Goal: Task Accomplishment & Management: Complete application form

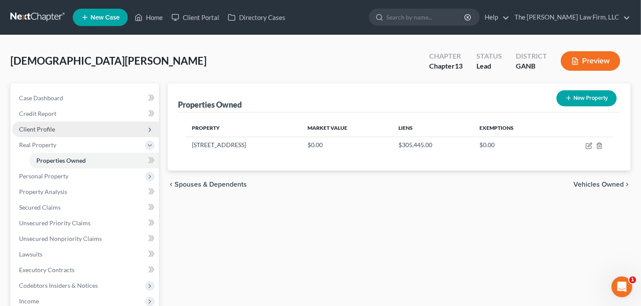
click at [72, 130] on span "Client Profile" at bounding box center [85, 129] width 147 height 16
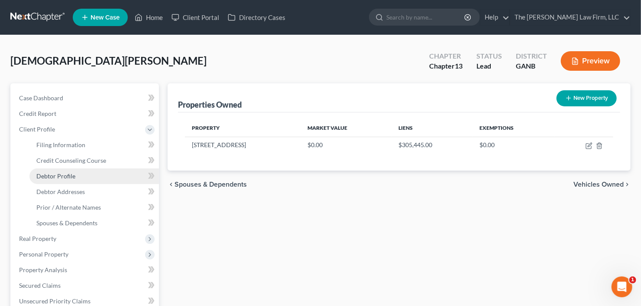
click at [85, 173] on link "Debtor Profile" at bounding box center [94, 176] width 130 height 16
select select "0"
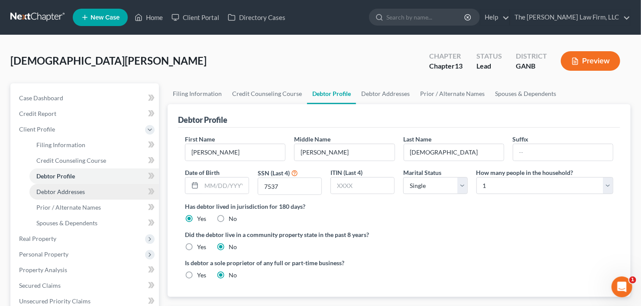
click at [68, 190] on span "Debtor Addresses" at bounding box center [60, 191] width 49 height 7
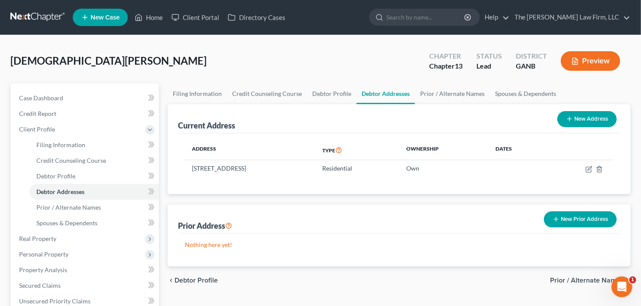
click at [585, 111] on button "New Address" at bounding box center [587, 119] width 59 height 16
select select "0"
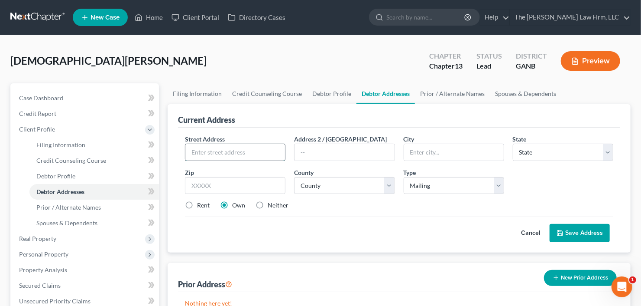
click at [221, 152] on input "text" at bounding box center [235, 152] width 100 height 16
type input "712 2nd Street"
type input "30083"
type input "Stone Mountain"
select select "10"
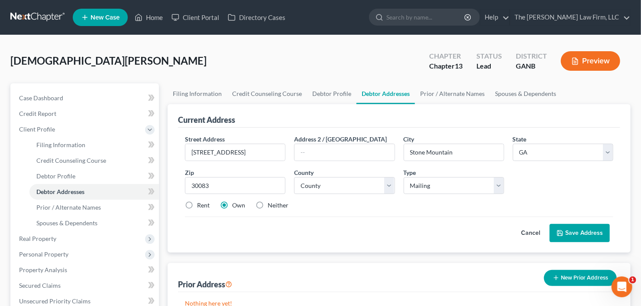
click at [197, 203] on label "Rent" at bounding box center [203, 205] width 13 height 9
click at [201, 203] on input "Rent" at bounding box center [204, 204] width 6 height 6
radio input "true"
click at [232, 203] on label "Own" at bounding box center [238, 205] width 13 height 9
click at [236, 203] on input "Own" at bounding box center [239, 204] width 6 height 6
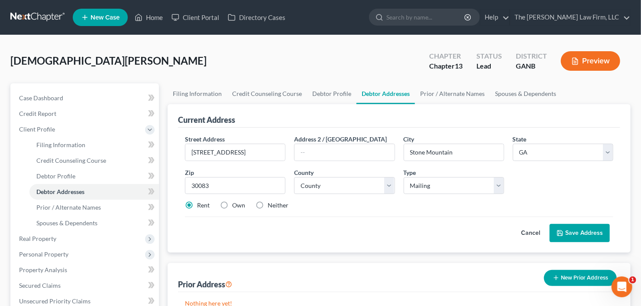
radio input "true"
click at [349, 187] on select "County [GEOGRAPHIC_DATA] [GEOGRAPHIC_DATA] [GEOGRAPHIC_DATA] [GEOGRAPHIC_DATA] …" at bounding box center [344, 185] width 101 height 17
select select "42"
click at [294, 177] on select "County [GEOGRAPHIC_DATA] [GEOGRAPHIC_DATA] [GEOGRAPHIC_DATA] [GEOGRAPHIC_DATA] …" at bounding box center [344, 185] width 101 height 17
click at [579, 226] on button "Save Address" at bounding box center [580, 233] width 60 height 18
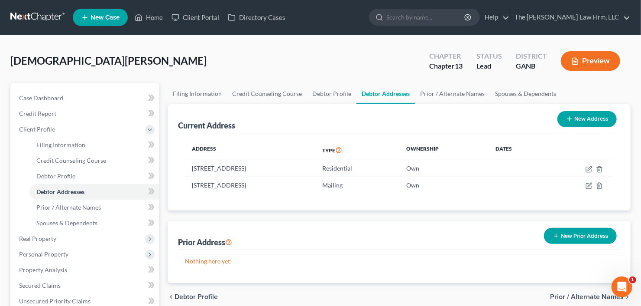
click at [569, 121] on icon "button" at bounding box center [569, 118] width 7 height 7
select select "0"
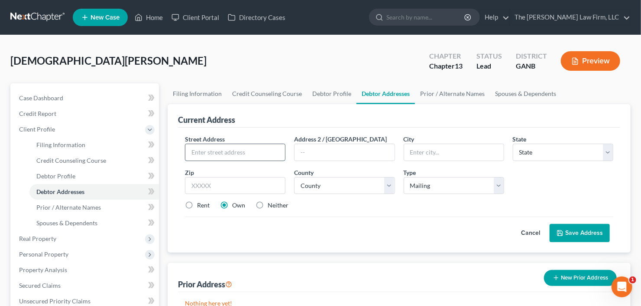
click at [225, 154] on input "text" at bounding box center [235, 152] width 100 height 16
type input "691 Lane Streeet"
type input "30083"
type input "Stone Mountain"
select select "10"
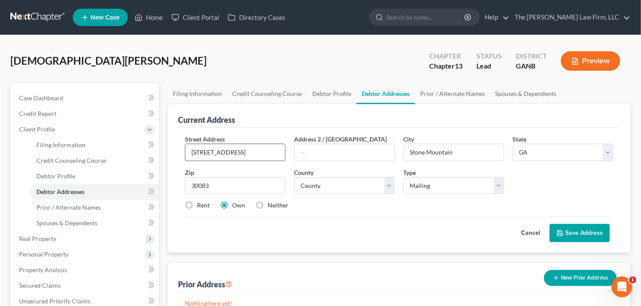
click at [229, 149] on input "691 Lane Streeet" at bounding box center [235, 152] width 100 height 16
type input "691 Lane Street"
click at [349, 187] on select "County [GEOGRAPHIC_DATA] [GEOGRAPHIC_DATA] [GEOGRAPHIC_DATA] [GEOGRAPHIC_DATA] …" at bounding box center [344, 185] width 101 height 17
select select "42"
click at [294, 177] on select "County [GEOGRAPHIC_DATA] [GEOGRAPHIC_DATA] [GEOGRAPHIC_DATA] [GEOGRAPHIC_DATA] …" at bounding box center [344, 185] width 101 height 17
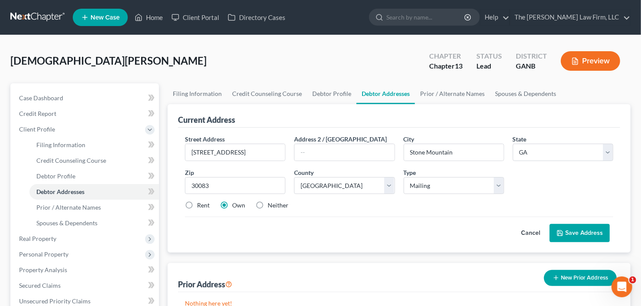
click at [577, 234] on button "Save Address" at bounding box center [580, 233] width 60 height 18
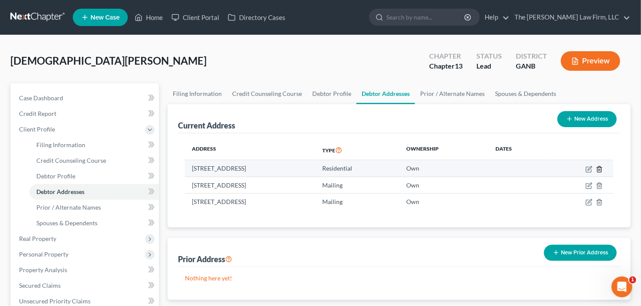
click at [598, 169] on icon "button" at bounding box center [599, 169] width 7 height 7
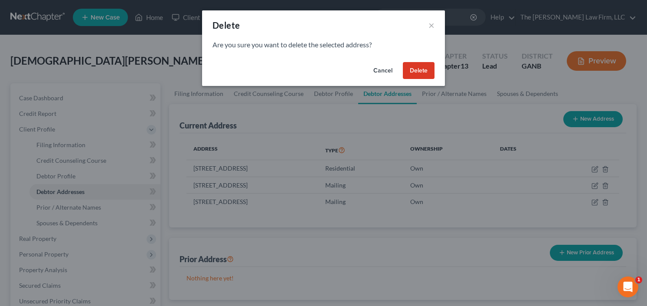
click at [420, 67] on button "Delete" at bounding box center [419, 70] width 32 height 17
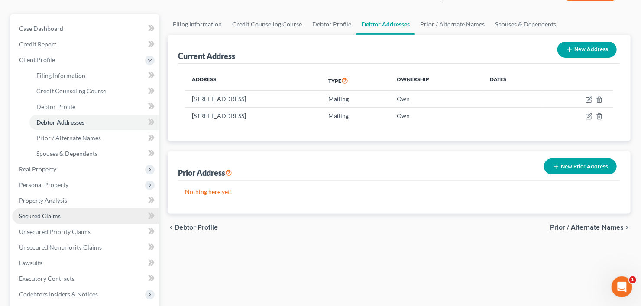
click at [22, 221] on link "Secured Claims" at bounding box center [85, 216] width 147 height 16
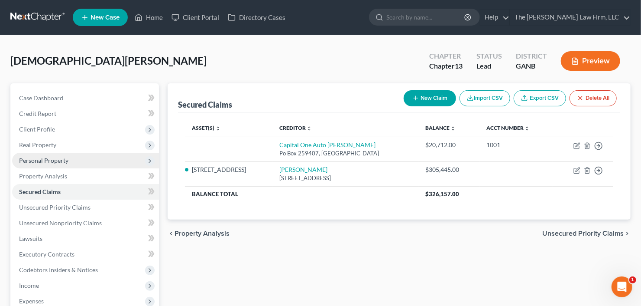
click at [50, 160] on span "Personal Property" at bounding box center [43, 159] width 49 height 7
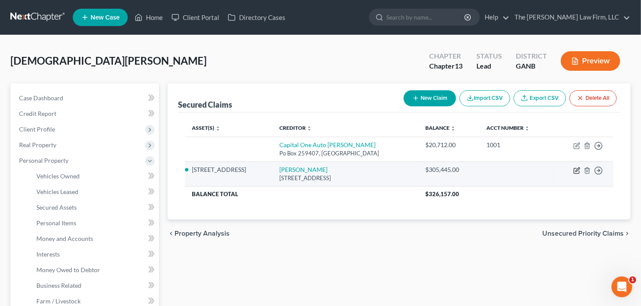
click at [574, 170] on icon "button" at bounding box center [576, 170] width 5 height 5
select select "10"
select select "2"
select select "0"
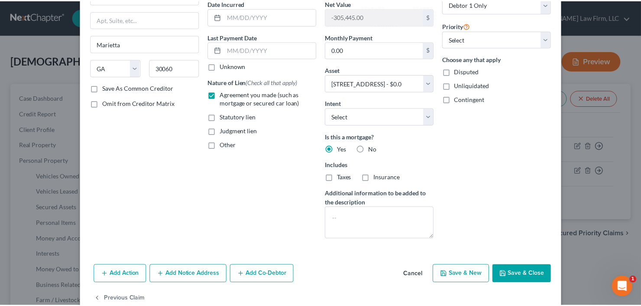
scroll to position [104, 0]
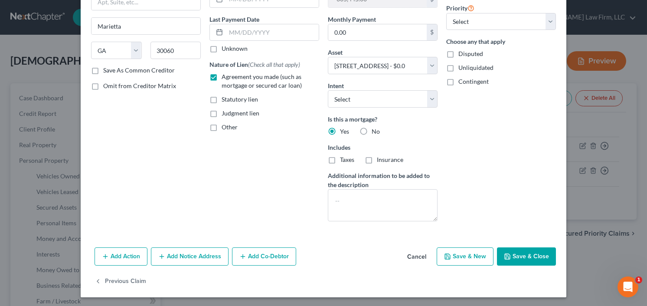
click at [524, 256] on button "Save & Close" at bounding box center [526, 256] width 59 height 18
select select
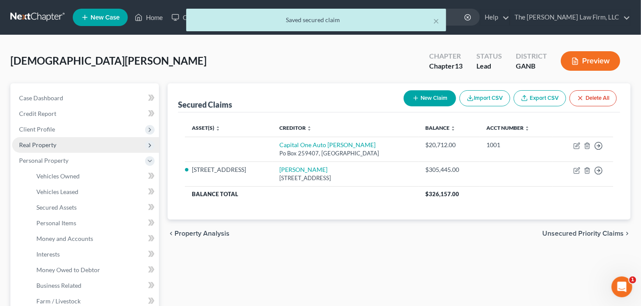
click at [45, 143] on span "Real Property" at bounding box center [37, 144] width 37 height 7
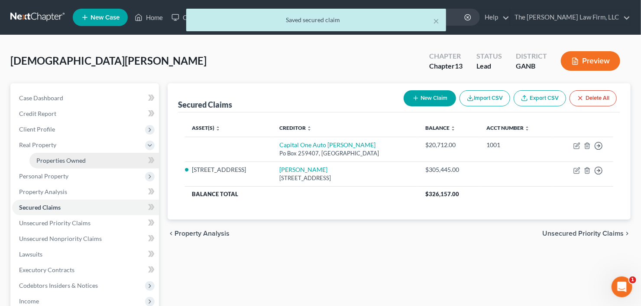
click at [61, 157] on span "Properties Owned" at bounding box center [60, 159] width 49 height 7
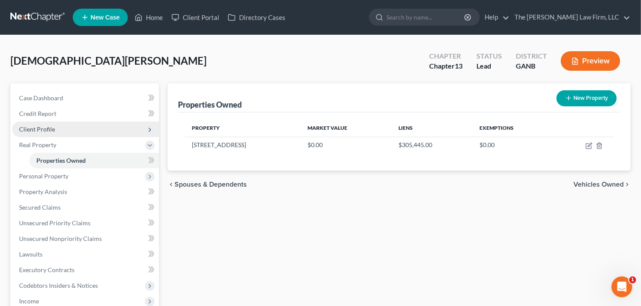
click at [49, 128] on span "Client Profile" at bounding box center [37, 128] width 36 height 7
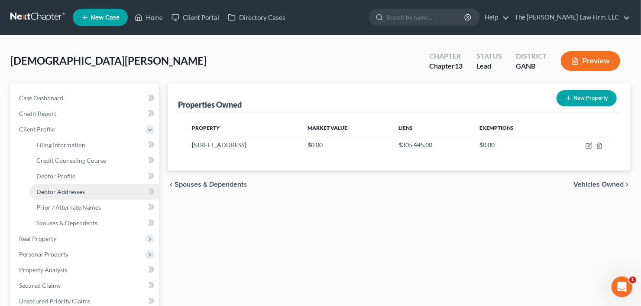
click at [66, 185] on link "Debtor Addresses" at bounding box center [94, 192] width 130 height 16
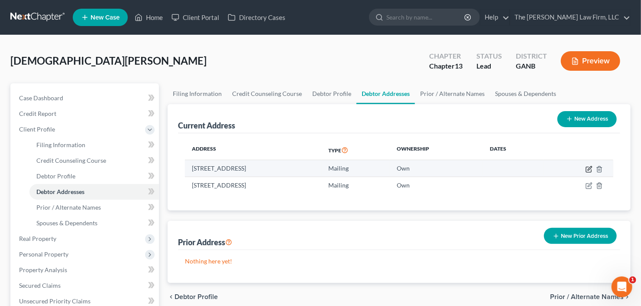
click at [588, 169] on icon "button" at bounding box center [589, 169] width 7 height 7
select select "10"
select select "42"
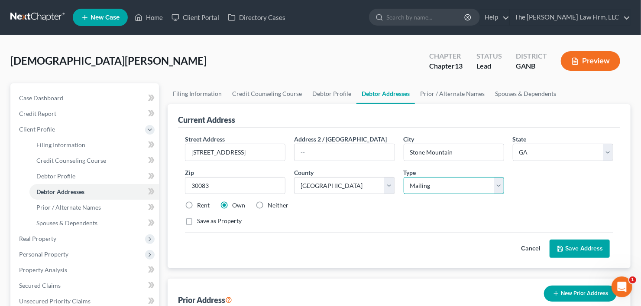
click at [458, 180] on select "Select Residential Mailing Rental Business" at bounding box center [454, 185] width 101 height 17
select select "0"
click at [404, 177] on select "Select Residential Mailing Rental Business" at bounding box center [454, 185] width 101 height 17
click at [588, 250] on button "Save Address" at bounding box center [580, 248] width 60 height 18
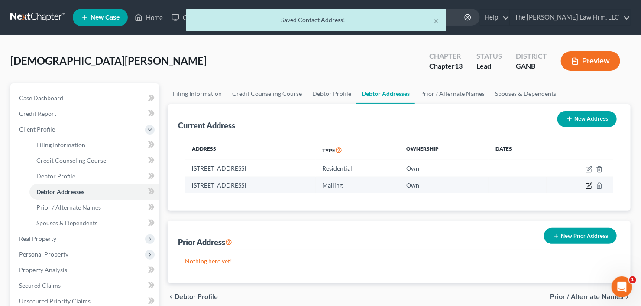
click at [592, 184] on icon "button" at bounding box center [589, 185] width 7 height 7
select select "10"
select select "42"
select select "0"
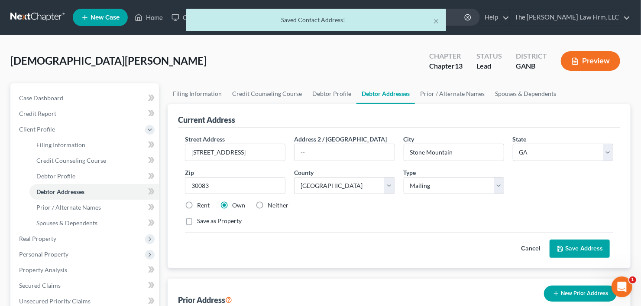
click at [268, 202] on label "Neither" at bounding box center [278, 205] width 21 height 9
click at [271, 202] on input "Neither" at bounding box center [274, 204] width 6 height 6
radio input "true"
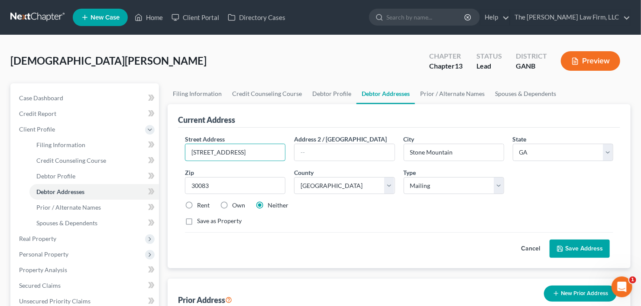
drag, startPoint x: 256, startPoint y: 150, endPoint x: 164, endPoint y: 154, distance: 92.4
click at [164, 154] on div "Filing Information Credit Counseling Course Debtor Profile Debtor Addresses Pri…" at bounding box center [399, 310] width 472 height 454
drag, startPoint x: 208, startPoint y: 151, endPoint x: 185, endPoint y: 220, distance: 72.1
click at [197, 220] on label "Save as Property" at bounding box center [219, 220] width 45 height 9
click at [201, 220] on input "Save as Property" at bounding box center [204, 219] width 6 height 6
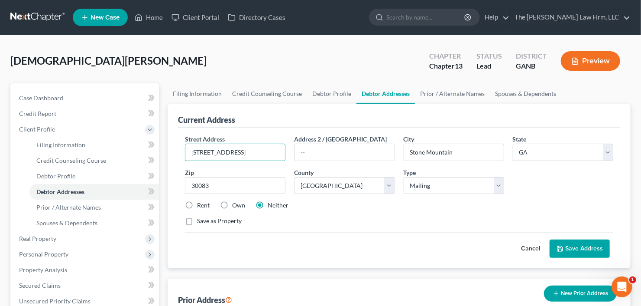
checkbox input "true"
click at [232, 203] on label "Own" at bounding box center [238, 205] width 13 height 9
click at [236, 203] on input "Own" at bounding box center [239, 204] width 6 height 6
radio input "true"
click at [595, 242] on button "Save Address" at bounding box center [580, 248] width 60 height 18
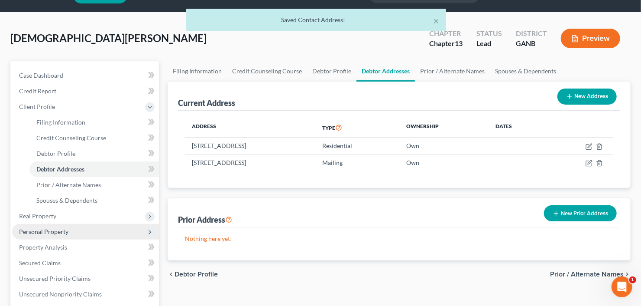
scroll to position [35, 0]
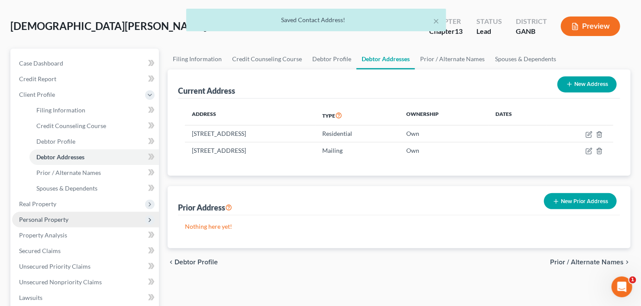
click at [59, 219] on span "Personal Property" at bounding box center [43, 218] width 49 height 7
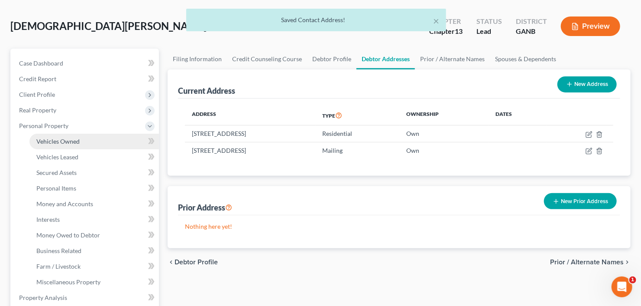
click at [84, 138] on link "Vehicles Owned" at bounding box center [94, 141] width 130 height 16
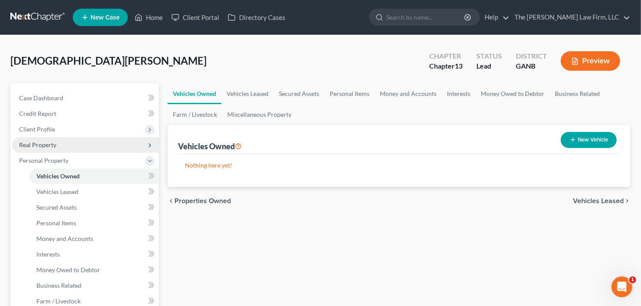
click at [61, 143] on span "Real Property" at bounding box center [85, 145] width 147 height 16
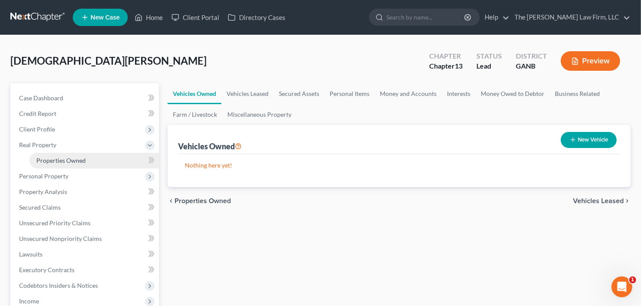
click at [70, 164] on link "Properties Owned" at bounding box center [94, 161] width 130 height 16
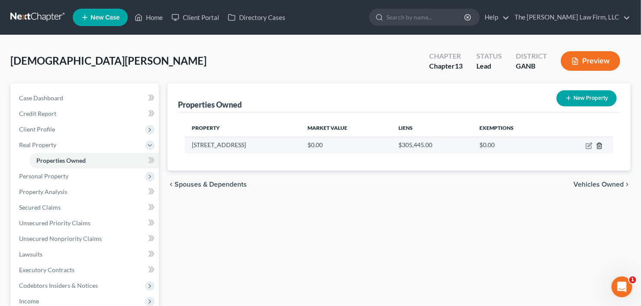
click at [601, 146] on icon "button" at bounding box center [600, 146] width 4 height 6
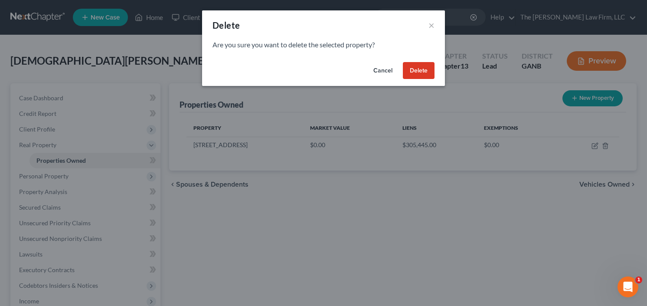
click at [420, 61] on div "Cancel Delete" at bounding box center [323, 73] width 243 height 28
click at [419, 76] on button "Delete" at bounding box center [419, 70] width 32 height 17
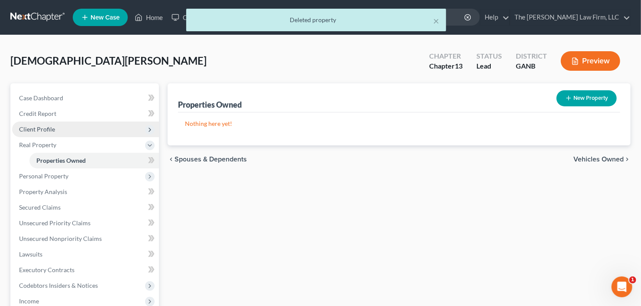
click at [45, 130] on span "Client Profile" at bounding box center [37, 128] width 36 height 7
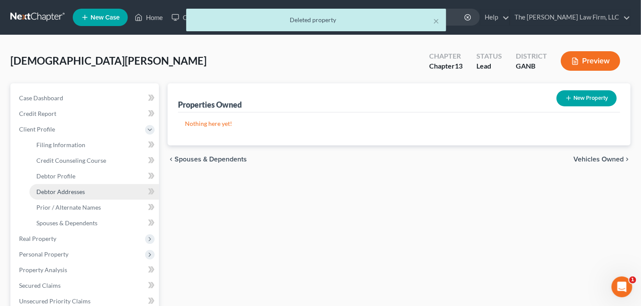
click at [61, 192] on span "Debtor Addresses" at bounding box center [60, 191] width 49 height 7
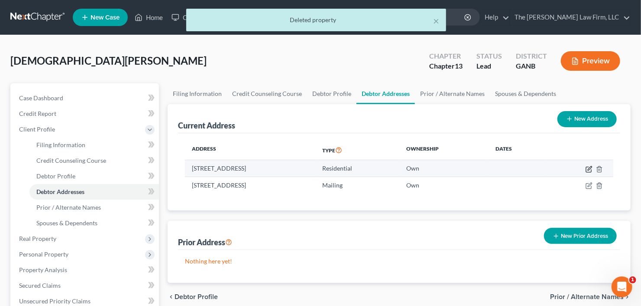
click at [586, 169] on icon "button" at bounding box center [588, 168] width 5 height 5
select select "10"
select select "42"
select select "0"
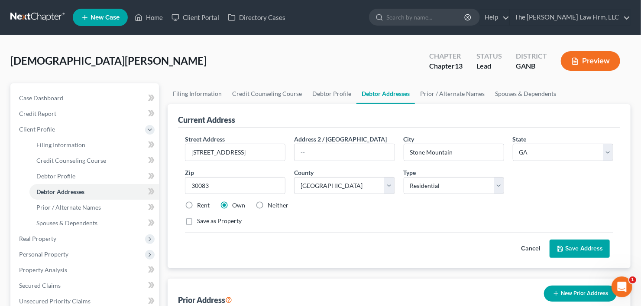
click at [197, 219] on label "Save as Property" at bounding box center [219, 220] width 45 height 9
click at [201, 219] on input "Save as Property" at bounding box center [204, 219] width 6 height 6
checkbox input "true"
click at [574, 241] on button "Save Address" at bounding box center [580, 248] width 60 height 18
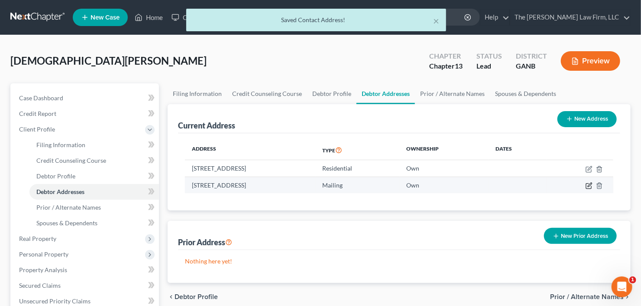
click at [588, 183] on icon "button" at bounding box center [589, 185] width 7 height 7
select select "10"
select select "42"
select select "0"
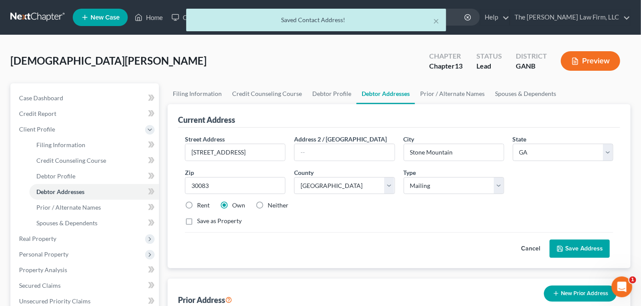
click at [197, 221] on label "Save as Property" at bounding box center [219, 220] width 45 height 9
click at [201, 221] on input "Save as Property" at bounding box center [204, 219] width 6 height 6
checkbox input "true"
click at [578, 244] on button "Save Address" at bounding box center [580, 248] width 60 height 18
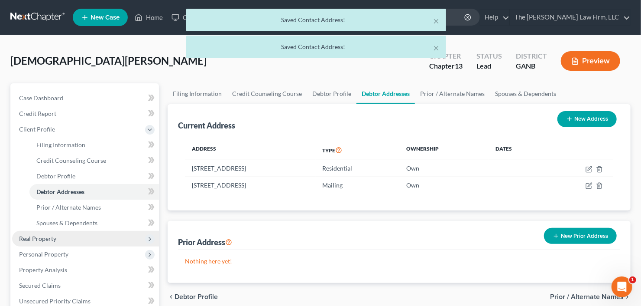
click at [65, 234] on span "Real Property" at bounding box center [85, 239] width 147 height 16
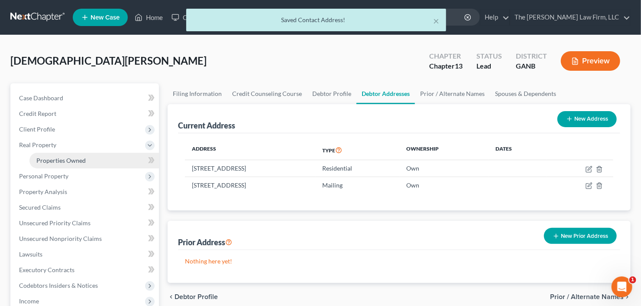
click at [73, 160] on span "Properties Owned" at bounding box center [60, 159] width 49 height 7
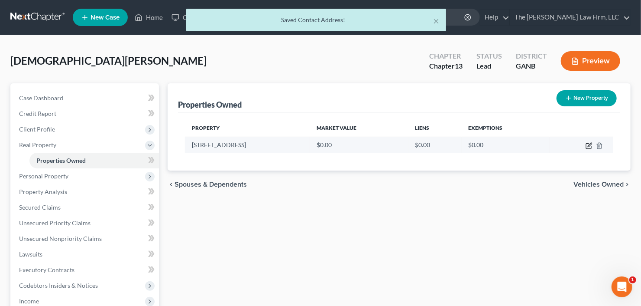
click at [589, 144] on icon "button" at bounding box center [590, 145] width 4 height 4
select select "10"
select select "42"
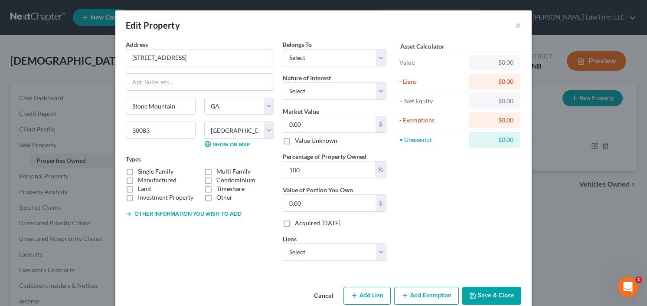
click at [138, 169] on label "Single Family" at bounding box center [156, 171] width 36 height 9
click at [141, 169] on input "Single Family" at bounding box center [144, 170] width 6 height 6
checkbox input "true"
click at [342, 257] on select "Select Ron Carroll - $305,445.00 Capital One Auto Finan - $20,712.00" at bounding box center [335, 251] width 104 height 17
select select "0"
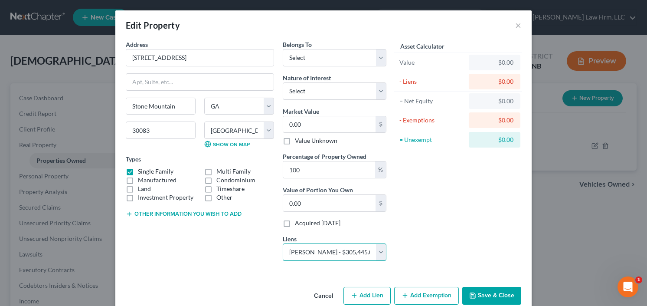
click at [283, 243] on select "Select Ron Carroll - $305,445.00 Capital One Auto Finan - $20,712.00" at bounding box center [335, 251] width 104 height 17
select select
select select "10"
select select "0"
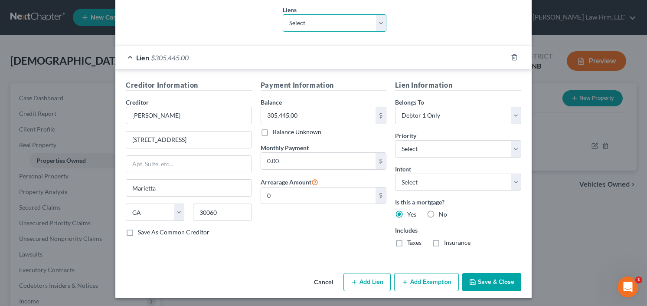
scroll to position [229, 0]
click at [481, 280] on button "Save & Close" at bounding box center [491, 282] width 59 height 18
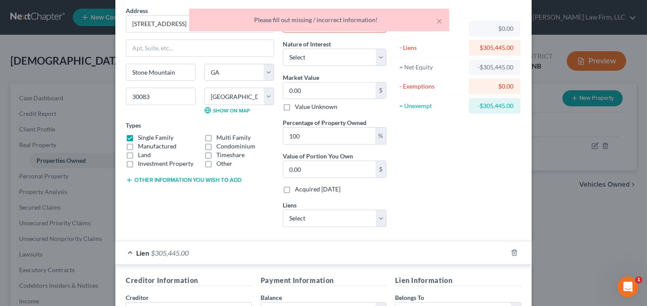
scroll to position [0, 0]
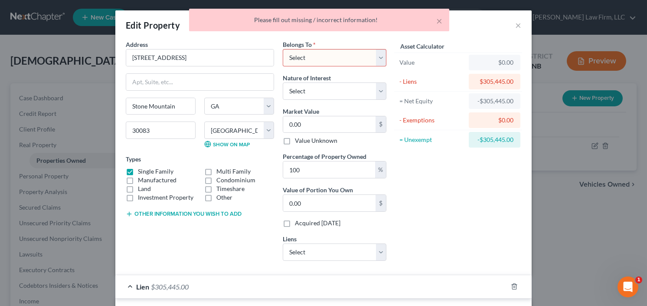
click at [312, 55] on select "Select Debtor 1 Only Debtor 2 Only Debtor 1 And Debtor 2 Only At Least One Of T…" at bounding box center [335, 57] width 104 height 17
select select "0"
click at [283, 49] on select "Select Debtor 1 Only Debtor 2 Only Debtor 1 And Debtor 2 Only At Least One Of T…" at bounding box center [335, 57] width 104 height 17
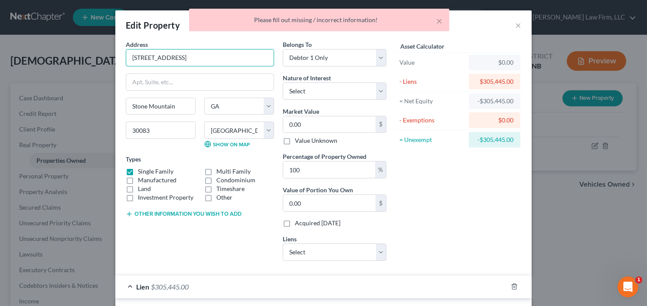
drag, startPoint x: 183, startPoint y: 52, endPoint x: 117, endPoint y: 64, distance: 67.8
click at [117, 64] on div "Address * 712 2nd Street Stone Mountain State AL AK AR AZ CA CO CT DE DC FL GA …" at bounding box center [323, 269] width 416 height 458
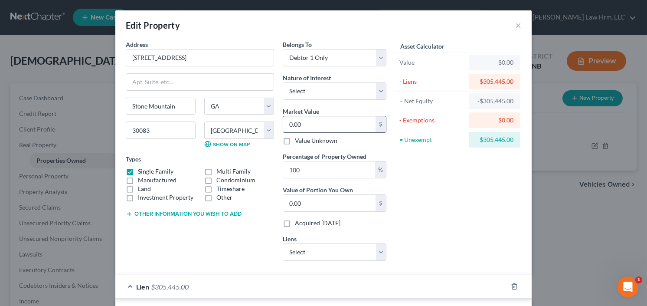
click at [303, 121] on input "0.00" at bounding box center [329, 124] width 92 height 16
type input "1"
type input "1.00"
type input "13"
type input "13.00"
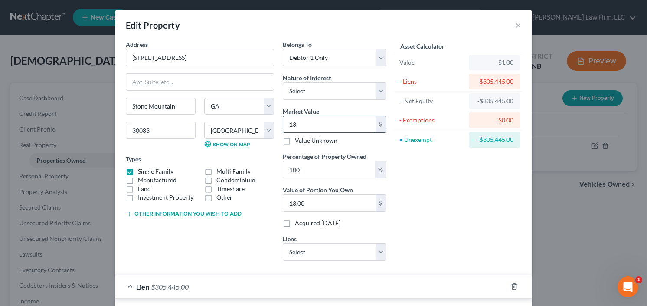
type input "139"
type input "139.00"
type input "1399"
type input "1,399.00"
type input "1,3990"
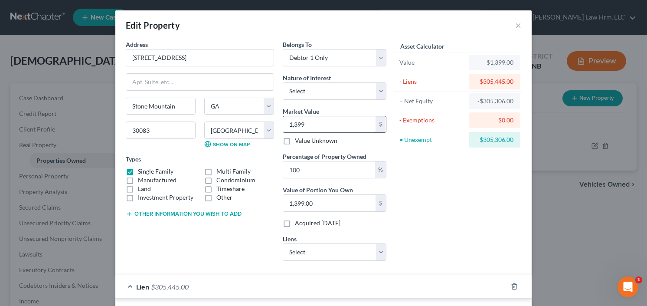
type input "13,990.00"
type input "13,9900"
type input "139,900.00"
type input "139,900"
click at [318, 90] on select "Select Fee Simple Joint Tenant Life Estate Equitable Interest Future Interest T…" at bounding box center [335, 90] width 104 height 17
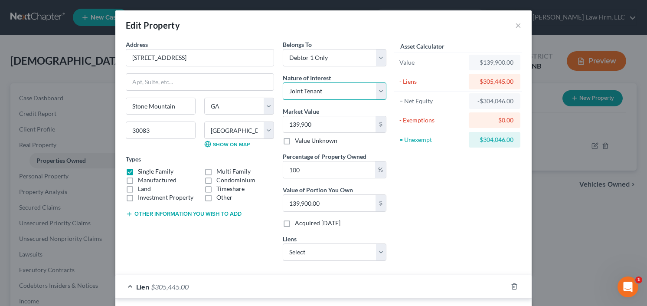
click at [283, 82] on select "Select Fee Simple Joint Tenant Life Estate Equitable Interest Future Interest T…" at bounding box center [335, 90] width 104 height 17
click at [330, 94] on select "Select Fee Simple Joint Tenant Life Estate Equitable Interest Future Interest T…" at bounding box center [335, 90] width 104 height 17
select select "0"
click at [283, 82] on select "Select Fee Simple Joint Tenant Life Estate Equitable Interest Future Interest T…" at bounding box center [335, 90] width 104 height 17
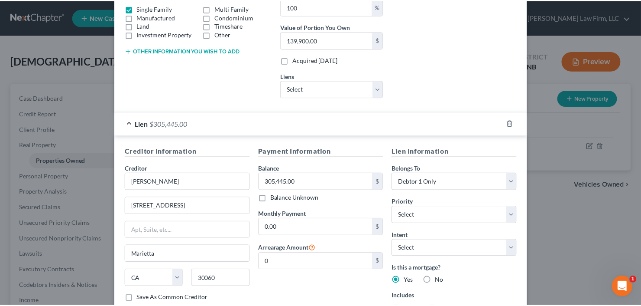
scroll to position [229, 0]
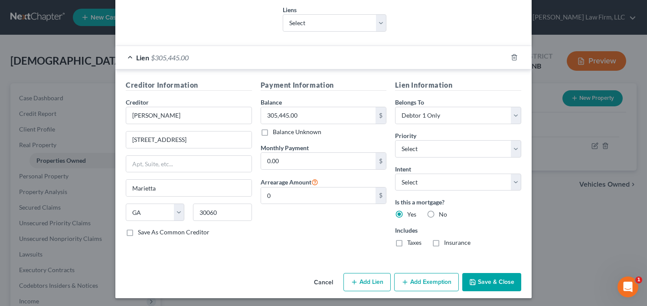
click at [484, 280] on button "Save & Close" at bounding box center [491, 282] width 59 height 18
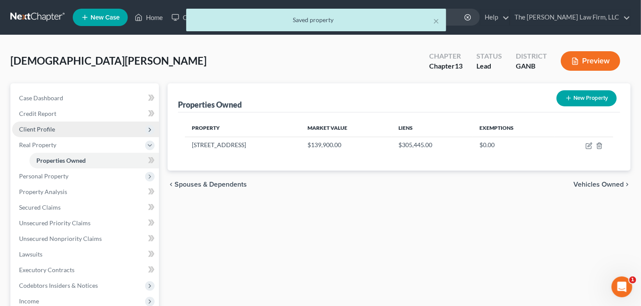
click at [64, 134] on span "Client Profile" at bounding box center [85, 129] width 147 height 16
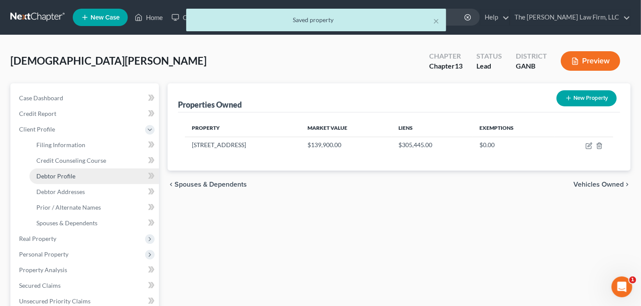
click at [62, 175] on span "Debtor Profile" at bounding box center [55, 175] width 39 height 7
select select "0"
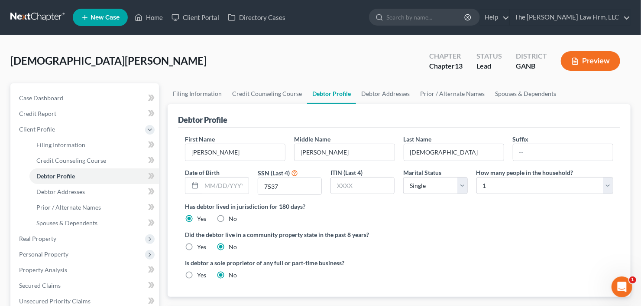
radio input "true"
click at [33, 194] on link "Debtor Addresses" at bounding box center [94, 192] width 130 height 16
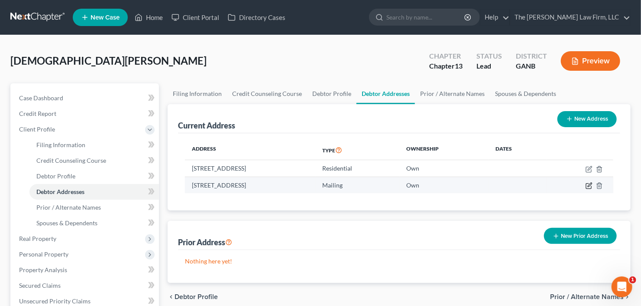
click at [590, 185] on icon "button" at bounding box center [589, 185] width 7 height 7
select select "10"
select select "42"
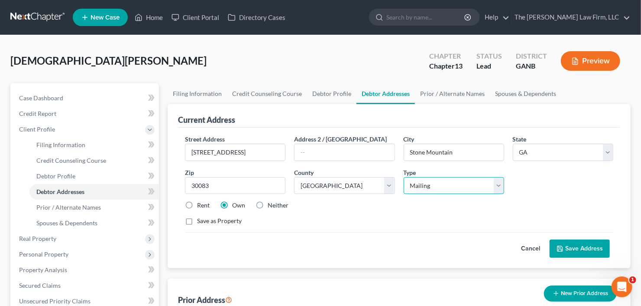
click at [447, 177] on select "Select Mailing Rental Business" at bounding box center [454, 185] width 101 height 17
select select "2"
click at [404, 177] on select "Select Mailing Rental Business" at bounding box center [454, 185] width 101 height 17
click at [579, 254] on button "Save Address" at bounding box center [580, 248] width 60 height 18
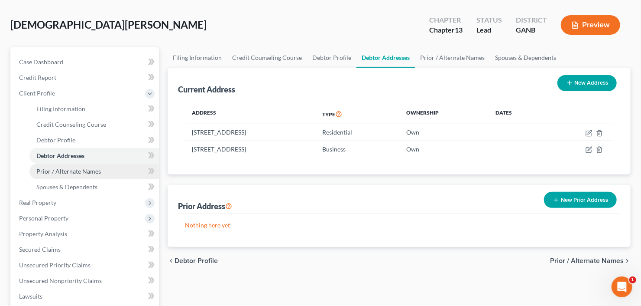
scroll to position [69, 0]
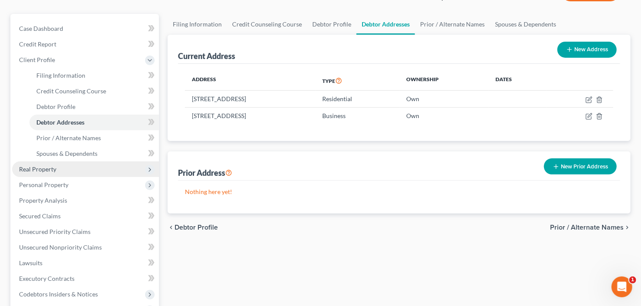
click at [50, 167] on span "Real Property" at bounding box center [37, 168] width 37 height 7
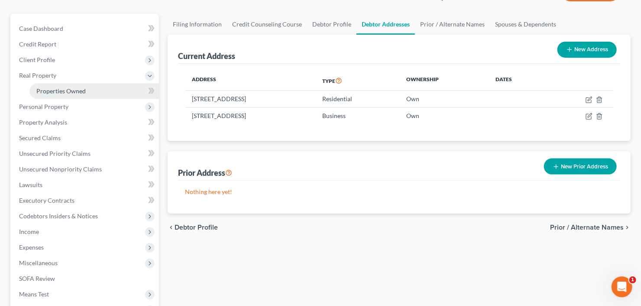
click at [90, 93] on link "Properties Owned" at bounding box center [94, 91] width 130 height 16
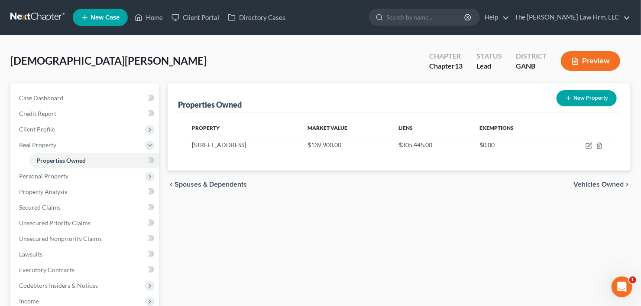
drag, startPoint x: 52, startPoint y: 180, endPoint x: 56, endPoint y: 184, distance: 4.9
click at [52, 180] on span "Personal Property" at bounding box center [85, 176] width 147 height 16
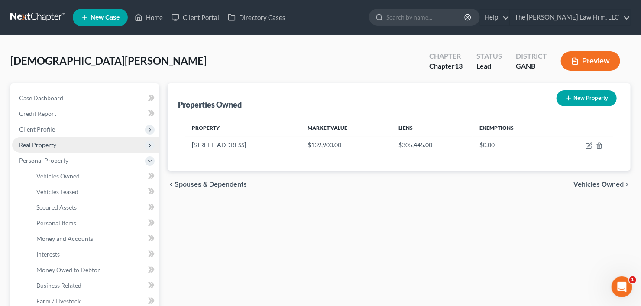
click at [63, 142] on span "Real Property" at bounding box center [85, 145] width 147 height 16
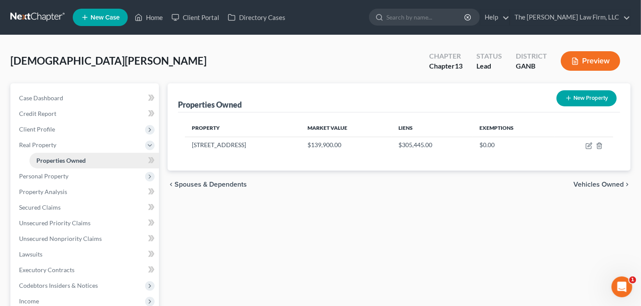
click at [66, 160] on span "Properties Owned" at bounding box center [60, 159] width 49 height 7
click at [29, 133] on span "Client Profile" at bounding box center [85, 129] width 147 height 16
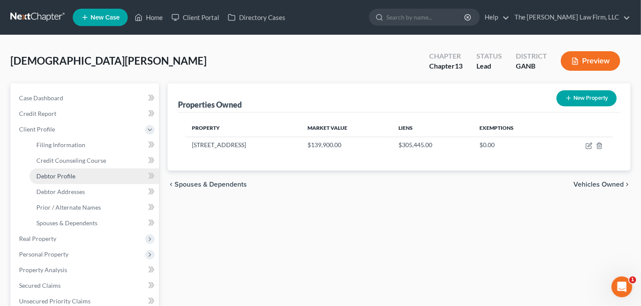
click at [57, 176] on span "Debtor Profile" at bounding box center [55, 175] width 39 height 7
select select "0"
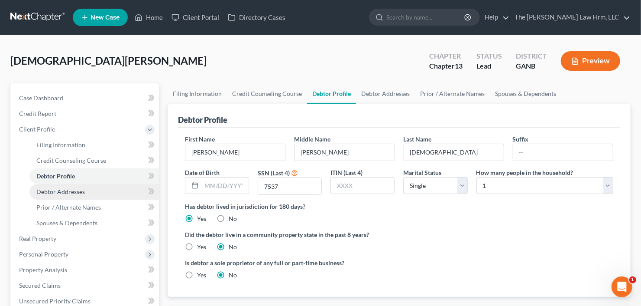
click at [54, 192] on span "Debtor Addresses" at bounding box center [60, 191] width 49 height 7
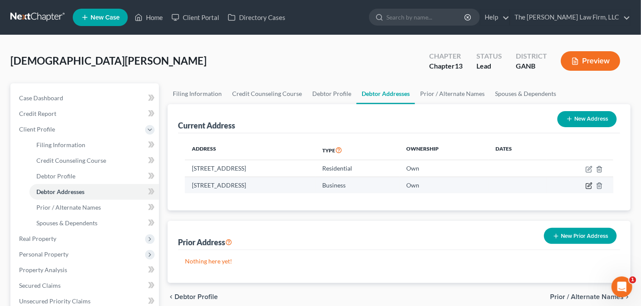
click at [589, 184] on icon "button" at bounding box center [589, 185] width 7 height 7
select select "10"
select select "42"
select select "2"
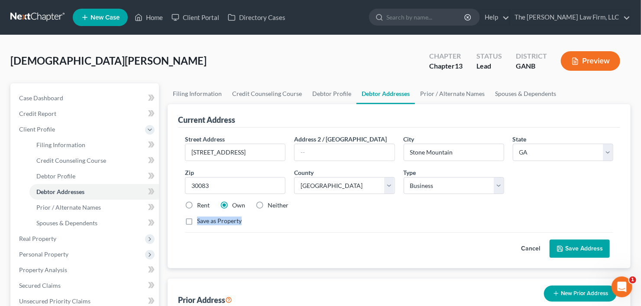
drag, startPoint x: 184, startPoint y: 217, endPoint x: 190, endPoint y: 217, distance: 5.6
click at [197, 217] on label "Save as Property" at bounding box center [219, 220] width 45 height 9
click at [197, 218] on label "Save as Property" at bounding box center [219, 220] width 45 height 9
click at [201, 218] on input "Save as Property" at bounding box center [204, 219] width 6 height 6
checkbox input "true"
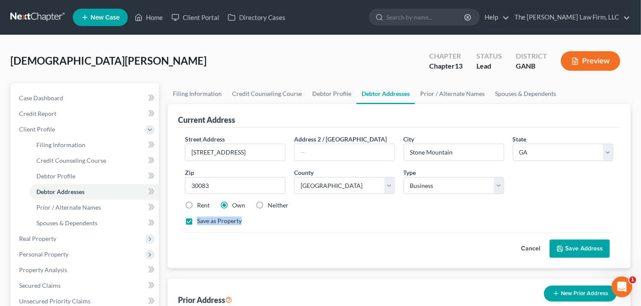
click at [580, 244] on button "Save Address" at bounding box center [580, 248] width 60 height 18
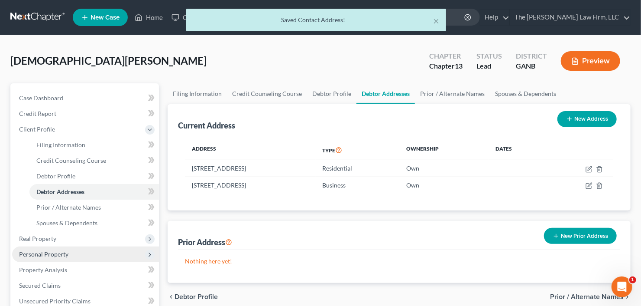
click at [41, 248] on span "Personal Property" at bounding box center [85, 254] width 147 height 16
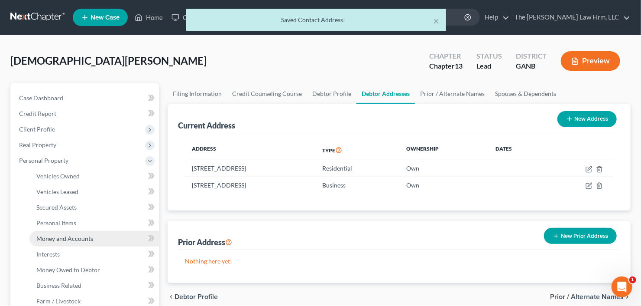
click at [48, 240] on span "Money and Accounts" at bounding box center [64, 237] width 57 height 7
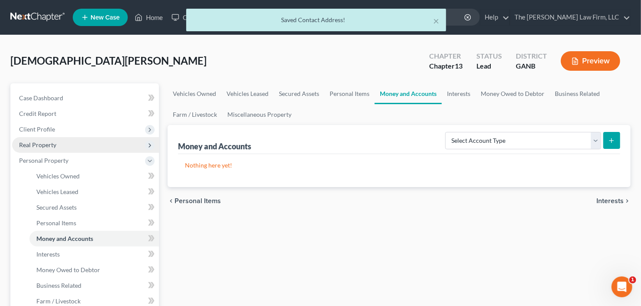
click at [46, 139] on span "Real Property" at bounding box center [85, 145] width 147 height 16
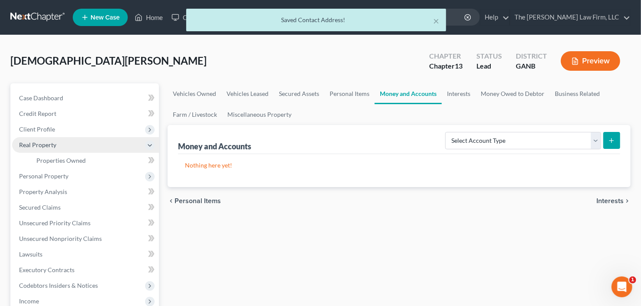
click at [62, 150] on span "Real Property" at bounding box center [85, 145] width 147 height 16
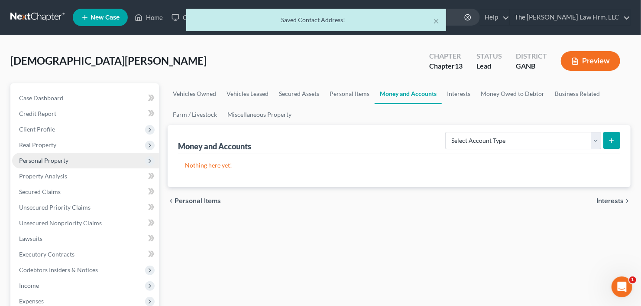
click at [62, 162] on span "Personal Property" at bounding box center [43, 159] width 49 height 7
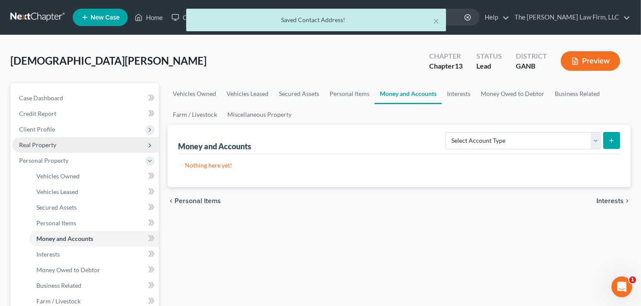
click at [55, 141] on span "Real Property" at bounding box center [37, 144] width 37 height 7
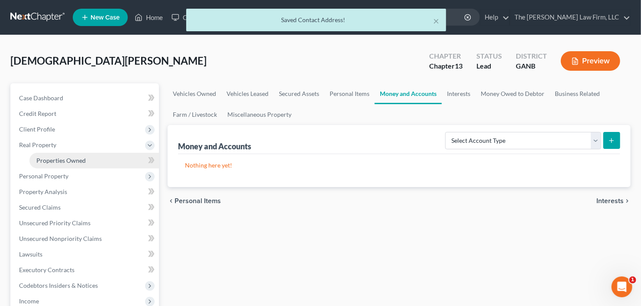
click at [53, 158] on span "Properties Owned" at bounding box center [60, 159] width 49 height 7
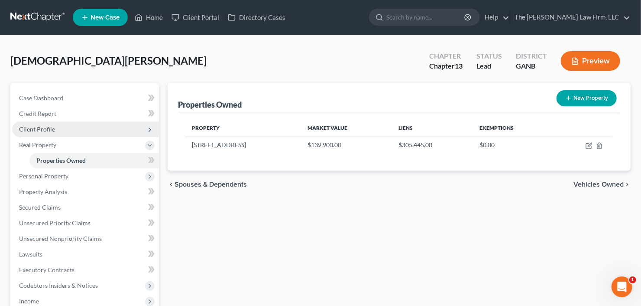
click at [72, 133] on span "Client Profile" at bounding box center [85, 129] width 147 height 16
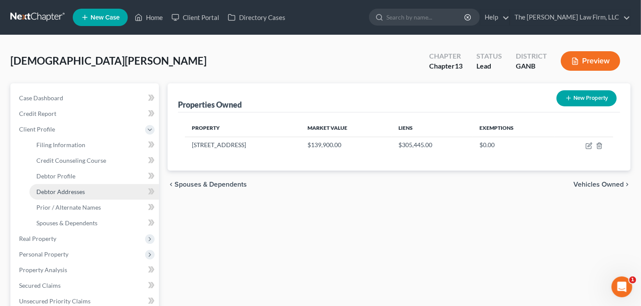
click at [77, 188] on span "Debtor Addresses" at bounding box center [60, 191] width 49 height 7
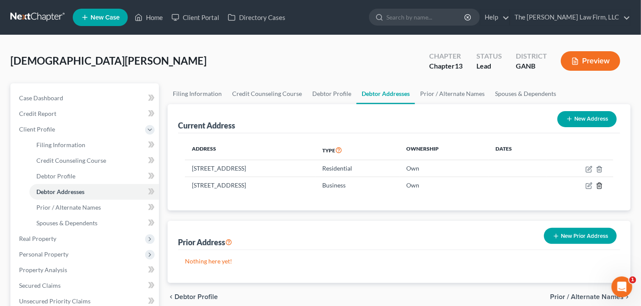
drag, startPoint x: 598, startPoint y: 184, endPoint x: 307, endPoint y: 203, distance: 291.8
click at [352, 229] on div "Current Address New Address Address Type Ownership Dates 712 2nd Street, Stone …" at bounding box center [399, 193] width 463 height 179
drag, startPoint x: 318, startPoint y: 184, endPoint x: 182, endPoint y: 189, distance: 136.2
click at [181, 189] on div "Address Type Ownership Dates 712 2nd Street, Stone Mountain, GA 30083 Residenti…" at bounding box center [399, 172] width 442 height 78
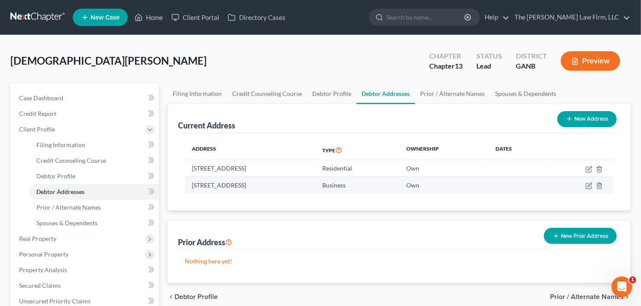
drag, startPoint x: 232, startPoint y: 186, endPoint x: 267, endPoint y: 189, distance: 34.8
click at [239, 186] on td "691 Lane Street, Stone Mountain, GA 30083" at bounding box center [250, 184] width 131 height 16
click at [288, 186] on td "691 Lane Street, Stone Mountain, GA 30083" at bounding box center [250, 184] width 131 height 16
drag, startPoint x: 312, startPoint y: 186, endPoint x: 193, endPoint y: 189, distance: 118.8
click at [193, 189] on td "691 Lane Street, Stone Mountain, GA 30083" at bounding box center [250, 184] width 131 height 16
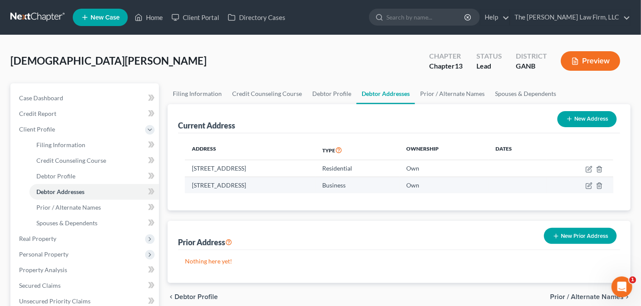
copy td "691 Lane Street, Stone Mountain, GA 30083"
click at [603, 186] on icon "button" at bounding box center [599, 185] width 7 height 7
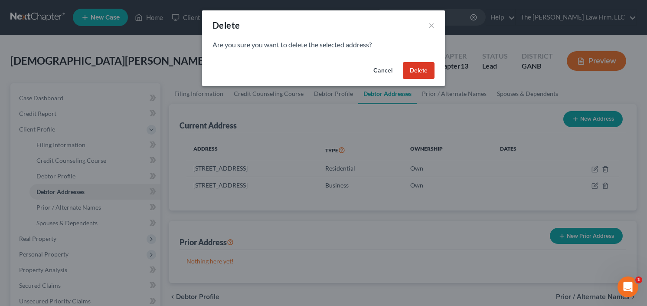
click at [424, 68] on button "Delete" at bounding box center [419, 70] width 32 height 17
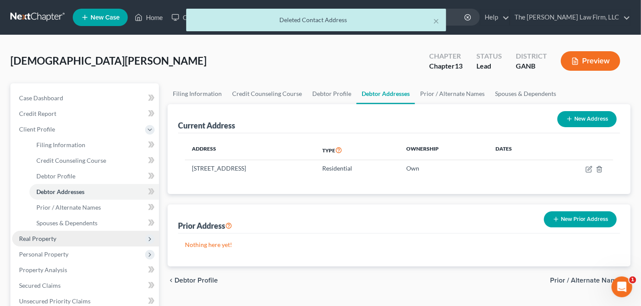
click at [50, 232] on span "Real Property" at bounding box center [85, 239] width 147 height 16
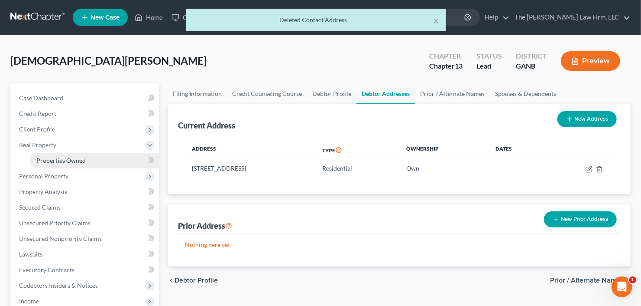
click at [82, 157] on span "Properties Owned" at bounding box center [60, 159] width 49 height 7
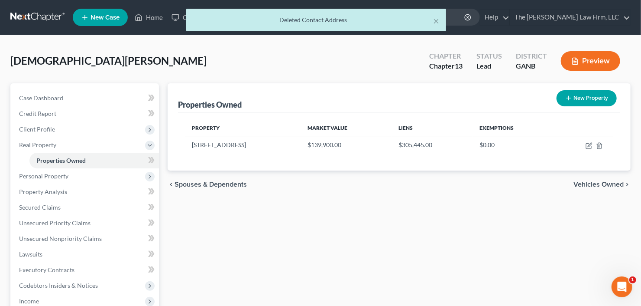
click at [586, 101] on button "New Property" at bounding box center [587, 98] width 60 height 16
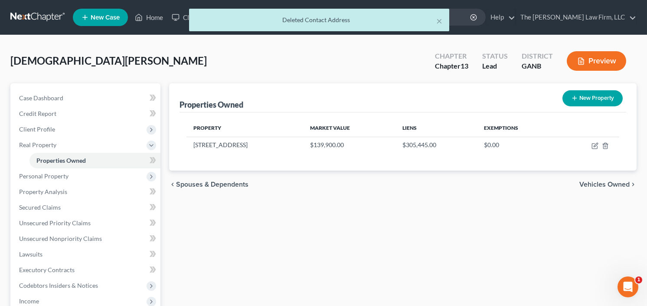
select select "10"
select select "42"
select select "0"
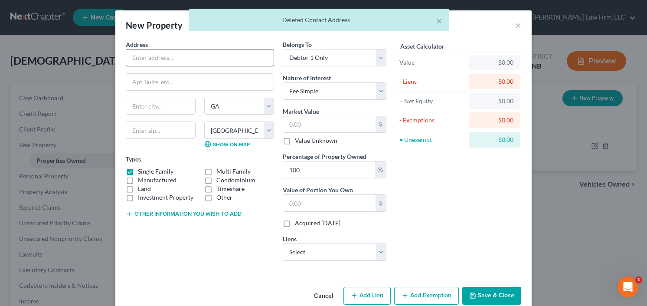
paste input "691 Lane Street, Stone Mountain, GA 30083"
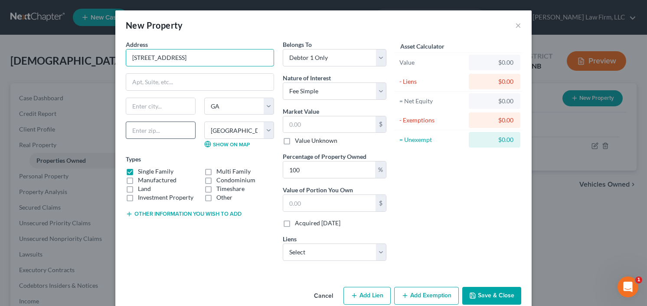
type input "691 Lane Street, Stone Mountain, GA 30083"
click at [140, 130] on input "text" at bounding box center [161, 129] width 70 height 17
type input "30083"
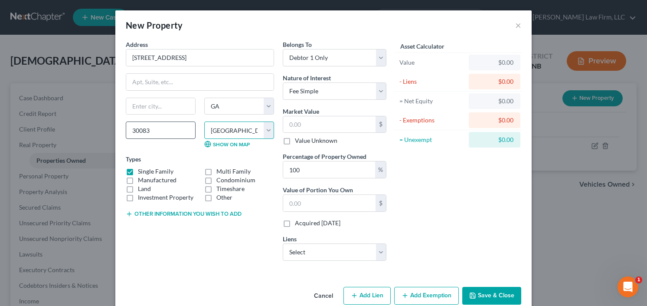
type input "Stone Mountain"
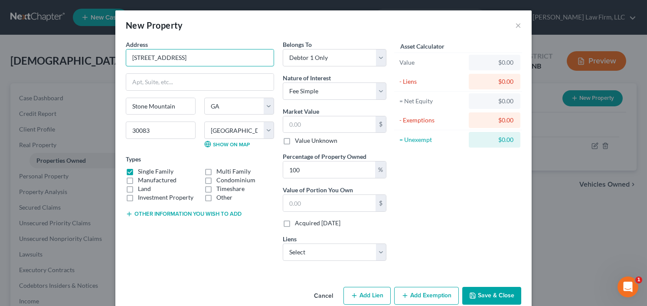
drag, startPoint x: 171, startPoint y: 59, endPoint x: 114, endPoint y: 59, distance: 56.8
click at [115, 59] on div "Address * 691 Lane Street, Stone Mountain, GA 30083 Stone Mountain State AL AK …" at bounding box center [323, 161] width 416 height 243
click at [256, 56] on input ", Stone Mountain, GA 3008691 Lane Street3" at bounding box center [199, 57] width 147 height 16
type input ", Stone MoStreet3untain, GA 3008691 Lane"
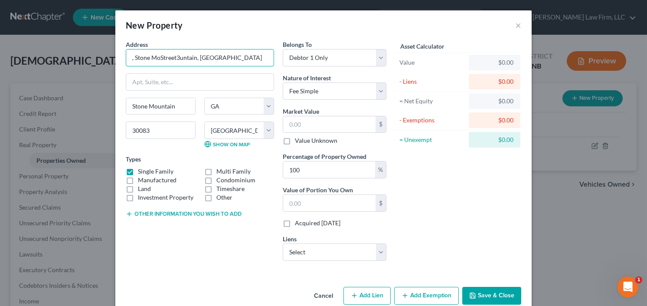
drag, startPoint x: 217, startPoint y: 59, endPoint x: 77, endPoint y: 63, distance: 140.0
click at [83, 63] on div "New Property × Address * , Stone MoStreet3untain, GA 3008691 Lane Stone Mountai…" at bounding box center [323, 153] width 647 height 306
paste input "691 Lane Street"
click at [192, 60] on input "691 Lane Street" at bounding box center [199, 57] width 147 height 16
drag, startPoint x: 140, startPoint y: 58, endPoint x: 155, endPoint y: 57, distance: 14.8
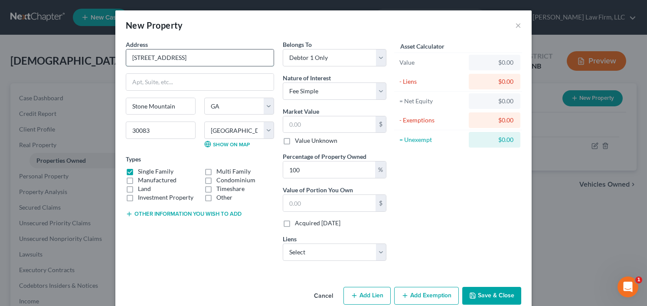
click at [155, 57] on input "691 Lane Street" at bounding box center [199, 57] width 147 height 16
type input "[STREET_ADDRESS]"
click at [336, 118] on input "text" at bounding box center [329, 124] width 92 height 16
type input "1"
type input "1.00"
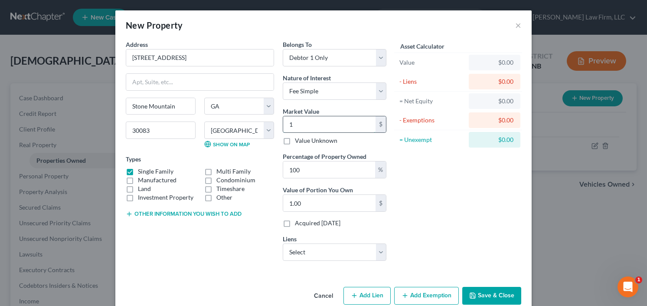
type input "18"
type input "18.00"
type input "182"
type input "182.00"
type input "1824"
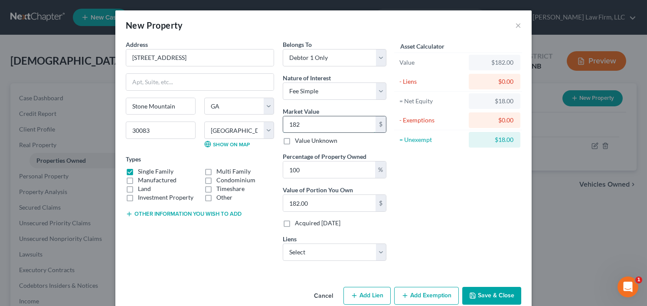
type input "1,824.00"
type input "1,8240"
type input "18,240.00"
type input "18,2400"
type input "182,400.00"
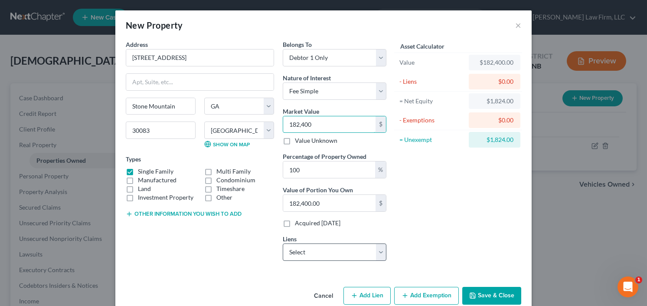
type input "182,400"
click at [333, 250] on select "Select Capital One Auto Finan - $20,712.00" at bounding box center [335, 251] width 104 height 17
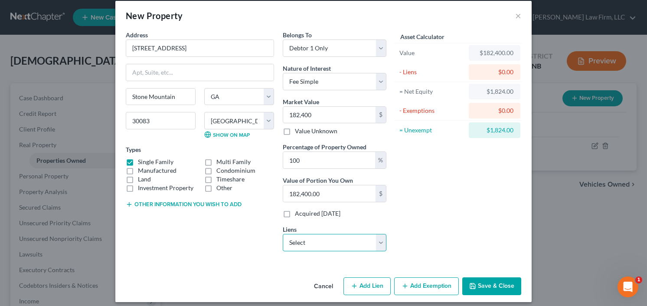
scroll to position [15, 0]
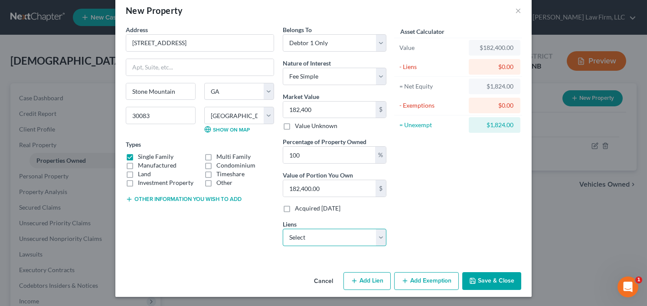
click at [333, 232] on select "Select Capital One Auto Finan - $20,712.00" at bounding box center [335, 236] width 104 height 17
click at [487, 277] on button "Save & Close" at bounding box center [491, 281] width 59 height 18
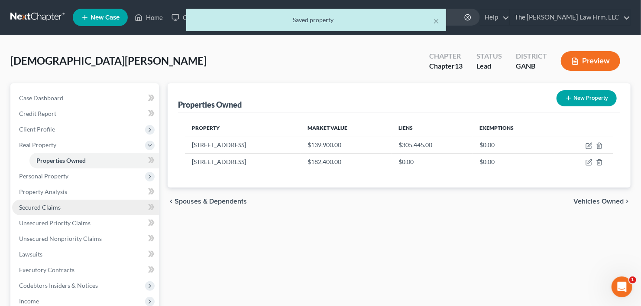
click at [61, 208] on link "Secured Claims" at bounding box center [85, 207] width 147 height 16
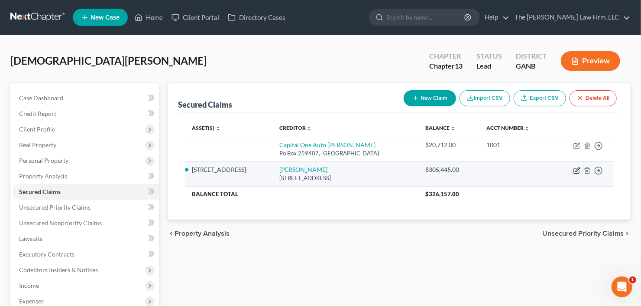
click at [576, 169] on icon "button" at bounding box center [578, 169] width 4 height 4
select select "10"
select select "0"
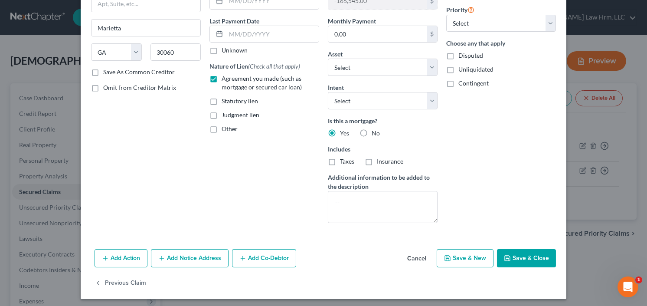
scroll to position [104, 0]
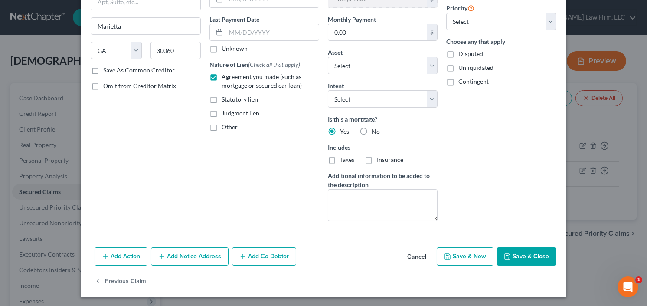
click at [517, 254] on button "Save & Close" at bounding box center [526, 256] width 59 height 18
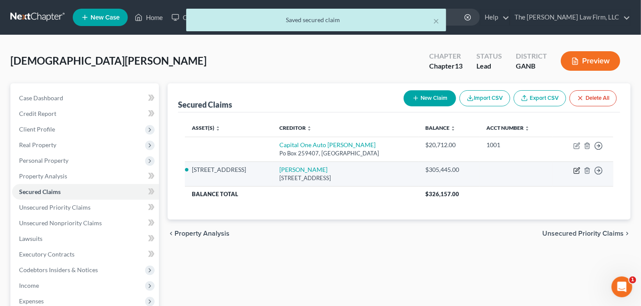
click at [576, 169] on icon "button" at bounding box center [578, 169] width 4 height 4
select select "10"
select select "2"
select select "0"
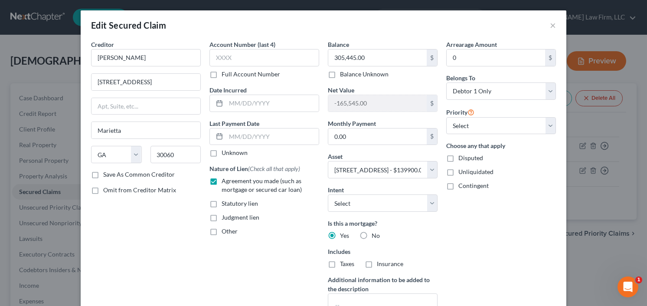
click at [103, 175] on label "Save As Common Creditor" at bounding box center [139, 174] width 72 height 9
click at [107, 175] on input "Save As Common Creditor" at bounding box center [110, 173] width 6 height 6
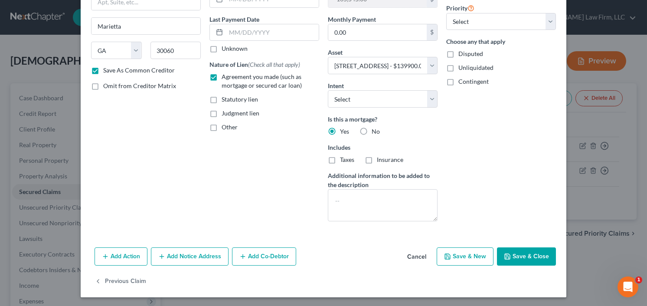
click at [520, 252] on button "Save & Close" at bounding box center [526, 256] width 59 height 18
checkbox input "false"
select select
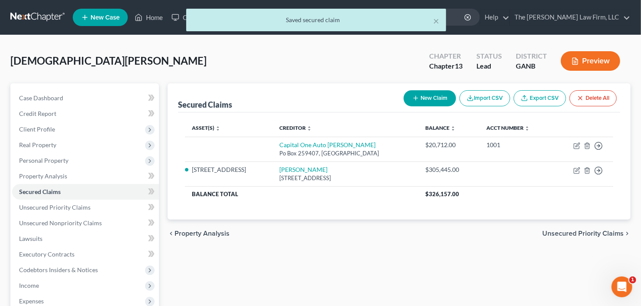
click at [422, 98] on button "New Claim" at bounding box center [430, 98] width 52 height 16
select select "0"
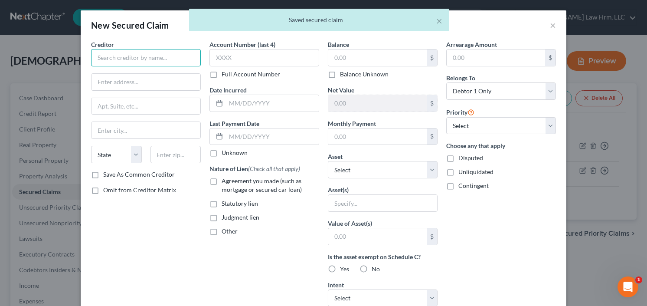
click at [160, 52] on input "text" at bounding box center [146, 57] width 110 height 17
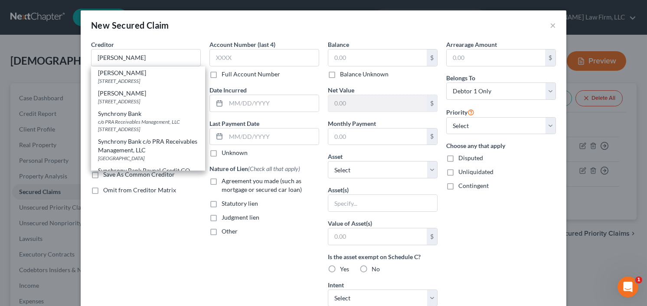
click at [130, 98] on div "Ron Carroll" at bounding box center [148, 93] width 100 height 9
type input "Ron Carroll"
type input "49 Atlanta Street"
type input "Marietta"
select select "10"
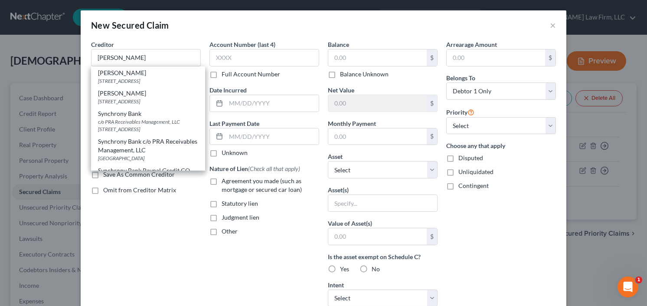
type input "30060"
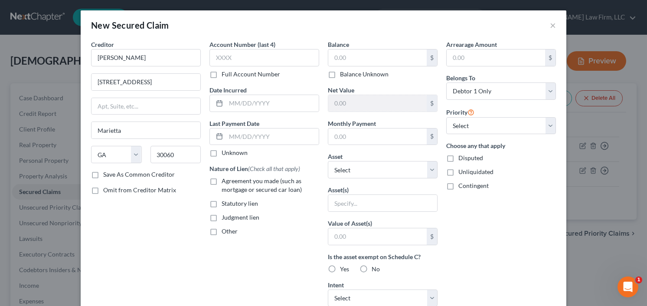
click at [221, 182] on label "Agreement you made (such as mortgage or secured car loan)" at bounding box center [270, 184] width 98 height 17
click at [225, 182] on input "Agreement you made (such as mortgage or secured car loan)" at bounding box center [228, 179] width 6 height 6
checkbox input "true"
click at [392, 172] on select "Select Other Multiple Assets 712 2nd Street - $139900.0 69 1Main Street - $1824…" at bounding box center [383, 169] width 110 height 17
select select "3"
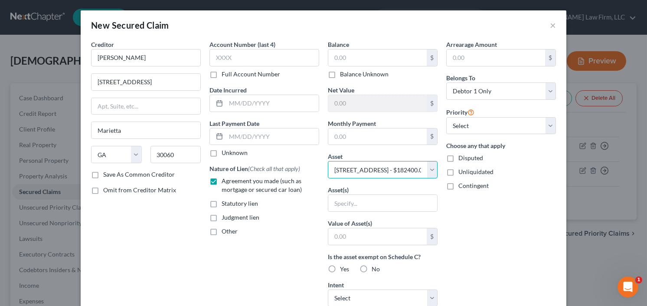
click at [328, 161] on select "Select Other Multiple Assets 712 2nd Street - $139900.0 69 1Main Street - $1824…" at bounding box center [383, 169] width 110 height 17
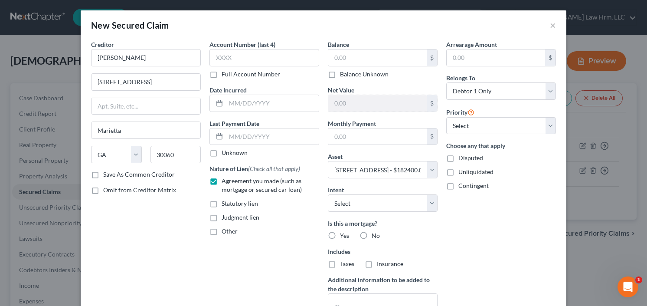
click at [340, 234] on label "Yes" at bounding box center [344, 235] width 9 height 9
click at [343, 234] on input "Yes" at bounding box center [346, 234] width 6 height 6
radio input "true"
click at [355, 57] on input "text" at bounding box center [377, 57] width 98 height 16
type input "304"
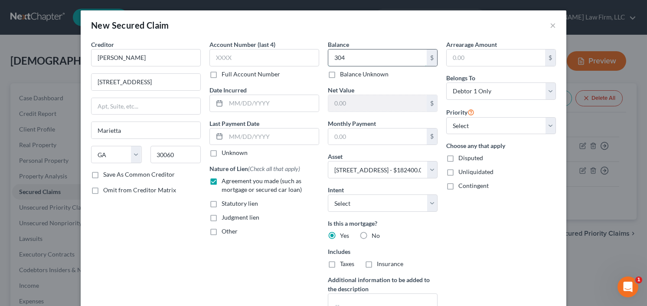
drag, startPoint x: 344, startPoint y: 58, endPoint x: 327, endPoint y: 61, distance: 17.1
click at [328, 60] on input "304" at bounding box center [377, 57] width 98 height 16
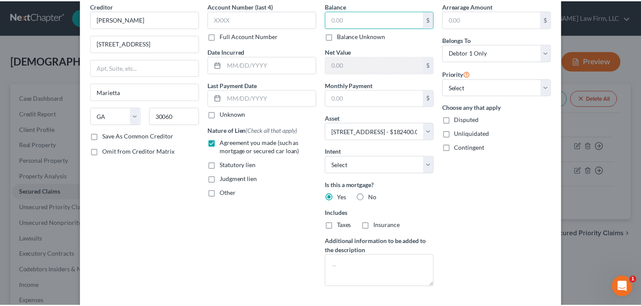
scroll to position [79, 0]
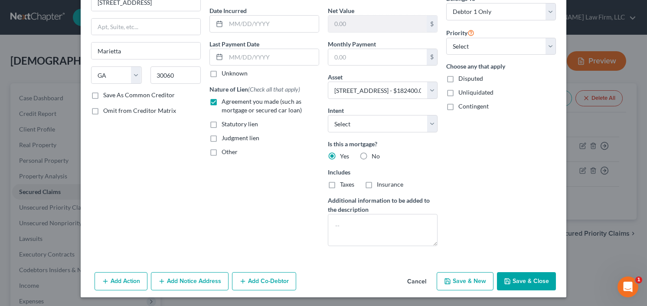
click at [530, 276] on button "Save & Close" at bounding box center [526, 281] width 59 height 18
select select
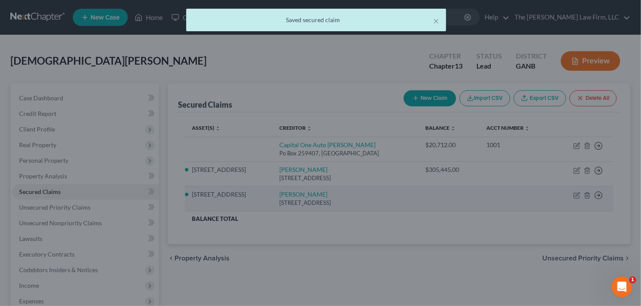
scroll to position [0, 0]
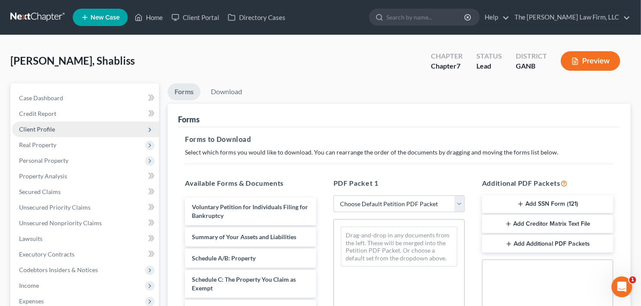
click at [59, 127] on span "Client Profile" at bounding box center [85, 129] width 147 height 16
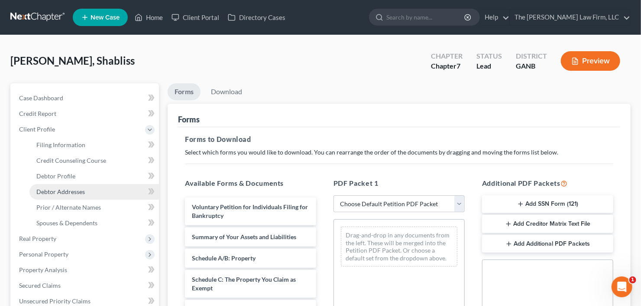
click at [61, 190] on span "Debtor Addresses" at bounding box center [60, 191] width 49 height 7
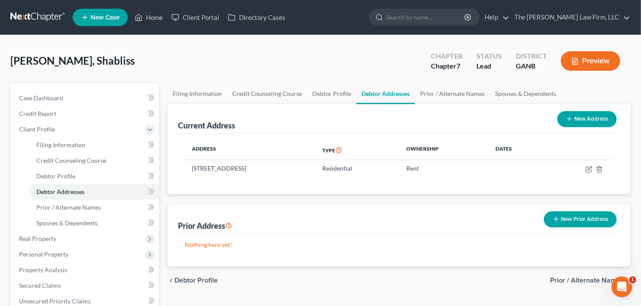
click at [576, 126] on div "New Address" at bounding box center [587, 118] width 66 height 23
click at [577, 123] on button "New Address" at bounding box center [587, 119] width 59 height 16
select select "0"
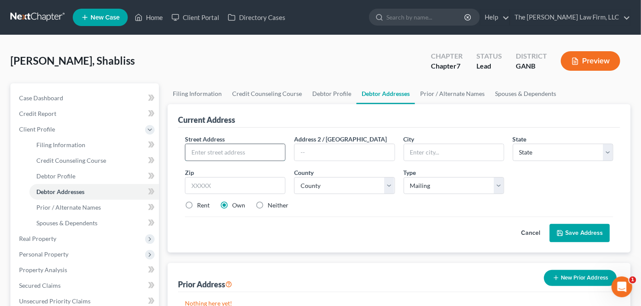
click at [250, 144] on input "text" at bounding box center [235, 152] width 100 height 16
type input "[STREET_ADDRESS]"
type input "30349"
type input "[GEOGRAPHIC_DATA]"
select select "10"
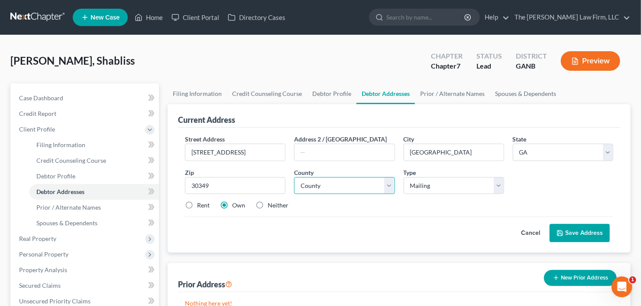
click at [322, 187] on select "County" at bounding box center [344, 185] width 101 height 17
select select "59"
click at [294, 177] on select "County [GEOGRAPHIC_DATA] [GEOGRAPHIC_DATA] [GEOGRAPHIC_DATA] [GEOGRAPHIC_DATA] …" at bounding box center [344, 185] width 101 height 17
click at [210, 153] on input "[STREET_ADDRESS]" at bounding box center [235, 152] width 100 height 16
type input "[STREET_ADDRESS]"
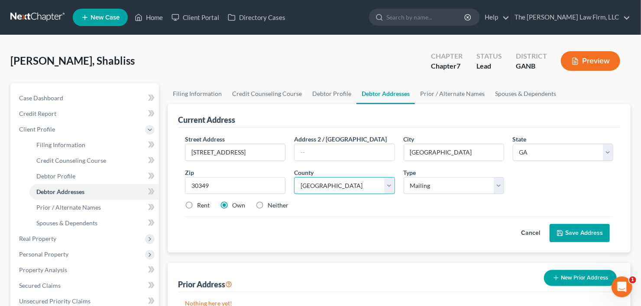
click at [353, 183] on select "County [GEOGRAPHIC_DATA] [GEOGRAPHIC_DATA] [GEOGRAPHIC_DATA] [GEOGRAPHIC_DATA] …" at bounding box center [344, 185] width 101 height 17
click at [294, 177] on select "County [GEOGRAPHIC_DATA] [GEOGRAPHIC_DATA] [GEOGRAPHIC_DATA] [GEOGRAPHIC_DATA] …" at bounding box center [344, 185] width 101 height 17
click at [340, 187] on select "County [GEOGRAPHIC_DATA] [GEOGRAPHIC_DATA] [GEOGRAPHIC_DATA] [GEOGRAPHIC_DATA] …" at bounding box center [344, 185] width 101 height 17
select select "30"
click at [294, 177] on select "County [GEOGRAPHIC_DATA] [GEOGRAPHIC_DATA] [GEOGRAPHIC_DATA] [GEOGRAPHIC_DATA] …" at bounding box center [344, 185] width 101 height 17
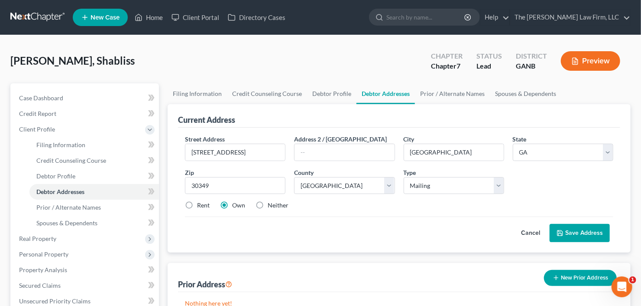
click at [197, 202] on label "Rent" at bounding box center [203, 205] width 13 height 9
click at [201, 202] on input "Rent" at bounding box center [204, 204] width 6 height 6
radio input "true"
click at [591, 226] on button "Save Address" at bounding box center [580, 233] width 60 height 18
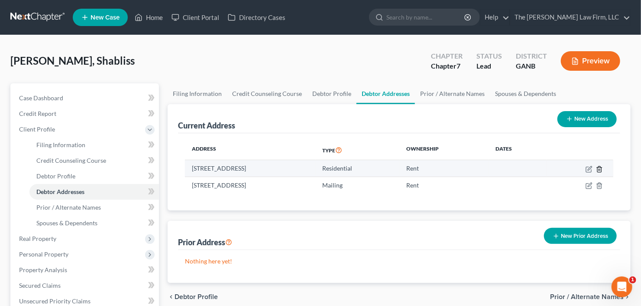
click at [600, 167] on icon "button" at bounding box center [599, 169] width 7 height 7
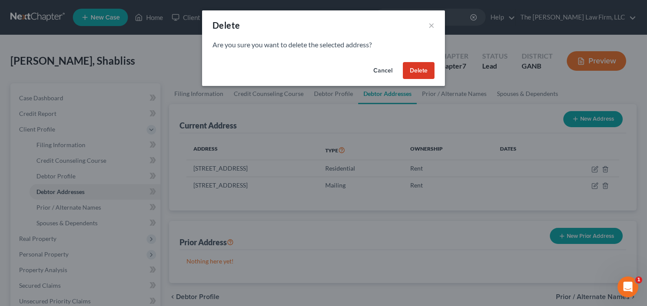
click at [417, 68] on button "Delete" at bounding box center [419, 70] width 32 height 17
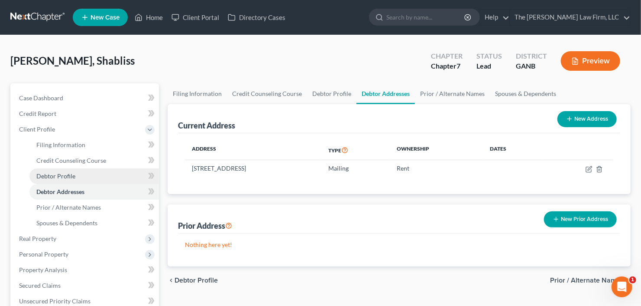
click at [59, 176] on span "Debtor Profile" at bounding box center [55, 175] width 39 height 7
select select "0"
select select "2"
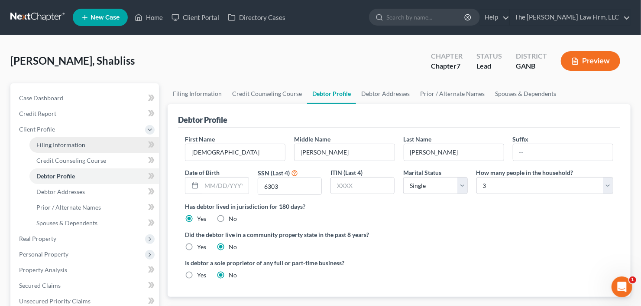
drag, startPoint x: 72, startPoint y: 144, endPoint x: 95, endPoint y: 142, distance: 23.1
click at [72, 144] on span "Filing Information" at bounding box center [60, 144] width 49 height 7
select select "1"
select select "0"
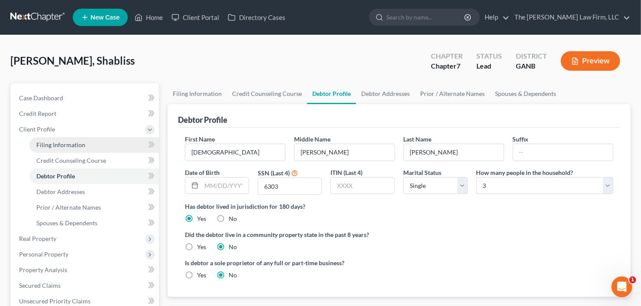
select select "10"
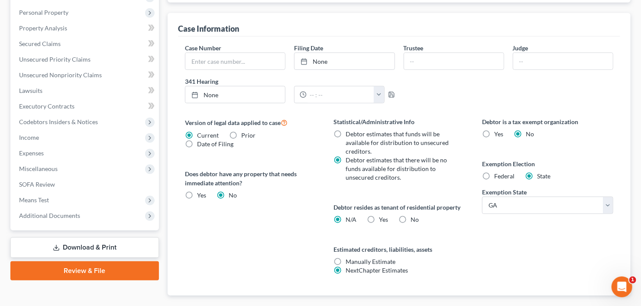
scroll to position [243, 0]
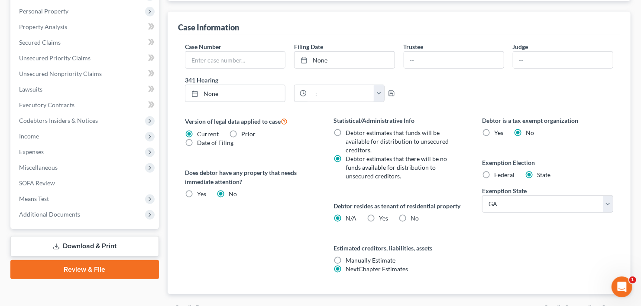
click at [379, 215] on label "Yes Yes" at bounding box center [383, 218] width 9 height 9
click at [383, 215] on input "Yes Yes" at bounding box center [386, 217] width 6 height 6
radio input "true"
radio input "false"
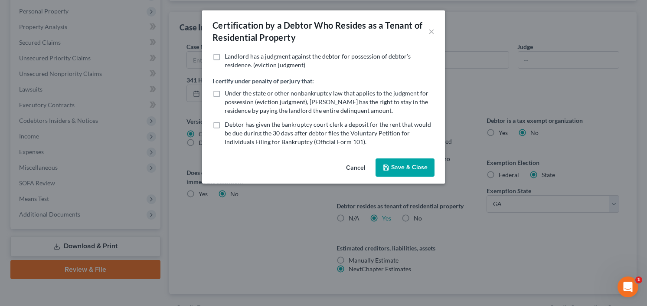
click at [461, 232] on div "Certification by a Debtor Who Resides as a Tenant of Residential Property × Lan…" at bounding box center [323, 153] width 647 height 306
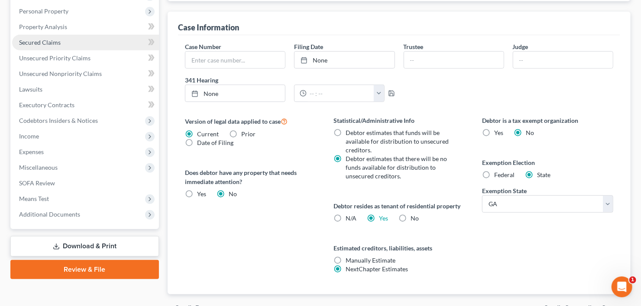
click at [24, 46] on link "Secured Claims" at bounding box center [85, 43] width 147 height 16
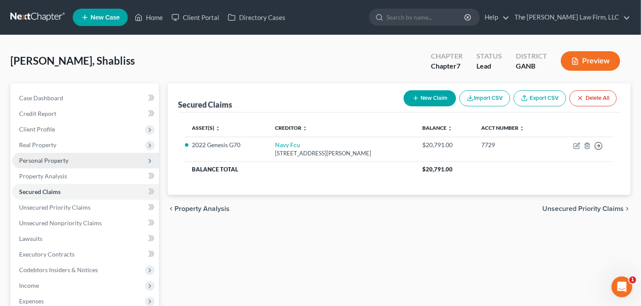
click at [70, 159] on span "Personal Property" at bounding box center [85, 161] width 147 height 16
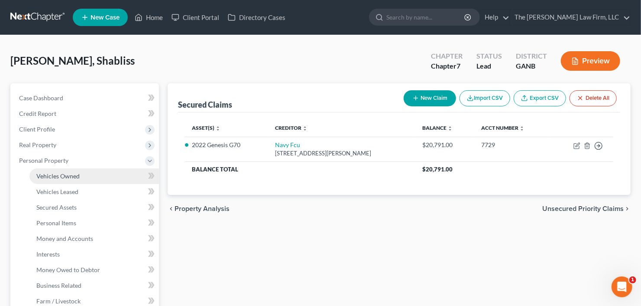
click at [80, 172] on link "Vehicles Owned" at bounding box center [94, 176] width 130 height 16
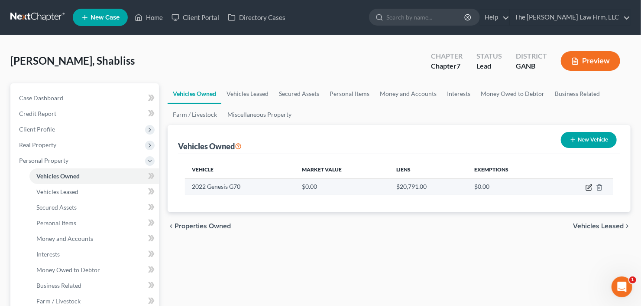
click at [588, 187] on icon "button" at bounding box center [590, 186] width 4 height 4
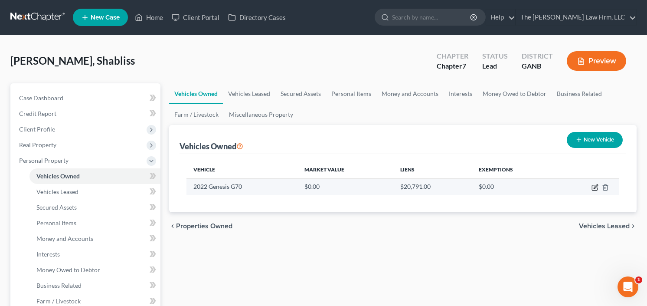
select select "0"
select select "4"
select select "0"
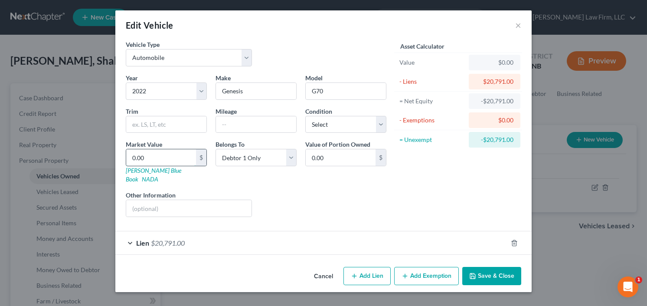
click at [152, 158] on input "0.00" at bounding box center [161, 157] width 70 height 16
type input "2"
type input "2.00"
type input "21"
type input "21.00"
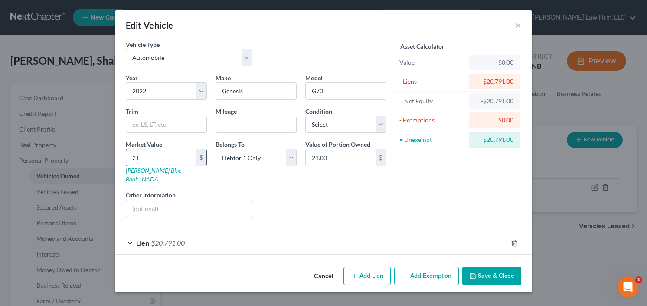
type input "210"
type input "210.00"
type input "2100"
type input "2,100.00"
type input "2,1000"
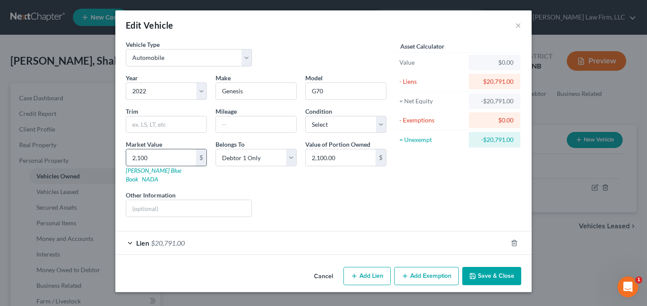
type input "21,000.00"
type input "21,000"
click at [430, 267] on button "Add Exemption" at bounding box center [426, 276] width 65 height 18
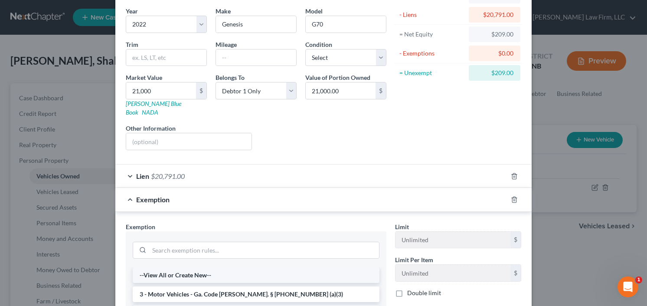
scroll to position [139, 0]
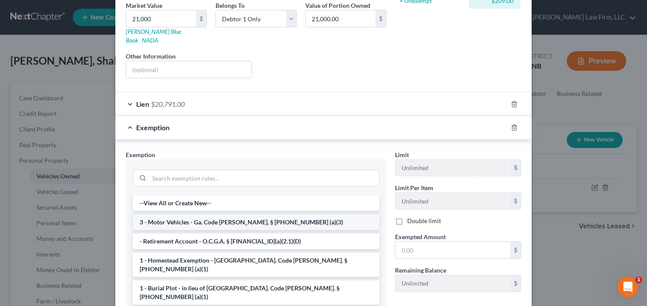
click at [196, 214] on li "3 - Motor Vehicles - Ga. Code [PERSON_NAME]. § [PHONE_NUMBER] (a)(3)" at bounding box center [256, 222] width 247 height 16
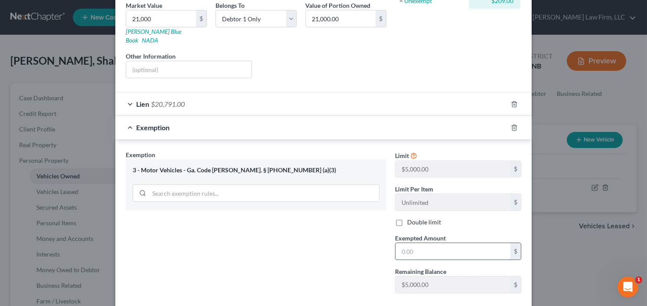
click at [420, 243] on input "text" at bounding box center [452, 251] width 115 height 16
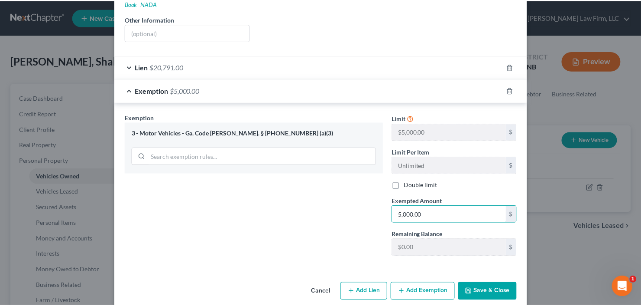
scroll to position [177, 0]
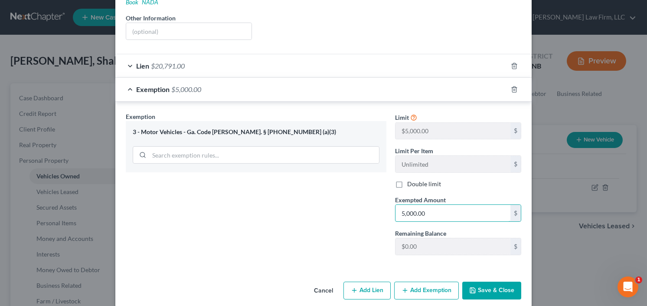
type input "5,000.00"
click at [507, 281] on button "Save & Close" at bounding box center [491, 290] width 59 height 18
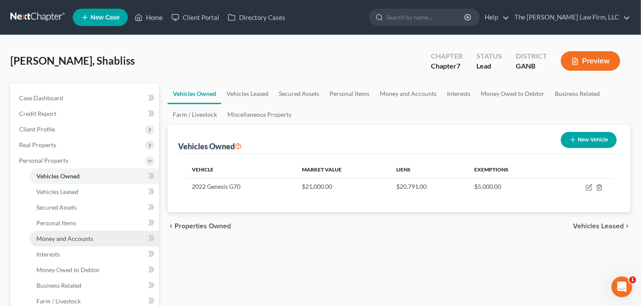
drag, startPoint x: 60, startPoint y: 234, endPoint x: 81, endPoint y: 230, distance: 21.2
click at [60, 234] on span "Money and Accounts" at bounding box center [64, 237] width 57 height 7
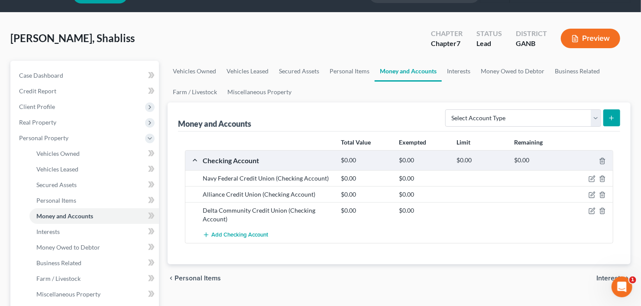
scroll to position [35, 0]
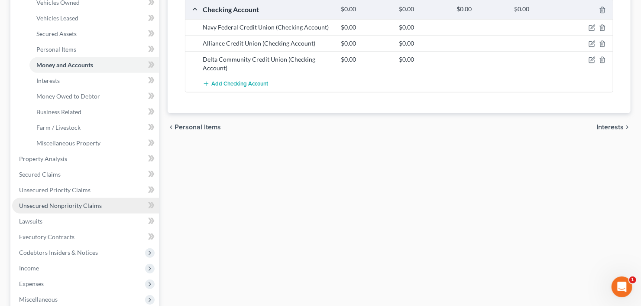
click at [62, 207] on span "Unsecured Nonpriority Claims" at bounding box center [60, 205] width 83 height 7
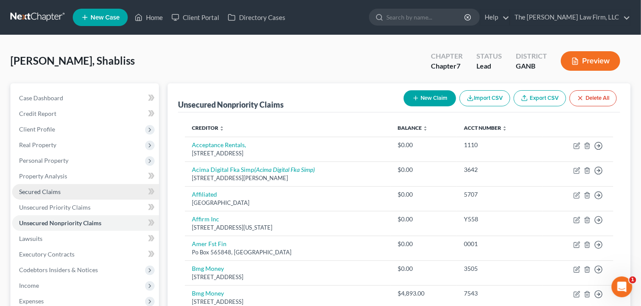
drag, startPoint x: 36, startPoint y: 191, endPoint x: 42, endPoint y: 191, distance: 5.6
click at [36, 191] on span "Secured Claims" at bounding box center [40, 191] width 42 height 7
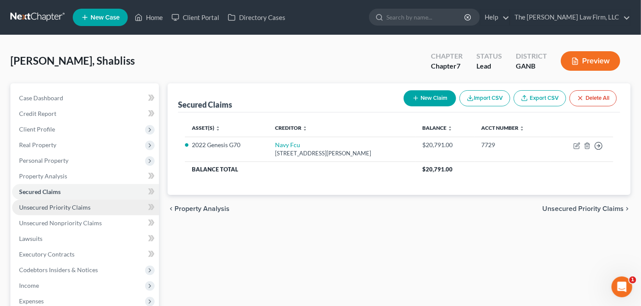
click at [41, 208] on span "Unsecured Priority Claims" at bounding box center [55, 206] width 72 height 7
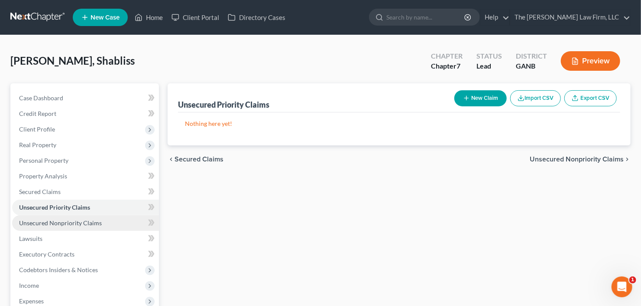
click at [46, 221] on span "Unsecured Nonpriority Claims" at bounding box center [60, 222] width 83 height 7
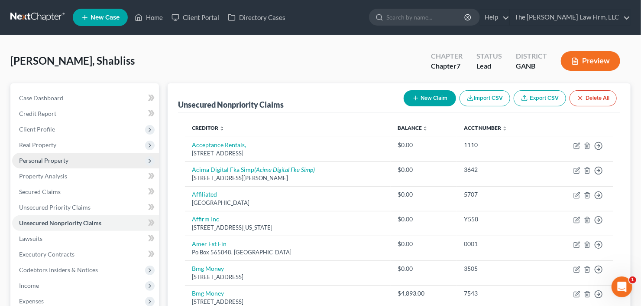
click at [56, 160] on span "Personal Property" at bounding box center [43, 159] width 49 height 7
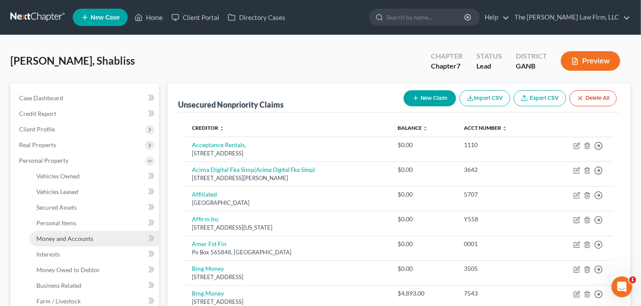
click at [58, 239] on span "Money and Accounts" at bounding box center [64, 237] width 57 height 7
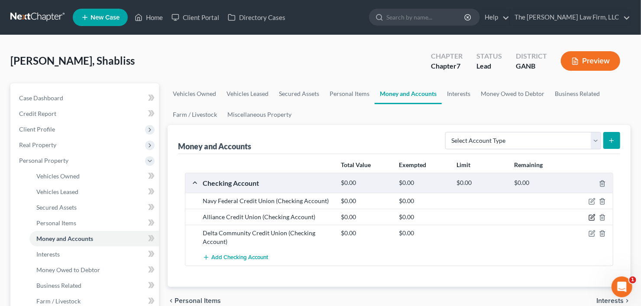
click at [593, 215] on icon "button" at bounding box center [592, 217] width 7 height 7
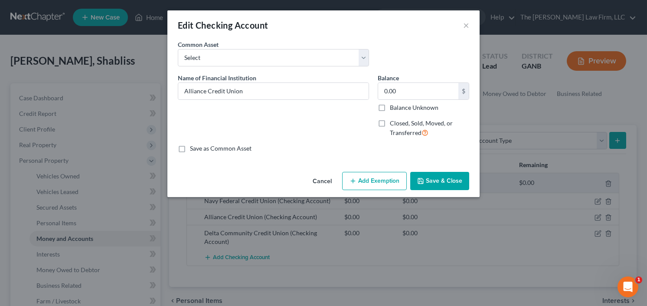
click at [402, 78] on div "Balance 0.00 $ Balance Unknown Balance Undetermined 0.00 $ Balance Unknown" at bounding box center [422, 92] width 91 height 39
click at [403, 85] on input "0.00" at bounding box center [418, 91] width 80 height 16
click at [430, 180] on button "Save & Close" at bounding box center [439, 181] width 59 height 18
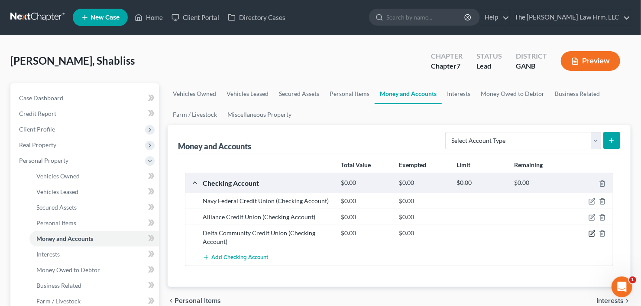
click at [593, 233] on icon "button" at bounding box center [592, 233] width 7 height 7
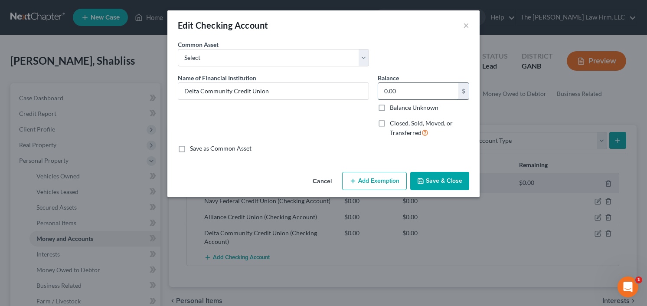
click at [411, 92] on input "0.00" at bounding box center [418, 91] width 80 height 16
click at [465, 24] on button "×" at bounding box center [466, 25] width 6 height 10
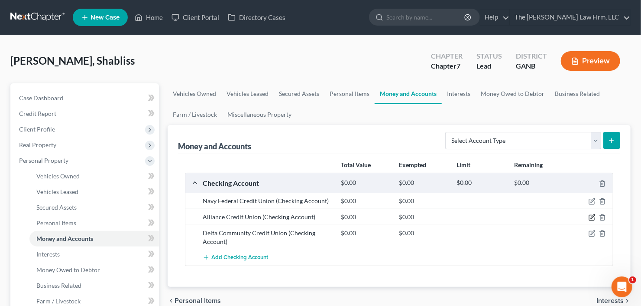
click at [592, 215] on icon "button" at bounding box center [592, 217] width 7 height 7
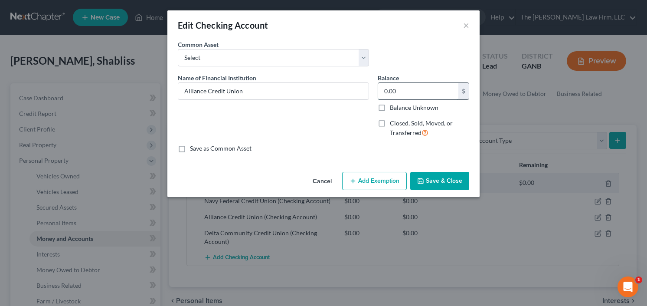
click at [416, 93] on input "0.00" at bounding box center [418, 91] width 80 height 16
type input "600.00"
click at [360, 182] on button "Add Exemption" at bounding box center [374, 181] width 65 height 18
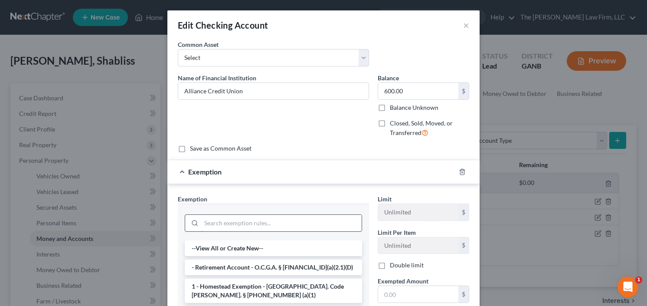
click at [264, 223] on input "search" at bounding box center [281, 223] width 160 height 16
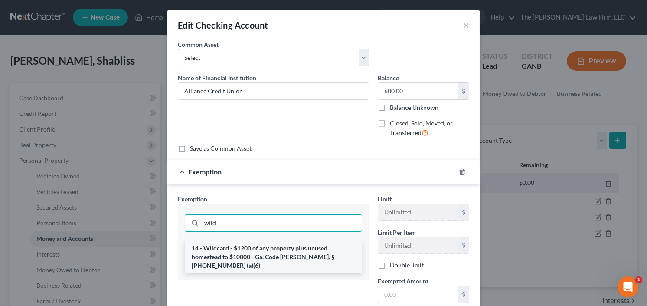
type input "wild"
click at [262, 247] on li "14 - Wildcard - $1200 of any property plus unused homestead to $10000 - Ga. Cod…" at bounding box center [273, 256] width 177 height 33
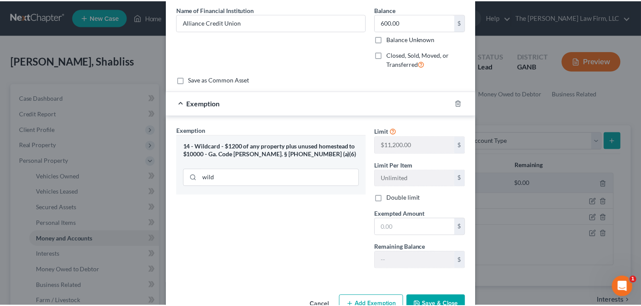
scroll to position [92, 0]
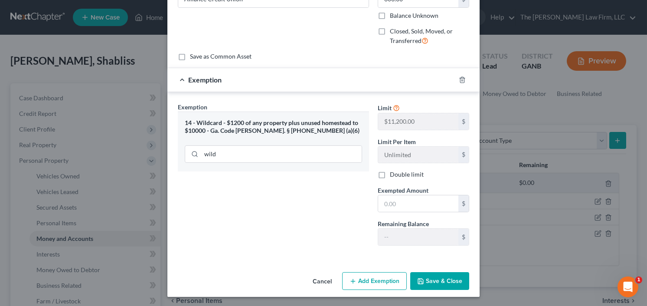
click at [450, 273] on button "Save & Close" at bounding box center [439, 281] width 59 height 18
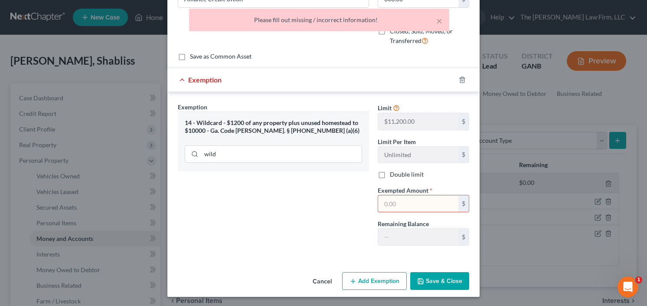
click at [416, 203] on input "text" at bounding box center [418, 203] width 80 height 16
type input "600"
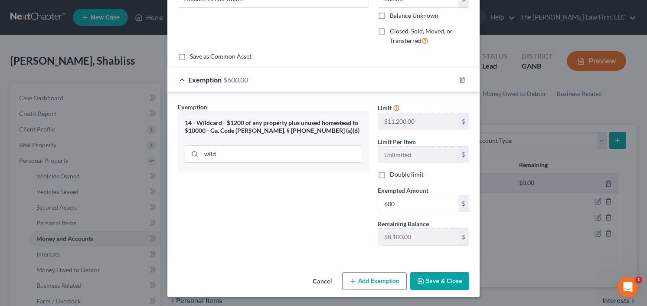
click at [440, 273] on button "Save & Close" at bounding box center [439, 281] width 59 height 18
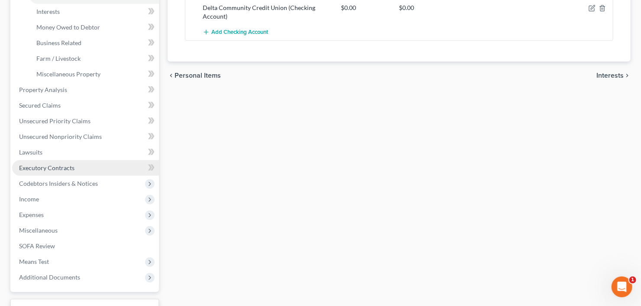
scroll to position [243, 0]
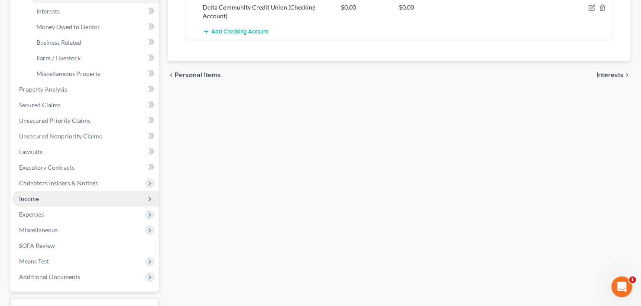
click at [44, 198] on span "Income" at bounding box center [85, 199] width 147 height 16
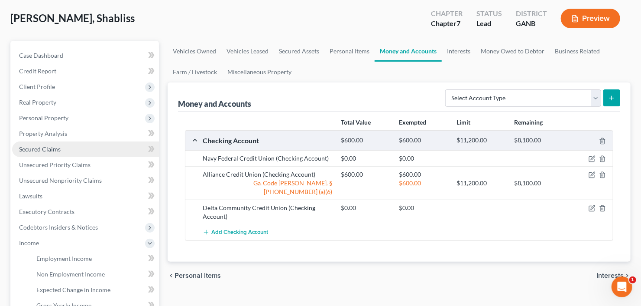
drag, startPoint x: 52, startPoint y: 146, endPoint x: 71, endPoint y: 148, distance: 18.4
click at [52, 145] on span "Secured Claims" at bounding box center [40, 148] width 42 height 7
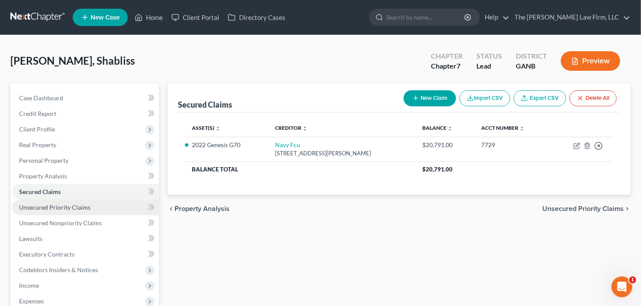
click at [42, 211] on link "Unsecured Priority Claims" at bounding box center [85, 207] width 147 height 16
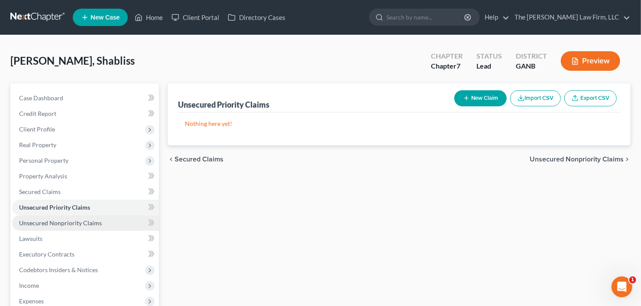
click at [68, 225] on link "Unsecured Nonpriority Claims" at bounding box center [85, 223] width 147 height 16
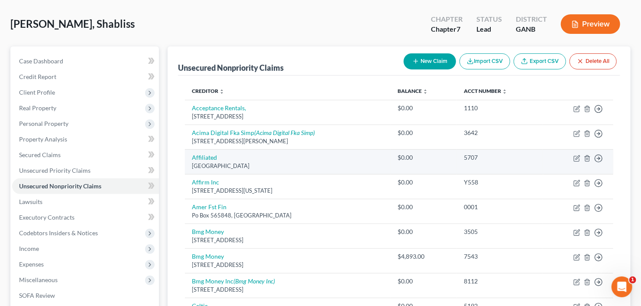
scroll to position [69, 0]
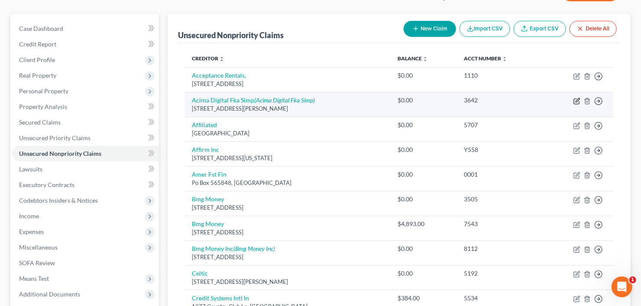
click at [579, 99] on icon "button" at bounding box center [577, 101] width 7 height 7
select select "46"
select select "0"
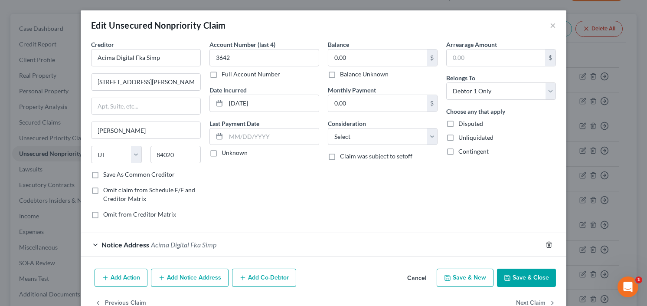
click at [549, 244] on line "button" at bounding box center [549, 245] width 0 height 2
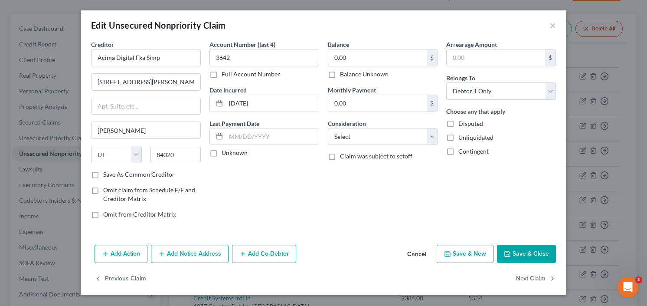
drag, startPoint x: 526, startPoint y: 257, endPoint x: 533, endPoint y: 247, distance: 11.4
click at [526, 257] on button "Save & Close" at bounding box center [526, 253] width 59 height 18
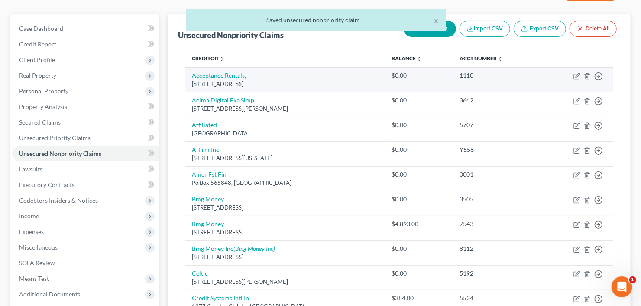
click at [586, 79] on td "Move to D Move to E Move to G Move to Notice Only" at bounding box center [577, 79] width 72 height 25
click at [587, 77] on line "button" at bounding box center [587, 77] width 0 height 2
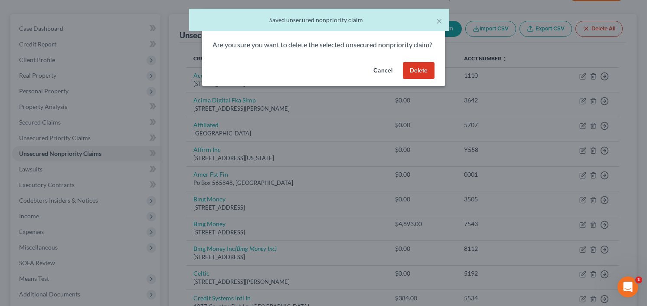
click at [423, 73] on button "Delete" at bounding box center [419, 70] width 32 height 17
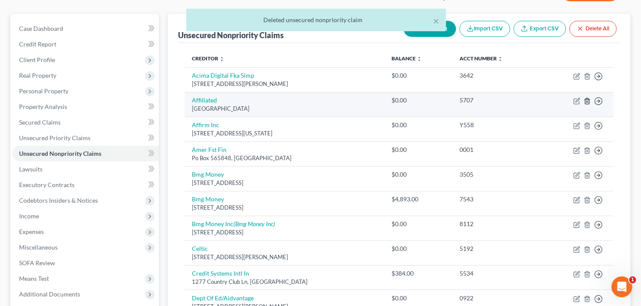
click at [586, 100] on icon "button" at bounding box center [587, 101] width 7 height 7
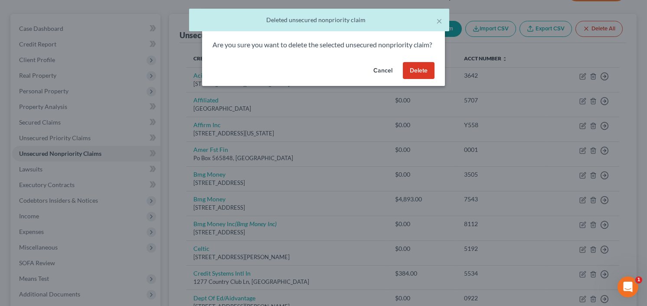
click at [419, 74] on button "Delete" at bounding box center [419, 70] width 32 height 17
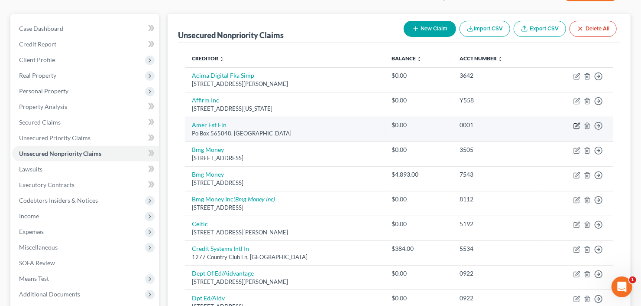
click at [575, 124] on icon "button" at bounding box center [577, 125] width 7 height 7
select select "45"
select select "0"
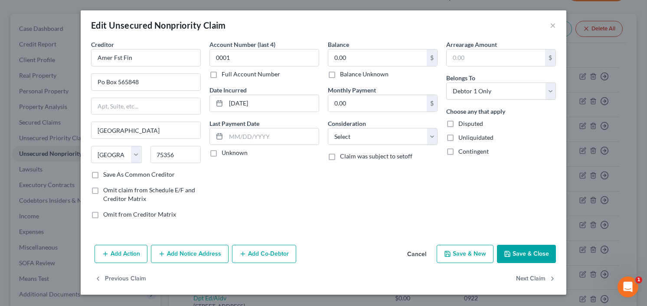
click at [530, 248] on button "Save & Close" at bounding box center [526, 253] width 59 height 18
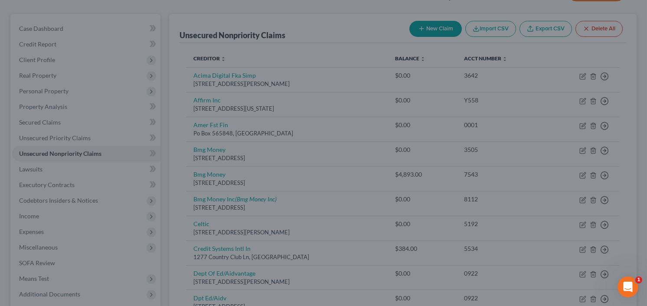
type input "0"
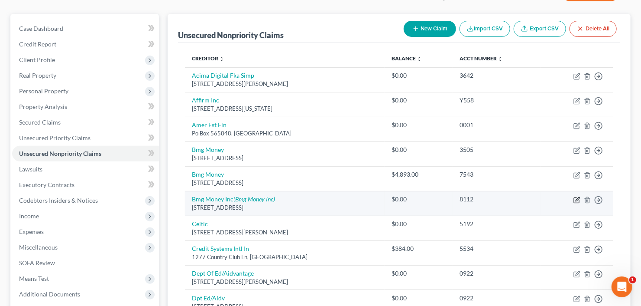
click at [578, 197] on icon "button" at bounding box center [578, 199] width 4 height 4
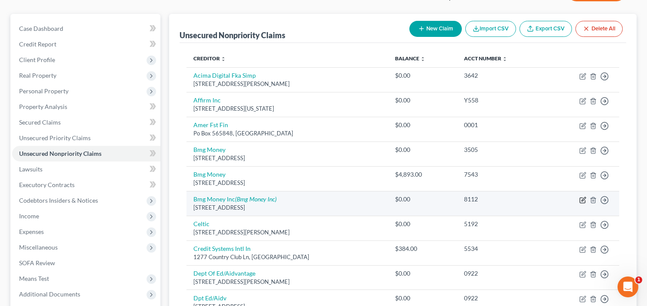
select select "9"
select select "0"
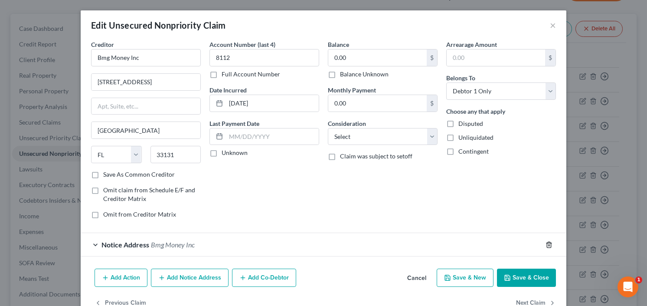
click at [546, 241] on icon "button" at bounding box center [548, 244] width 7 height 7
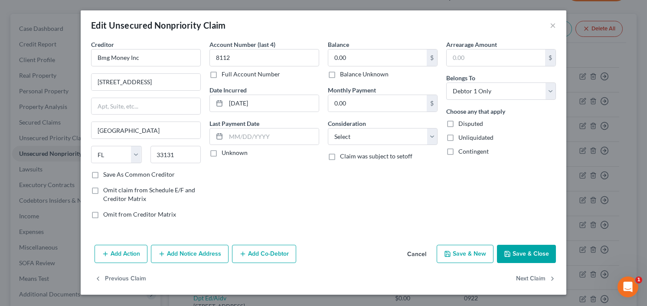
click at [522, 246] on button "Save & Close" at bounding box center [526, 253] width 59 height 18
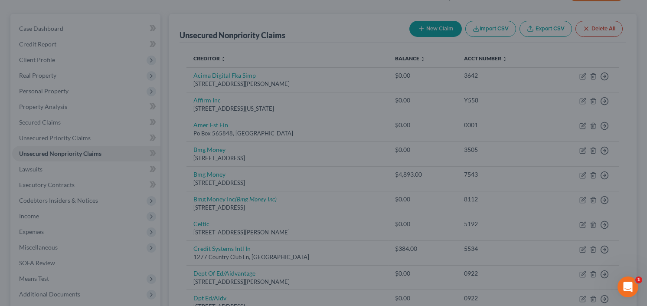
type input "0"
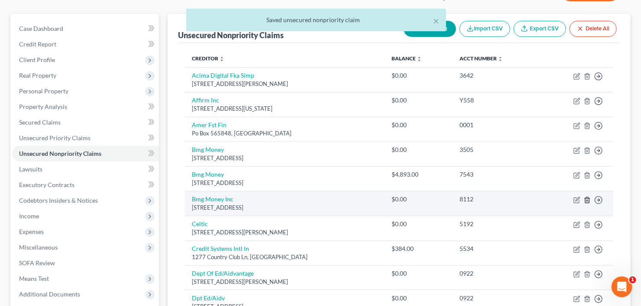
click at [587, 198] on icon "button" at bounding box center [587, 199] width 7 height 7
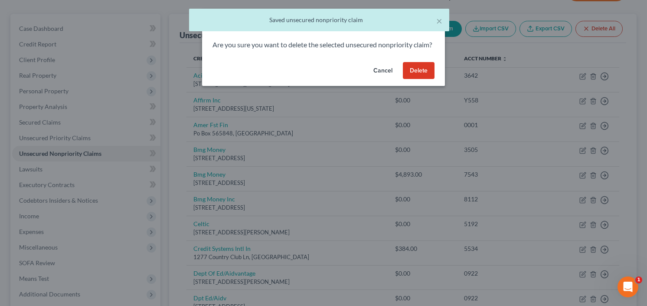
click at [419, 79] on button "Delete" at bounding box center [419, 70] width 32 height 17
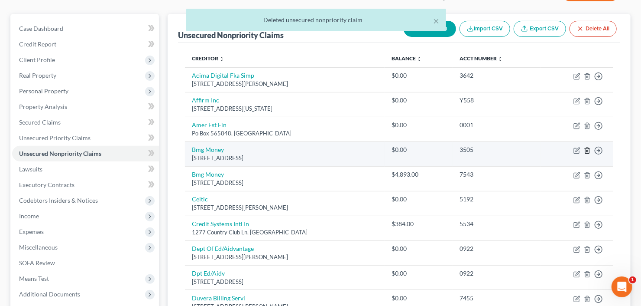
click at [586, 149] on icon "button" at bounding box center [587, 150] width 4 height 6
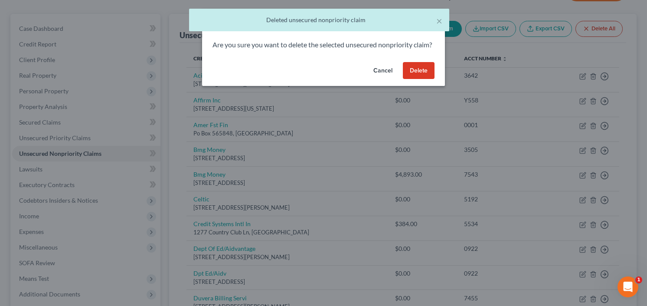
click at [415, 77] on button "Delete" at bounding box center [419, 70] width 32 height 17
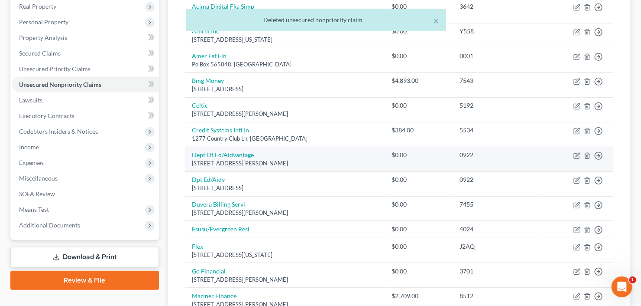
scroll to position [139, 0]
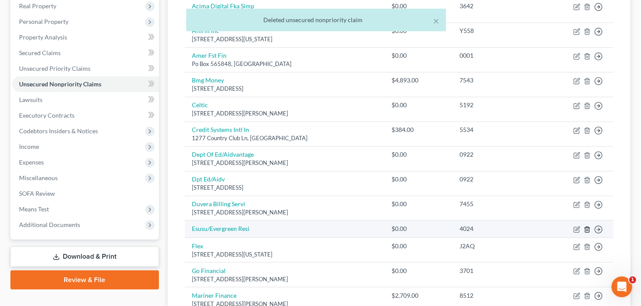
click at [589, 230] on icon "button" at bounding box center [587, 229] width 7 height 7
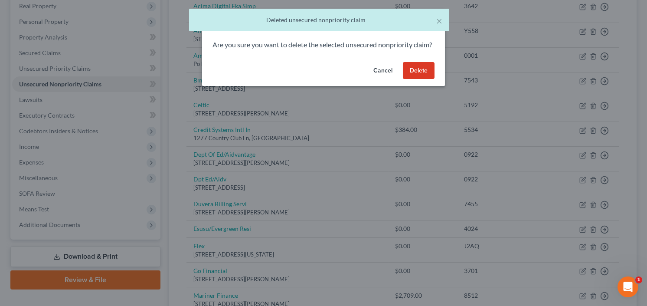
click at [425, 79] on button "Delete" at bounding box center [419, 70] width 32 height 17
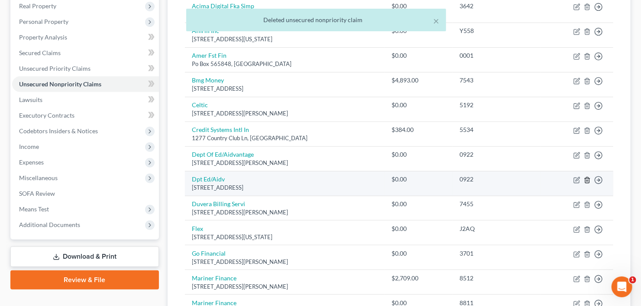
click at [588, 178] on icon "button" at bounding box center [587, 179] width 7 height 7
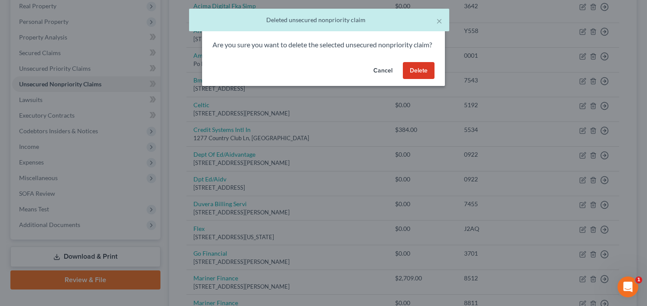
click at [426, 76] on button "Delete" at bounding box center [419, 70] width 32 height 17
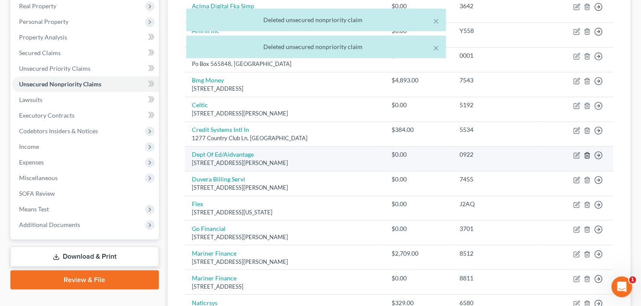
click at [587, 155] on line "button" at bounding box center [587, 156] width 0 height 2
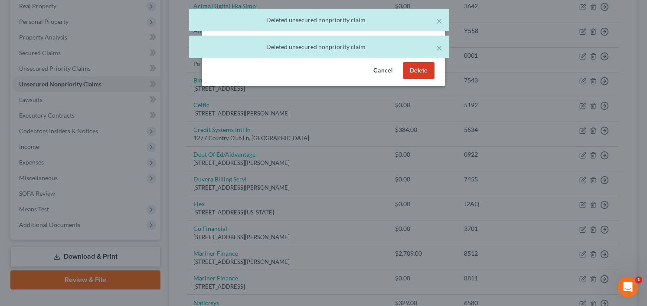
click at [413, 76] on button "Delete" at bounding box center [419, 70] width 32 height 17
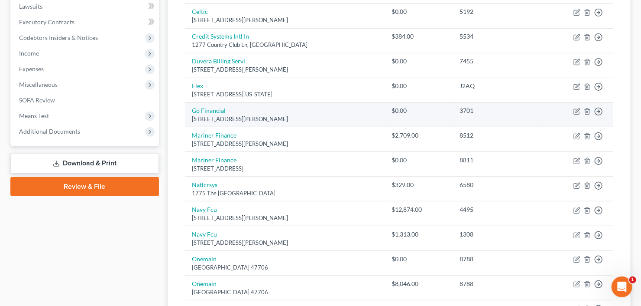
scroll to position [243, 0]
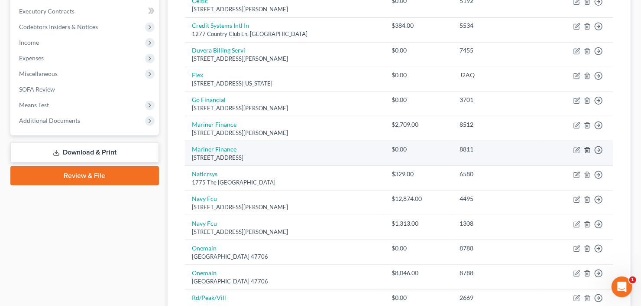
click at [589, 148] on icon "button" at bounding box center [587, 149] width 7 height 7
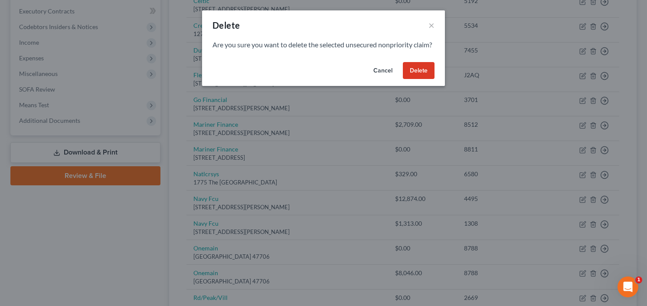
click at [426, 78] on button "Delete" at bounding box center [419, 70] width 32 height 17
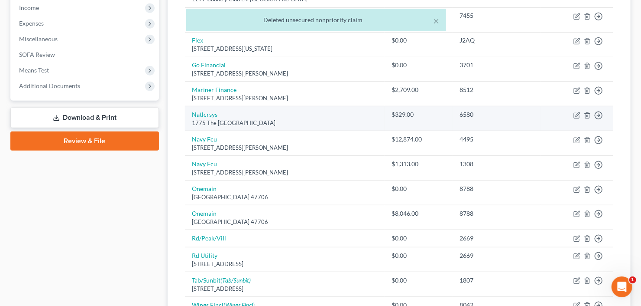
scroll to position [312, 0]
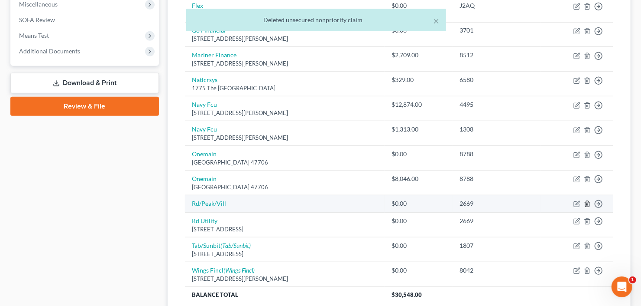
click at [588, 203] on icon "button" at bounding box center [587, 203] width 7 height 7
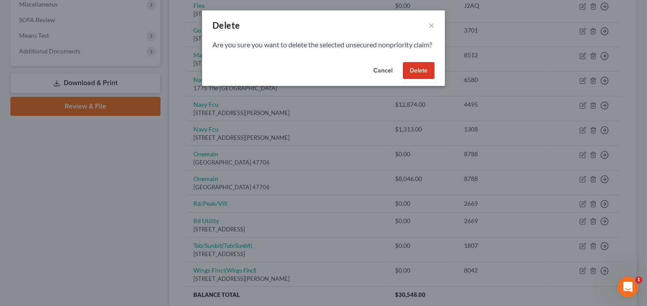
click at [423, 75] on button "Delete" at bounding box center [419, 70] width 32 height 17
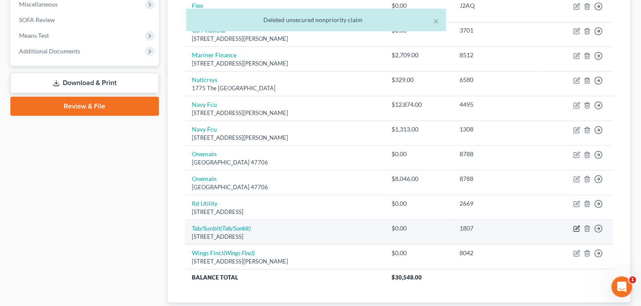
click at [575, 225] on icon "button" at bounding box center [577, 228] width 7 height 7
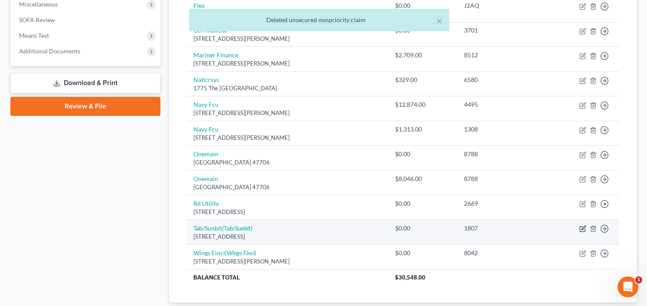
select select "4"
select select "0"
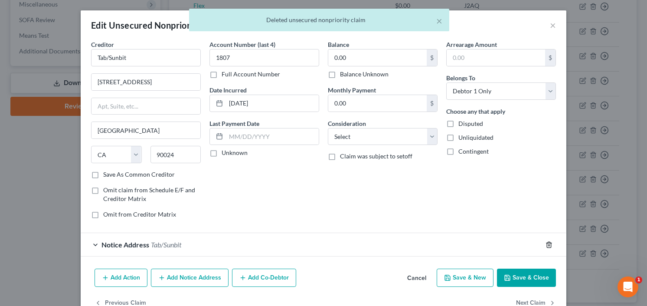
click at [546, 242] on icon "button" at bounding box center [548, 244] width 7 height 7
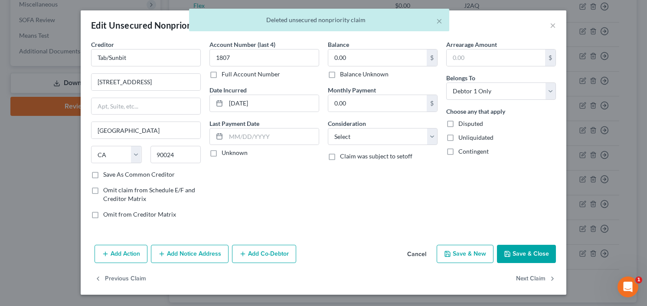
click at [529, 253] on button "Save & Close" at bounding box center [526, 253] width 59 height 18
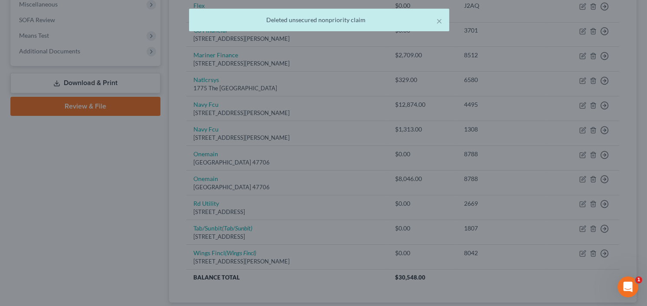
type input "0"
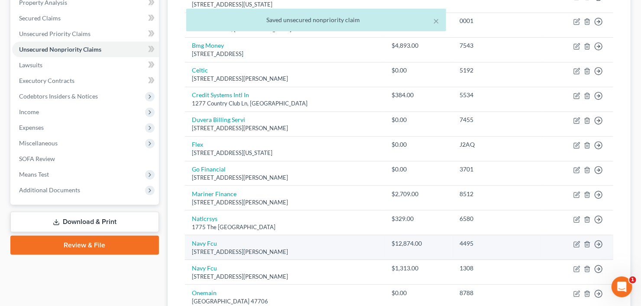
scroll to position [104, 0]
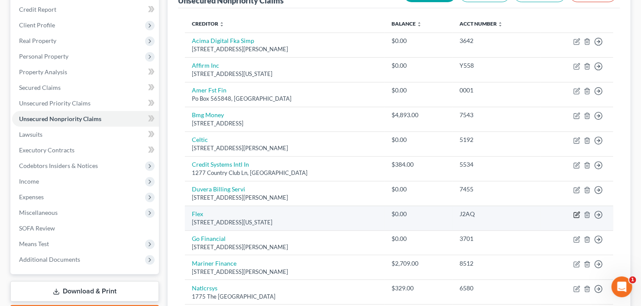
click at [575, 211] on icon "button" at bounding box center [577, 214] width 7 height 7
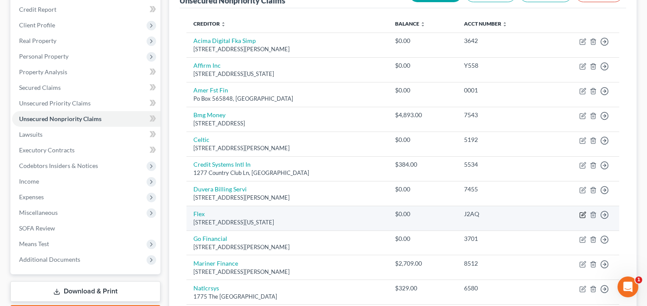
select select "35"
select select "0"
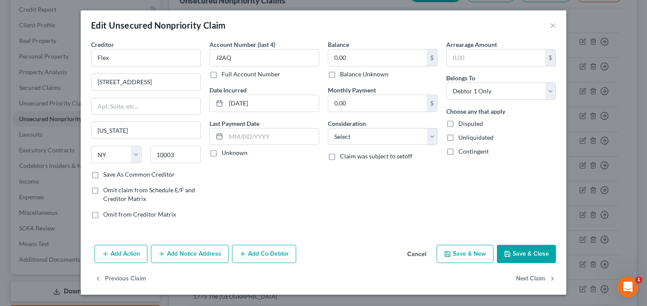
click at [527, 249] on button "Save & Close" at bounding box center [526, 253] width 59 height 18
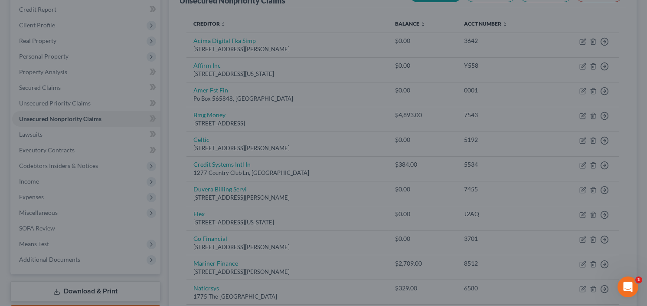
type input "0"
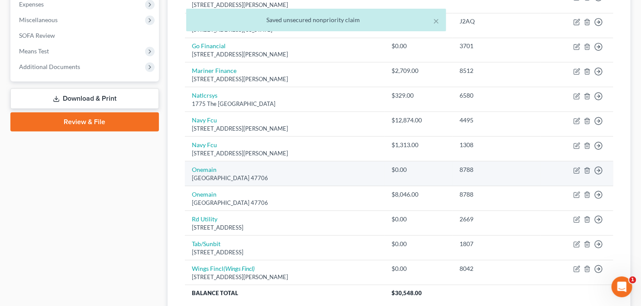
scroll to position [312, 0]
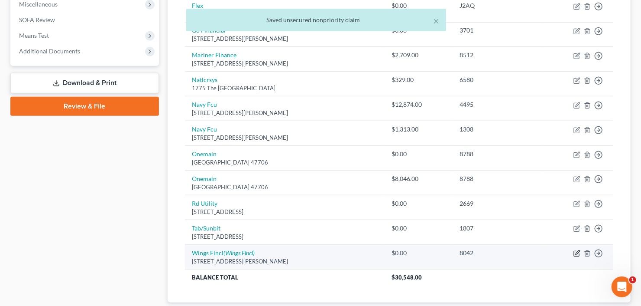
click at [579, 252] on icon "button" at bounding box center [576, 253] width 5 height 5
select select "24"
select select "2"
select select "0"
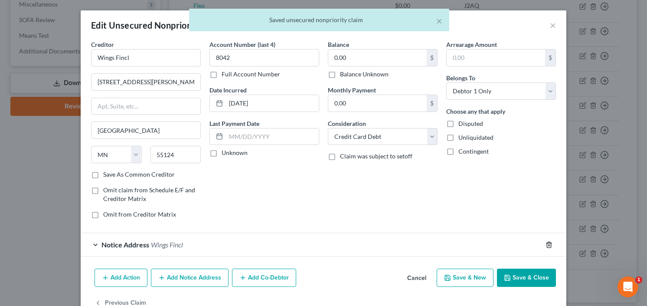
click at [545, 241] on icon "button" at bounding box center [548, 244] width 7 height 7
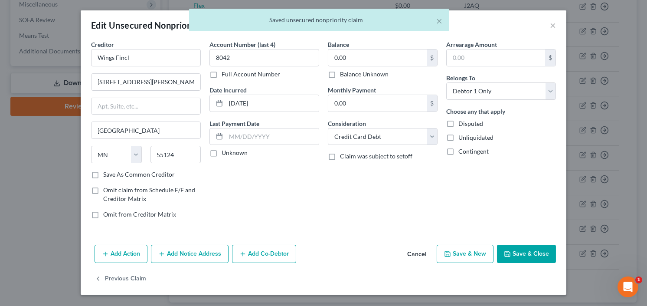
click at [536, 250] on button "Save & Close" at bounding box center [526, 253] width 59 height 18
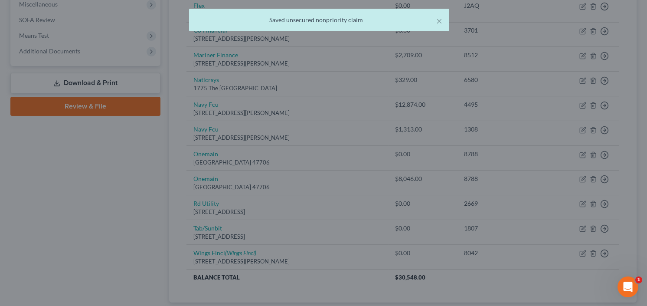
type input "0"
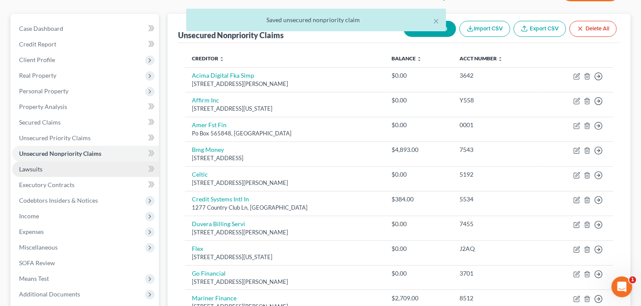
click at [49, 171] on link "Lawsuits" at bounding box center [85, 169] width 147 height 16
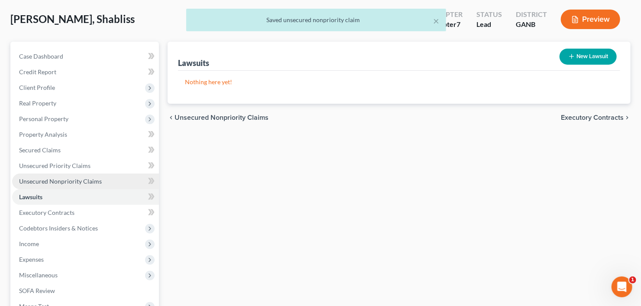
scroll to position [104, 0]
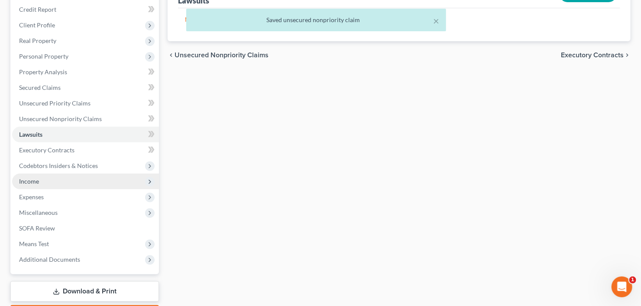
click at [47, 186] on span "Income" at bounding box center [85, 181] width 147 height 16
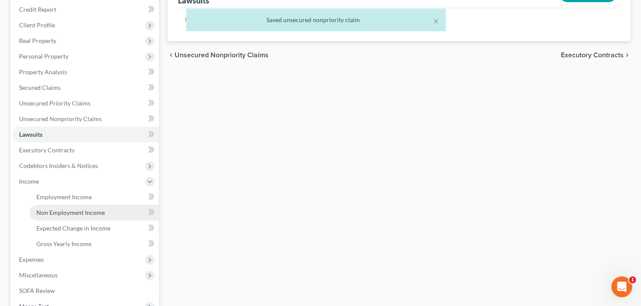
click at [54, 212] on span "Non Employment Income" at bounding box center [70, 211] width 68 height 7
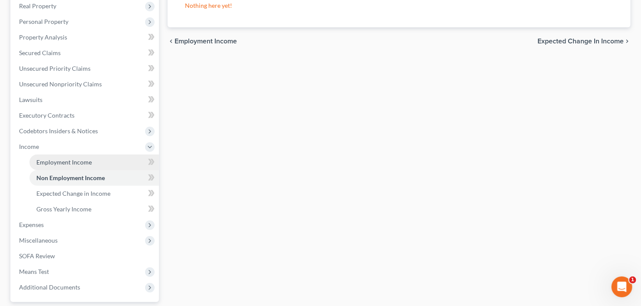
click at [60, 163] on span "Employment Income" at bounding box center [63, 161] width 55 height 7
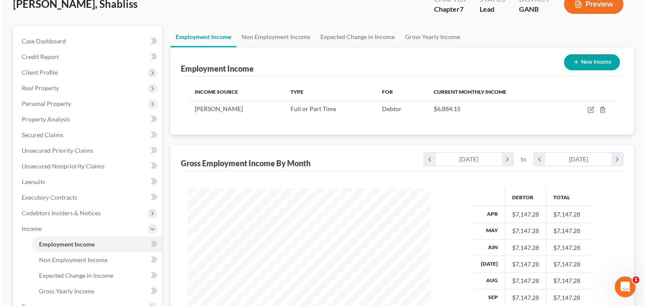
scroll to position [69, 0]
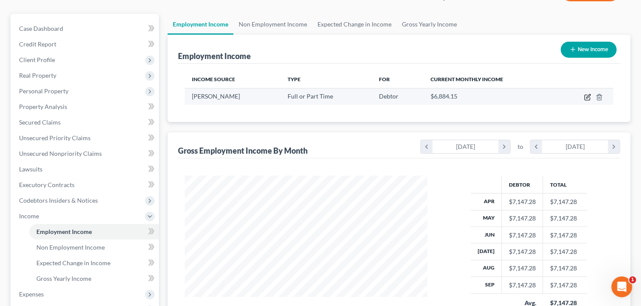
click at [591, 95] on icon "button" at bounding box center [588, 97] width 7 height 7
select select "0"
select select "2"
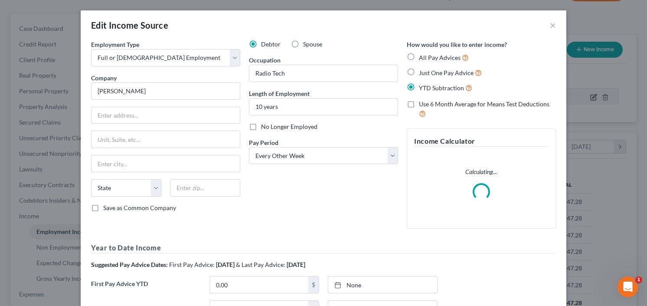
scroll to position [155, 262]
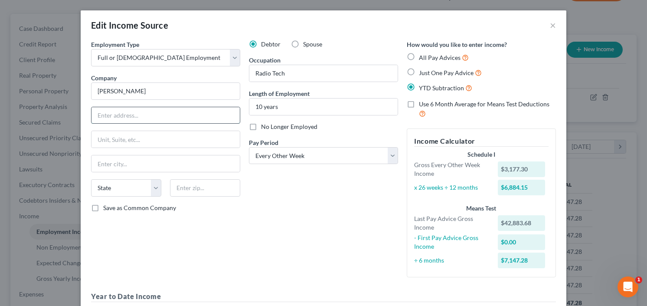
click at [133, 119] on input "text" at bounding box center [165, 115] width 148 height 16
drag, startPoint x: 117, startPoint y: 119, endPoint x: 64, endPoint y: 127, distance: 53.9
click at [54, 127] on div "Edit Income Source × Employment Type * Select Full or Part Time Employment Self…" at bounding box center [323, 153] width 647 height 306
type input "2424 Piedmont Rd NE"
type input "attn: payroll dept"
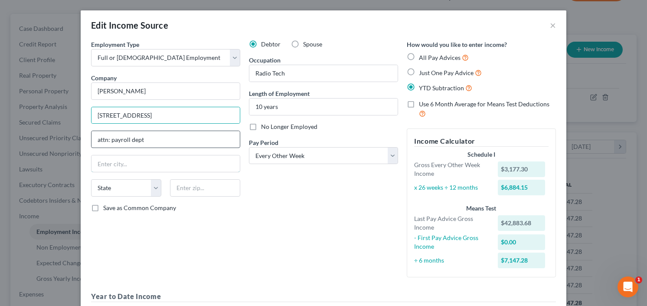
type input "Atlanta"
select select "10"
type input "30324"
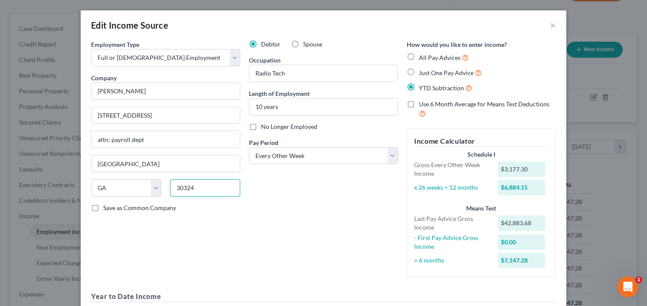
click at [199, 189] on input "30324" at bounding box center [205, 187] width 70 height 17
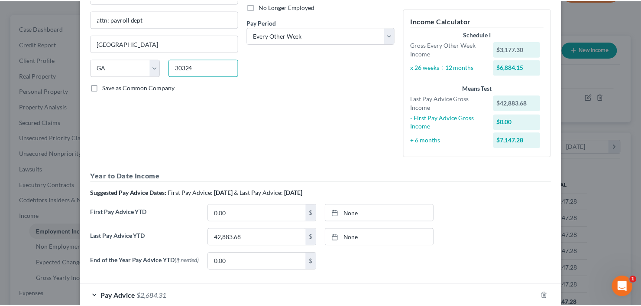
scroll to position [170, 0]
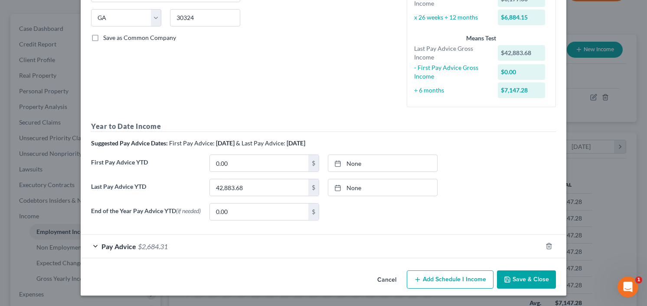
click at [521, 282] on button "Save & Close" at bounding box center [526, 279] width 59 height 18
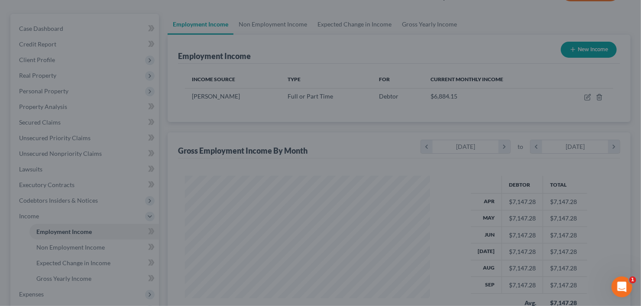
scroll to position [433179, 433073]
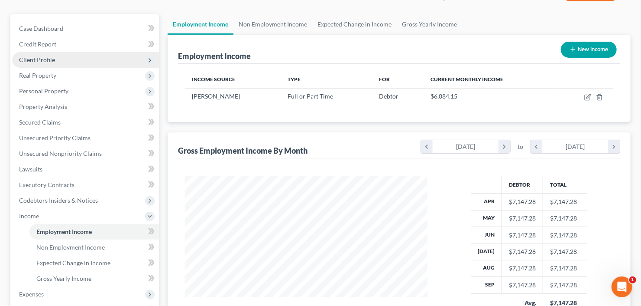
click at [59, 61] on span "Client Profile" at bounding box center [85, 60] width 147 height 16
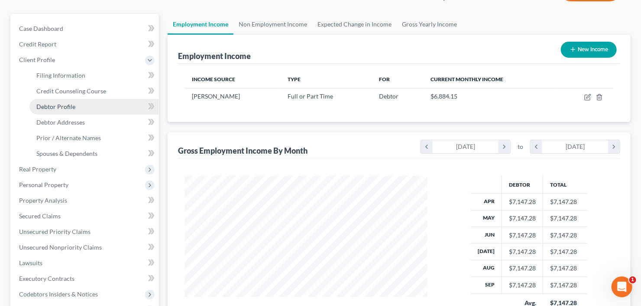
click at [75, 104] on link "Debtor Profile" at bounding box center [94, 107] width 130 height 16
select select "0"
select select "2"
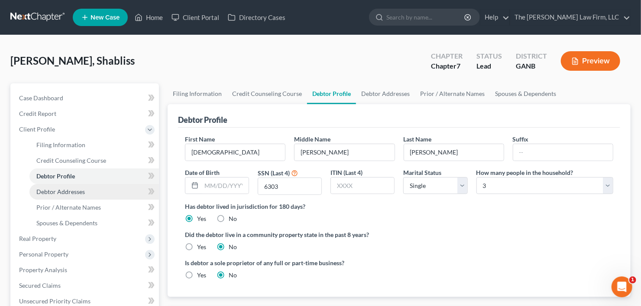
click at [68, 194] on link "Debtor Addresses" at bounding box center [94, 192] width 130 height 16
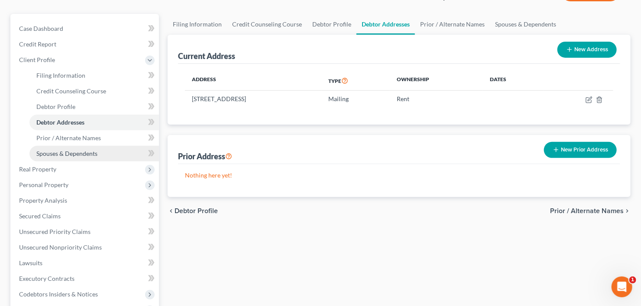
click at [34, 157] on link "Spouses & Dependents" at bounding box center [94, 154] width 130 height 16
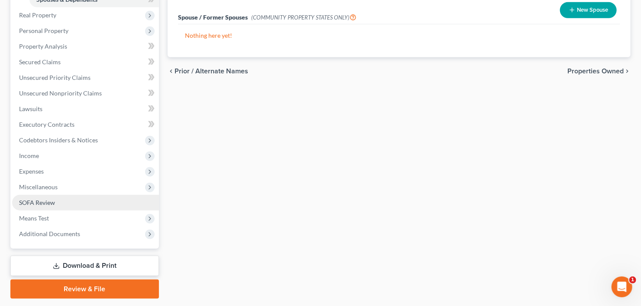
scroll to position [247, 0]
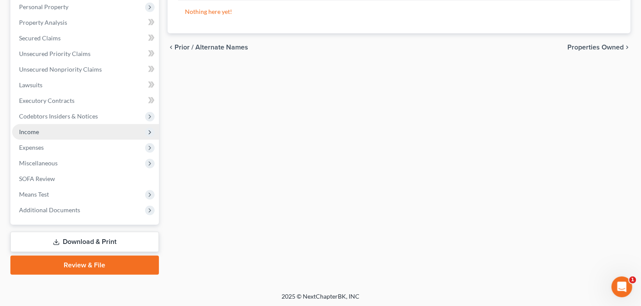
click at [81, 124] on span "Income" at bounding box center [85, 132] width 147 height 16
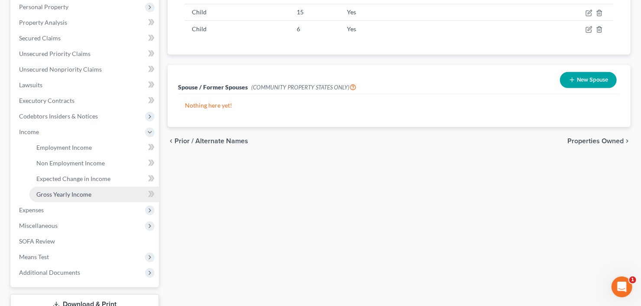
click at [90, 192] on span "Gross Yearly Income" at bounding box center [63, 193] width 55 height 7
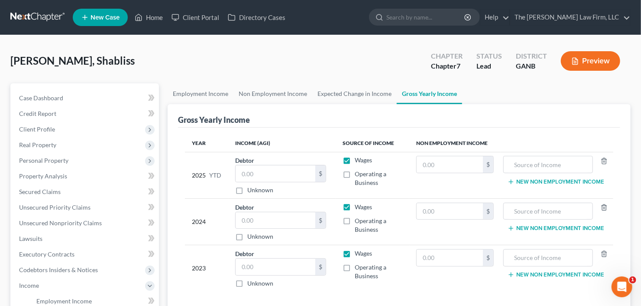
click at [268, 160] on div "Debtor $ Unknown Balance Undetermined $ Unknown" at bounding box center [282, 175] width 94 height 39
click at [274, 172] on input "text" at bounding box center [276, 173] width 80 height 16
type input "68,213.66"
click at [260, 216] on input "text" at bounding box center [276, 220] width 80 height 16
click at [270, 222] on input "30,098.00" at bounding box center [276, 220] width 80 height 16
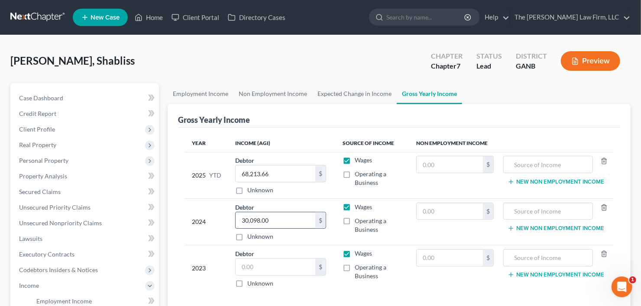
drag, startPoint x: 276, startPoint y: 219, endPoint x: 292, endPoint y: 222, distance: 16.7
click at [205, 225] on tr "2024 Debtor 30,098.00 $ Unknown Balance Undetermined 30,098.00 $ Unknown Wages …" at bounding box center [399, 221] width 429 height 46
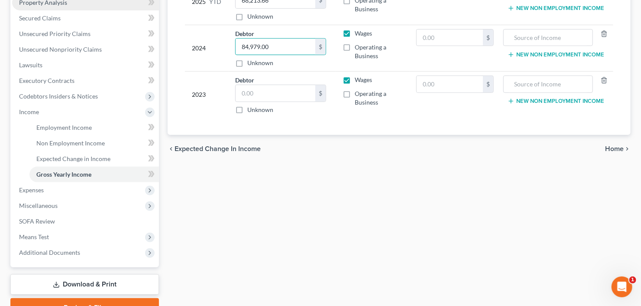
scroll to position [208, 0]
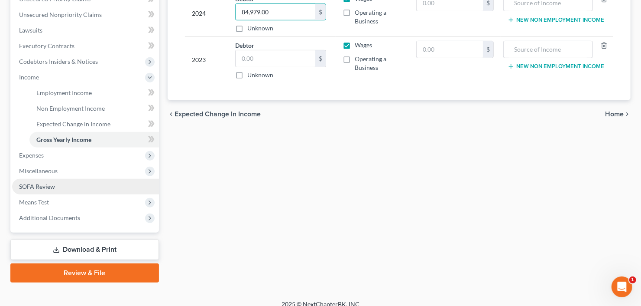
type input "84,979.00"
click at [46, 186] on span "SOFA Review" at bounding box center [37, 185] width 36 height 7
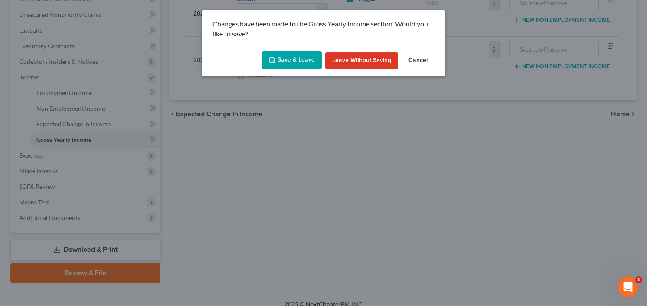
drag, startPoint x: 288, startPoint y: 57, endPoint x: 352, endPoint y: 73, distance: 66.2
click at [288, 57] on button "Save & Leave" at bounding box center [292, 60] width 60 height 18
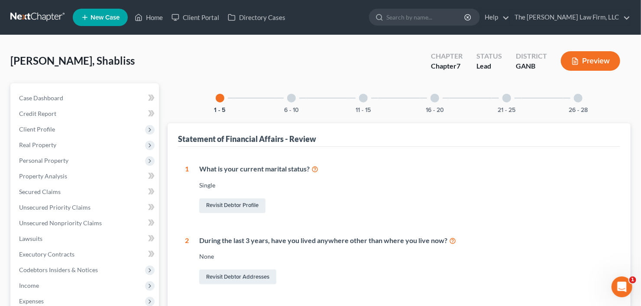
click at [587, 89] on div "26 - 28" at bounding box center [578, 97] width 29 height 29
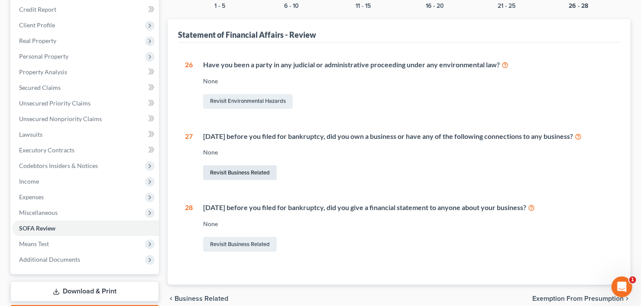
click at [253, 175] on link "Revisit Business Related" at bounding box center [240, 172] width 74 height 15
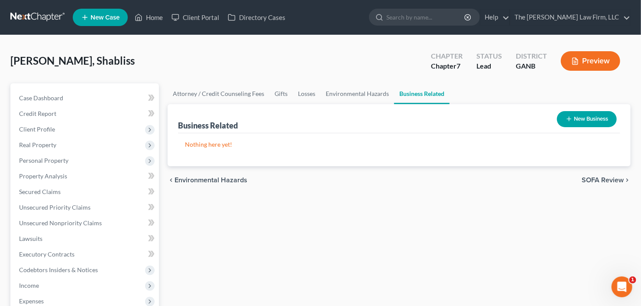
click at [584, 119] on button "New Business" at bounding box center [587, 119] width 60 height 16
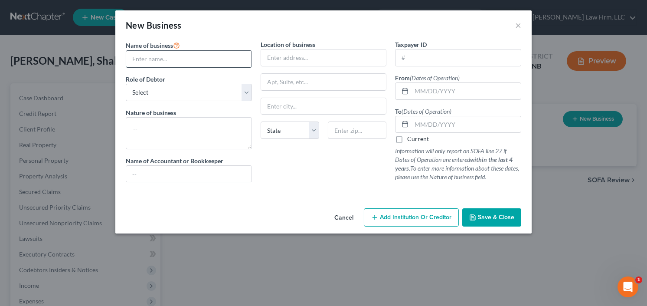
click at [185, 61] on input "text" at bounding box center [188, 59] width 125 height 16
type input "The Monet Collection LLC"
click at [186, 131] on textarea at bounding box center [189, 133] width 126 height 32
type textarea "o"
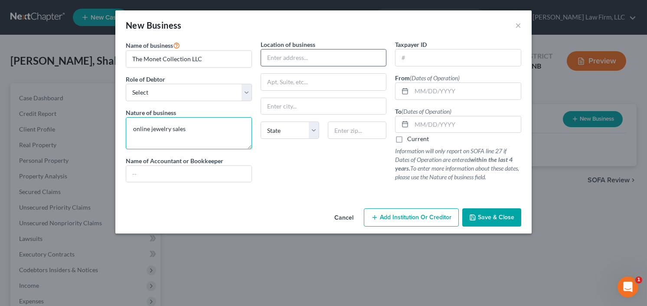
type textarea "online jewelry sales"
click at [309, 60] on input "text" at bounding box center [323, 57] width 125 height 16
type input "none"
click at [427, 88] on input "text" at bounding box center [465, 91] width 109 height 16
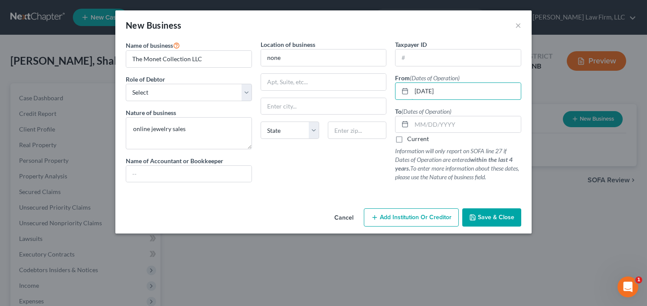
type input "01/20/2020"
click at [500, 218] on span "Save & Close" at bounding box center [496, 216] width 36 height 7
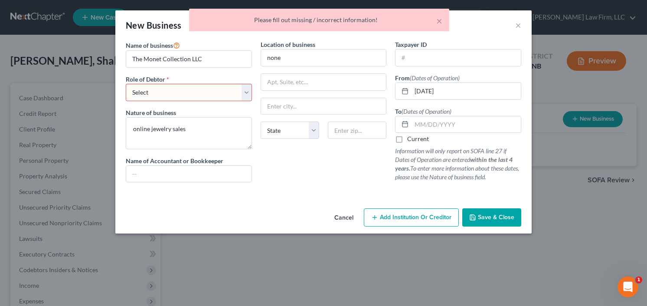
click at [177, 90] on select "Select A member of a limited liability company (LLC) or limited liability partn…" at bounding box center [189, 92] width 126 height 17
select select "member"
click at [126, 84] on select "Select A member of a limited liability company (LLC) or limited liability partn…" at bounding box center [189, 92] width 126 height 17
click at [407, 138] on label "Current" at bounding box center [418, 138] width 22 height 9
click at [410, 138] on input "Current" at bounding box center [413, 137] width 6 height 6
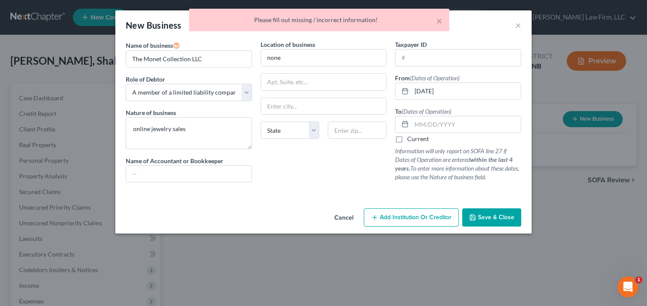
checkbox input "true"
click at [489, 213] on span "Save & Close" at bounding box center [496, 216] width 36 height 7
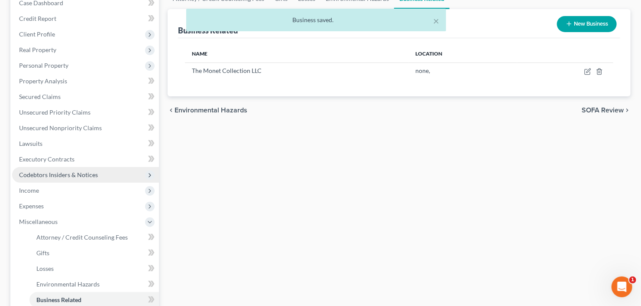
scroll to position [139, 0]
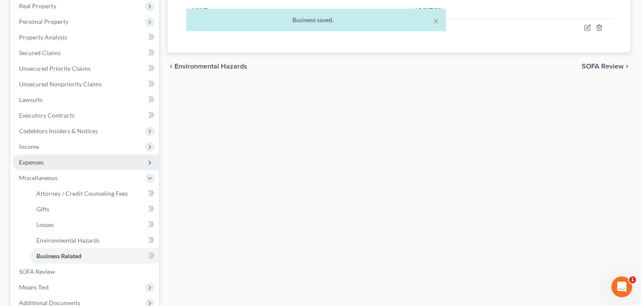
click at [55, 157] on span "Expenses" at bounding box center [85, 162] width 147 height 16
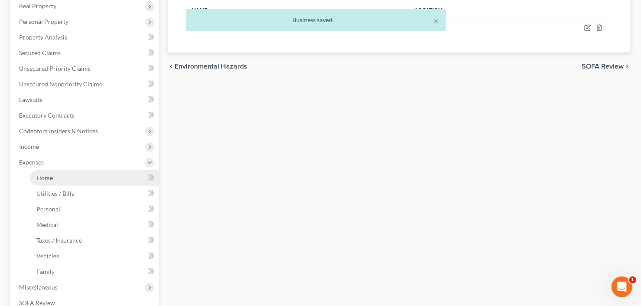
click at [59, 179] on link "Home" at bounding box center [94, 178] width 130 height 16
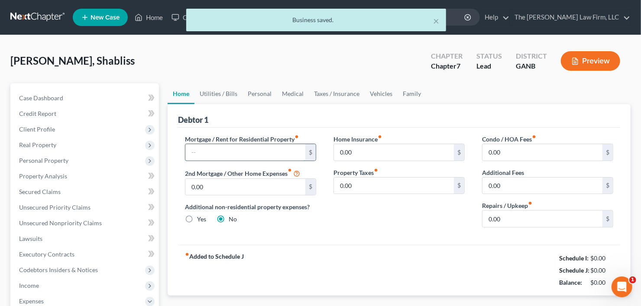
click at [226, 154] on input "text" at bounding box center [245, 152] width 120 height 16
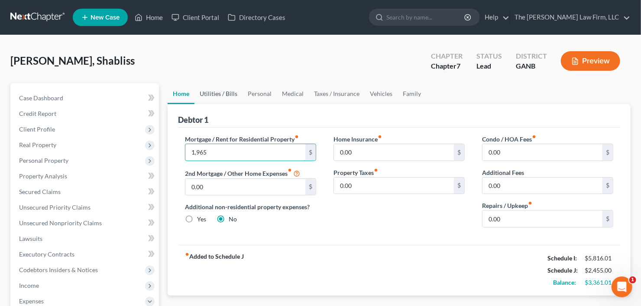
type input "1,965"
click at [221, 94] on link "Utilities / Bills" at bounding box center [219, 93] width 48 height 21
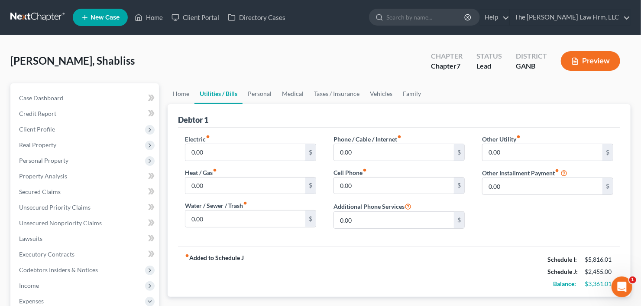
drag, startPoint x: 230, startPoint y: 136, endPoint x: 231, endPoint y: 140, distance: 4.4
click at [230, 137] on div "Electric fiber_manual_record 0.00 $" at bounding box center [250, 147] width 131 height 26
click at [231, 142] on div "Electric fiber_manual_record 0.00 $" at bounding box center [250, 147] width 131 height 26
click at [232, 153] on input "0.00" at bounding box center [245, 152] width 120 height 16
type input "250"
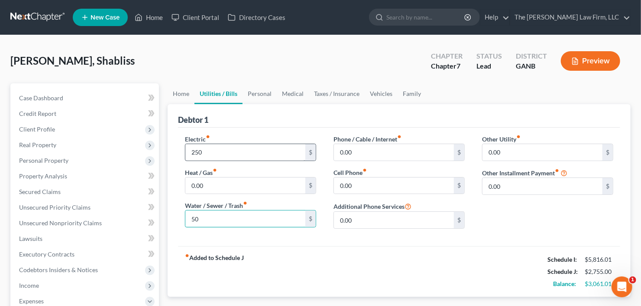
type input "50"
type input "250"
click at [256, 94] on link "Personal" at bounding box center [260, 93] width 34 height 21
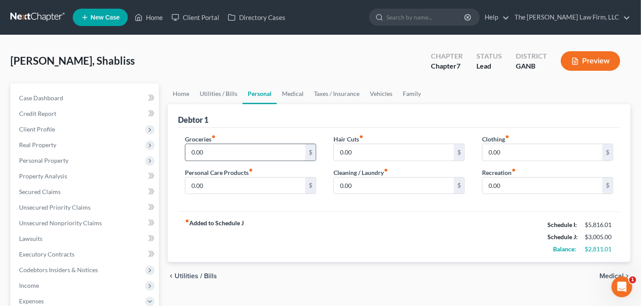
click at [248, 144] on input "0.00" at bounding box center [245, 152] width 120 height 16
type input "1,500"
type input "150"
type input "100"
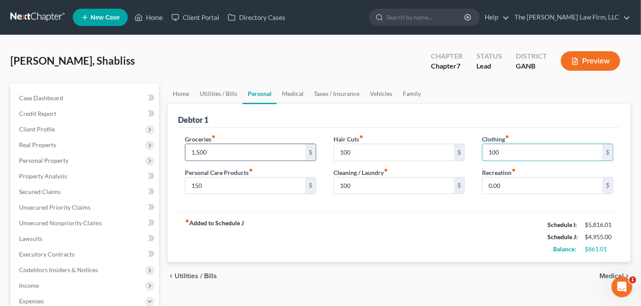
type input "100"
click at [381, 95] on link "Vehicles" at bounding box center [381, 93] width 33 height 21
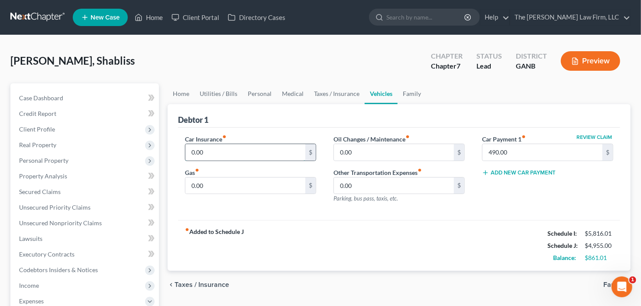
click at [261, 153] on input "0.00" at bounding box center [245, 152] width 120 height 16
type input "333.00"
type input "350"
click at [220, 146] on input "333.00" at bounding box center [245, 152] width 120 height 16
click at [214, 91] on link "Utilities / Bills" at bounding box center [219, 93] width 48 height 21
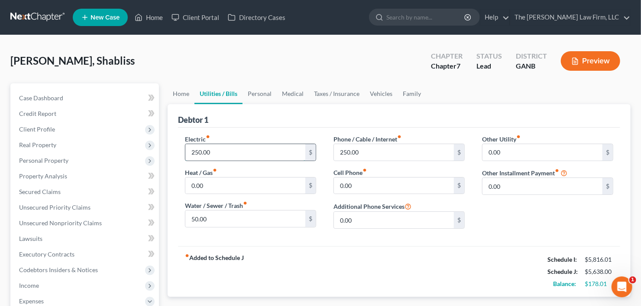
click at [205, 152] on input "250.00" at bounding box center [245, 152] width 120 height 16
type input "350"
type input "300"
click at [182, 92] on link "Home" at bounding box center [181, 93] width 27 height 21
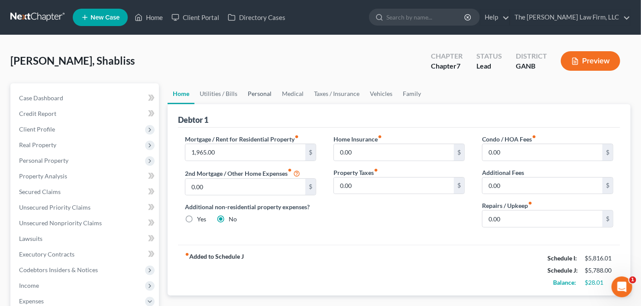
click at [253, 91] on link "Personal" at bounding box center [260, 93] width 34 height 21
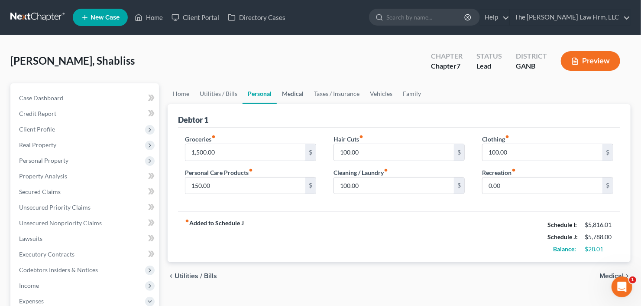
click at [289, 94] on link "Medical" at bounding box center [293, 93] width 32 height 21
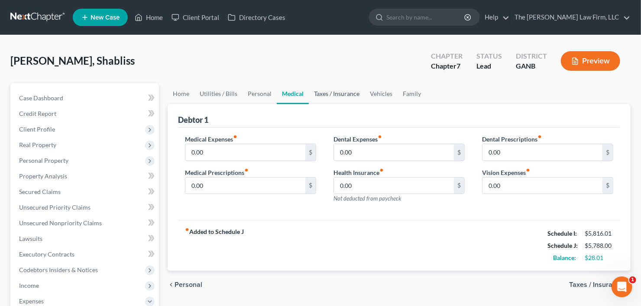
click at [327, 95] on link "Taxes / Insurance" at bounding box center [337, 93] width 56 height 21
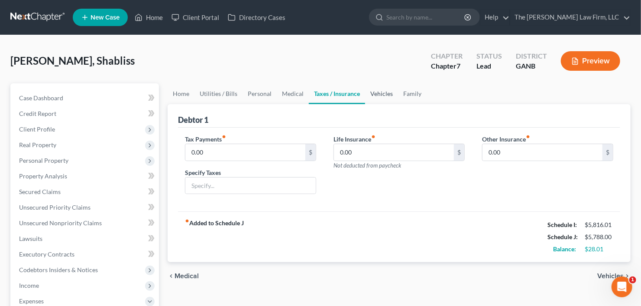
click at [379, 92] on link "Vehicles" at bounding box center [381, 93] width 33 height 21
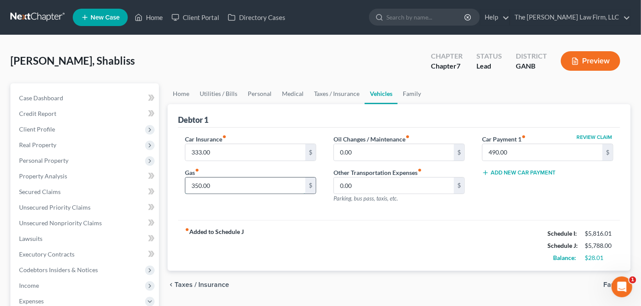
click at [269, 182] on input "350.00" at bounding box center [245, 185] width 120 height 16
type input "375.00"
click at [220, 94] on link "Utilities / Bills" at bounding box center [219, 93] width 48 height 21
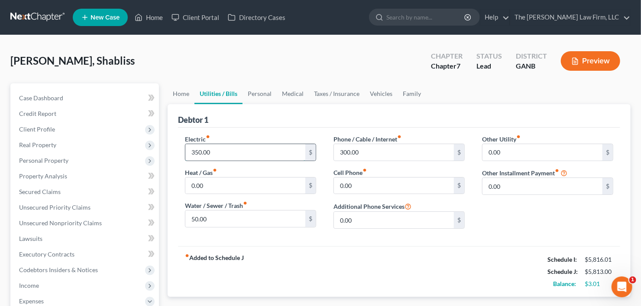
click at [254, 153] on input "350.00" at bounding box center [245, 152] width 120 height 16
click at [349, 154] on input "300.00" at bounding box center [394, 152] width 120 height 16
type input "325.00"
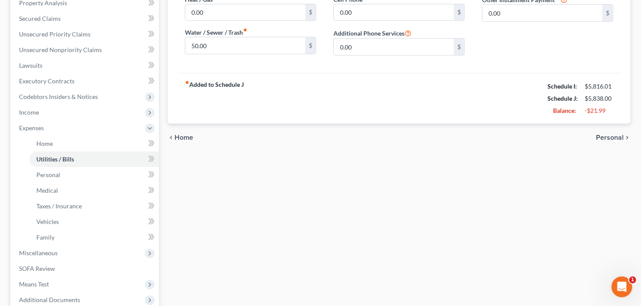
scroll to position [263, 0]
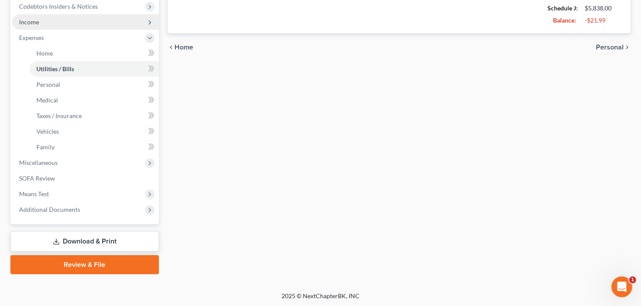
click at [77, 21] on span "Income" at bounding box center [85, 22] width 147 height 16
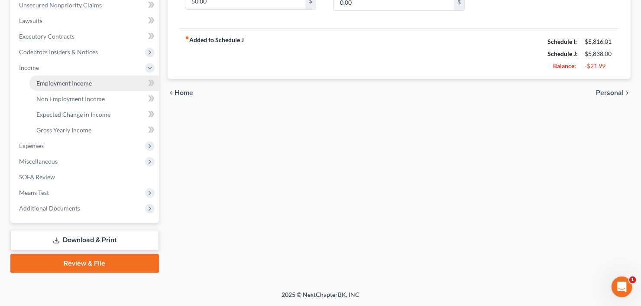
scroll to position [216, 0]
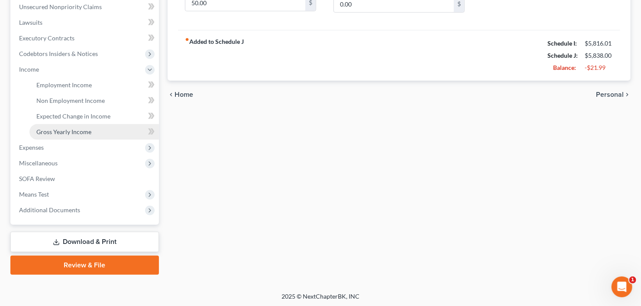
click at [69, 137] on link "Gross Yearly Income" at bounding box center [94, 132] width 130 height 16
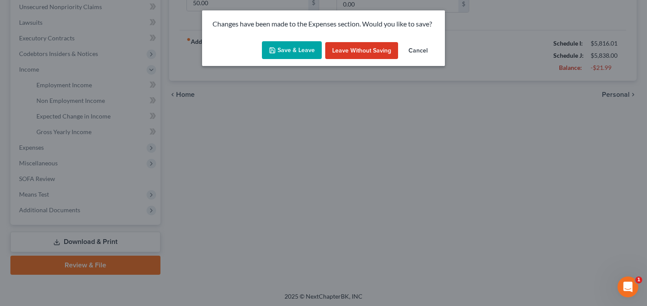
click at [292, 45] on button "Save & Leave" at bounding box center [292, 50] width 60 height 18
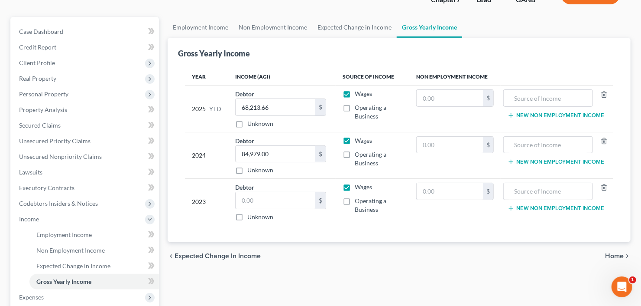
scroll to position [104, 0]
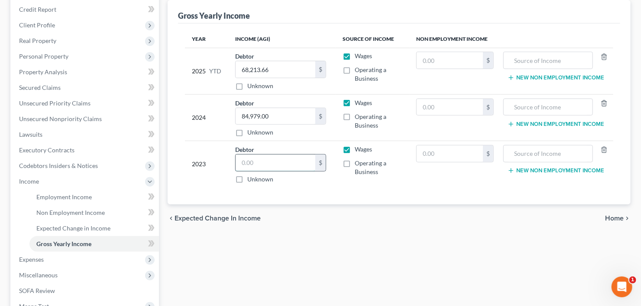
click at [271, 162] on input "text" at bounding box center [276, 162] width 80 height 16
click at [260, 163] on input "text" at bounding box center [276, 162] width 80 height 16
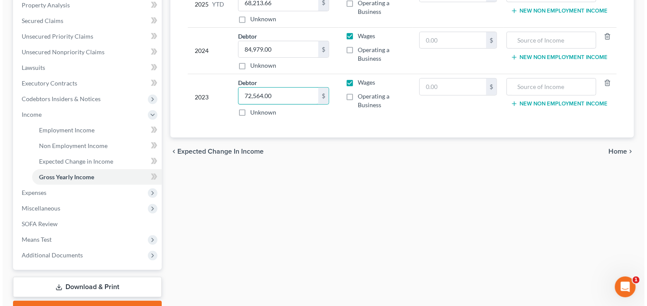
scroll to position [216, 0]
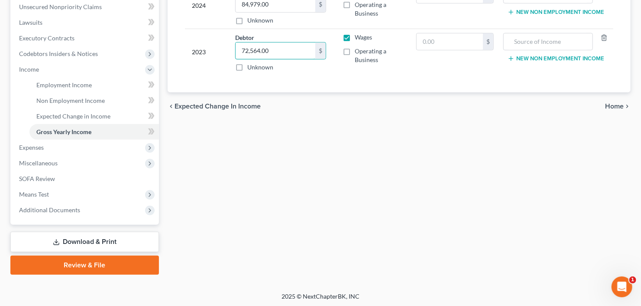
type input "72,564.00"
click at [72, 247] on link "Download & Print" at bounding box center [84, 241] width 149 height 20
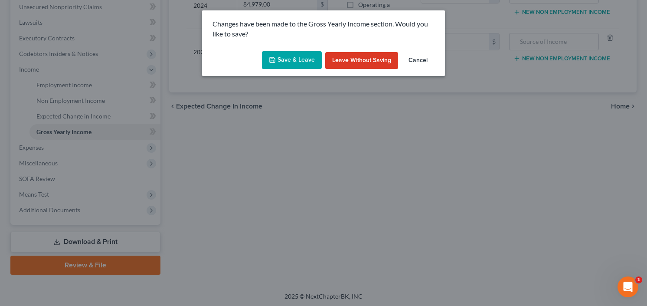
click at [273, 60] on polyline "button" at bounding box center [272, 61] width 3 height 2
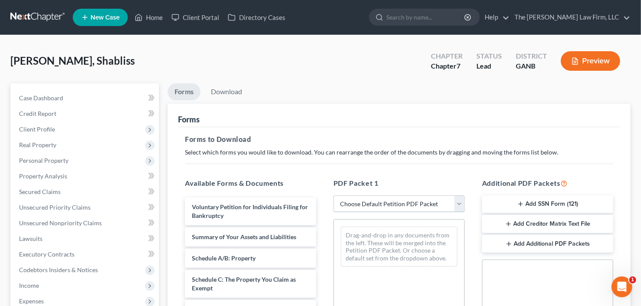
click at [393, 196] on select "Choose Default Petition PDF Packet Complete Bankruptcy Petition (all forms and …" at bounding box center [399, 203] width 131 height 17
select select "0"
click at [334, 195] on select "Choose Default Petition PDF Packet Complete Bankruptcy Petition (all forms and …" at bounding box center [399, 203] width 131 height 17
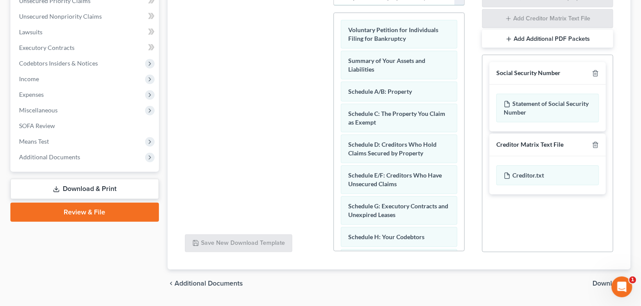
scroll to position [229, 0]
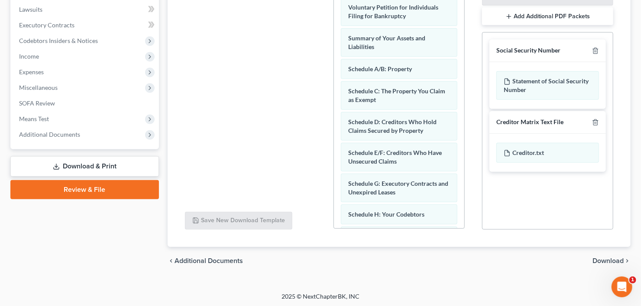
click at [611, 254] on div "chevron_left Additional Documents Download chevron_right" at bounding box center [399, 261] width 463 height 28
click at [612, 260] on span "Download" at bounding box center [608, 260] width 31 height 7
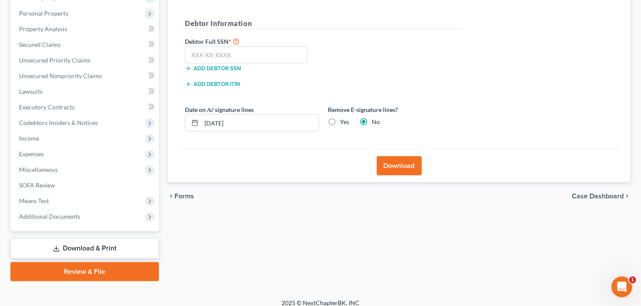
scroll to position [15, 0]
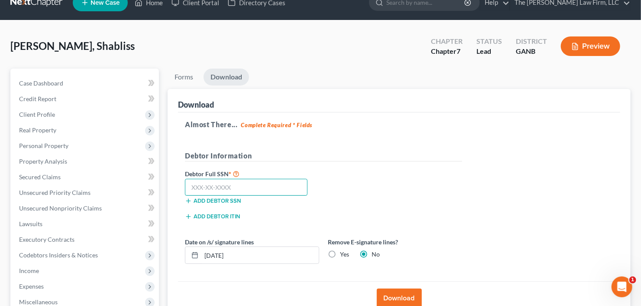
click at [219, 181] on input "text" at bounding box center [246, 187] width 123 height 17
type input "630-34-6303"
click at [396, 294] on button "Download" at bounding box center [399, 297] width 45 height 19
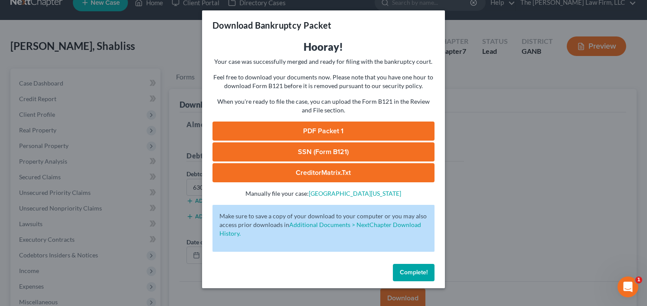
click at [303, 131] on link "PDF Packet 1" at bounding box center [323, 130] width 222 height 19
click at [320, 150] on link "SSN (Form B121)" at bounding box center [323, 151] width 222 height 19
drag, startPoint x: 411, startPoint y: 269, endPoint x: 262, endPoint y: 234, distance: 153.5
click at [411, 269] on span "Complete!" at bounding box center [414, 271] width 28 height 7
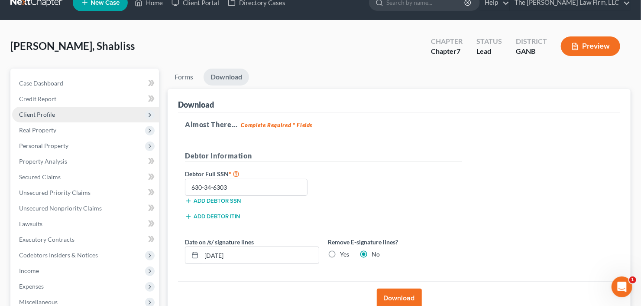
click at [44, 115] on span "Client Profile" at bounding box center [37, 114] width 36 height 7
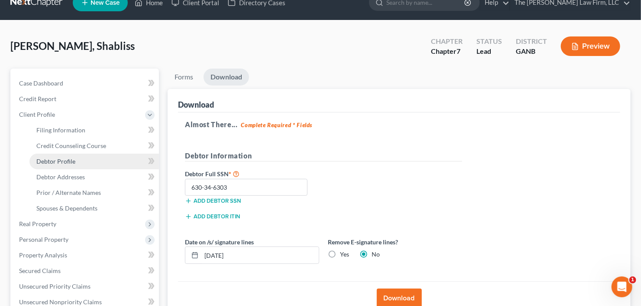
click at [48, 155] on link "Debtor Profile" at bounding box center [94, 161] width 130 height 16
select select "0"
select select "2"
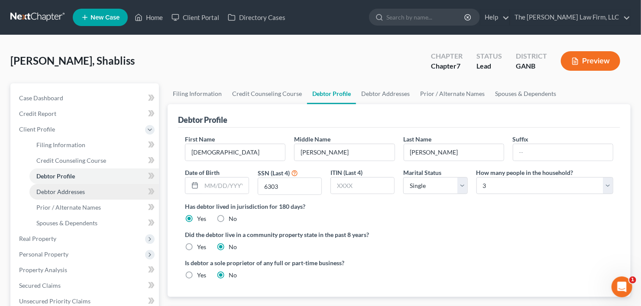
click at [58, 188] on span "Debtor Addresses" at bounding box center [60, 191] width 49 height 7
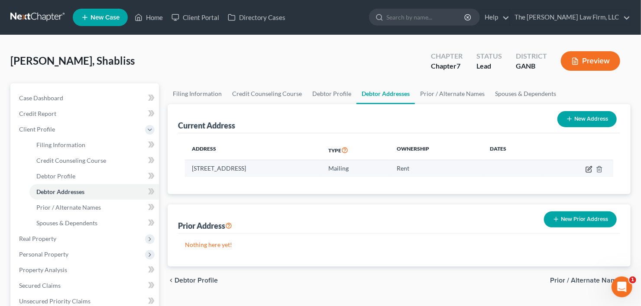
click at [589, 169] on icon "button" at bounding box center [589, 169] width 7 height 7
select select "10"
select select "30"
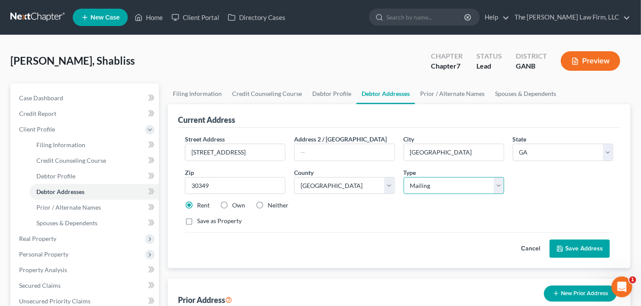
click at [436, 187] on select "Select Residential Mailing Rental Business" at bounding box center [454, 185] width 101 height 17
select select "0"
click at [404, 177] on select "Select Residential Mailing Rental Business" at bounding box center [454, 185] width 101 height 17
click at [583, 243] on button "Save Address" at bounding box center [580, 248] width 60 height 18
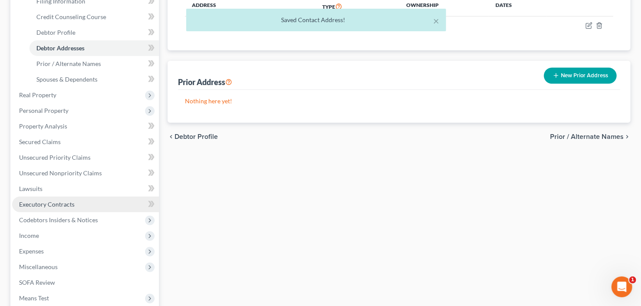
scroll to position [243, 0]
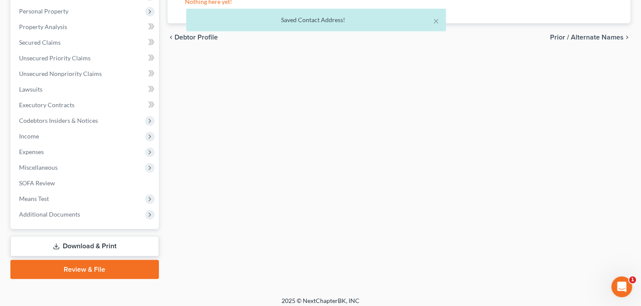
click at [70, 245] on link "Download & Print" at bounding box center [84, 246] width 149 height 20
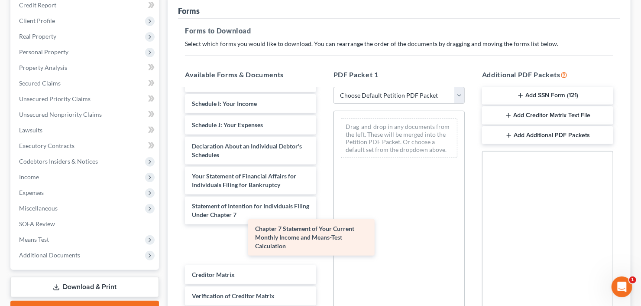
scroll to position [202, 0]
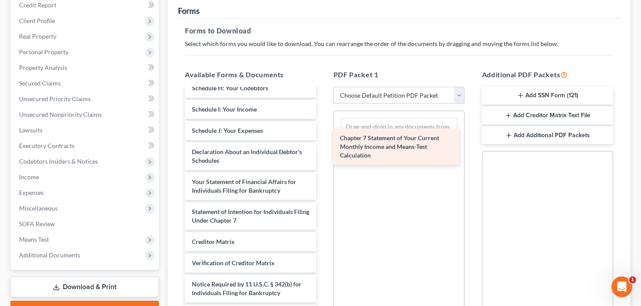
drag, startPoint x: 229, startPoint y: 246, endPoint x: 380, endPoint y: 140, distance: 183.9
click at [323, 141] on div "Chapter 7 Statement of Your Current Monthly Income and Means-Test Calculation V…" at bounding box center [250, 104] width 145 height 437
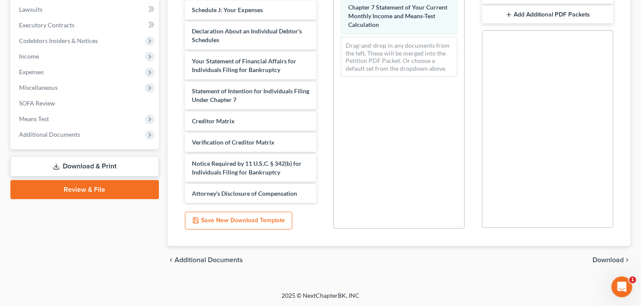
click at [603, 260] on span "Download" at bounding box center [608, 259] width 31 height 7
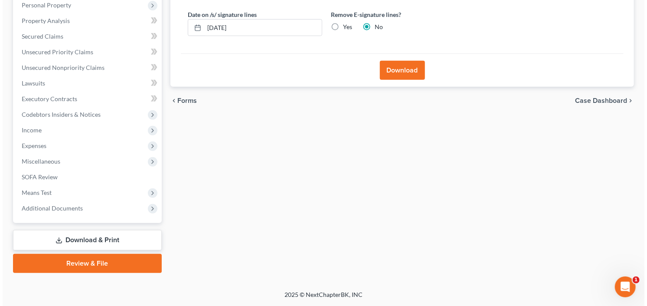
scroll to position [153, 0]
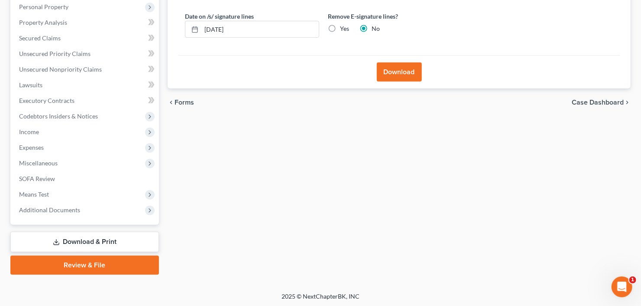
click at [392, 67] on button "Download" at bounding box center [399, 71] width 45 height 19
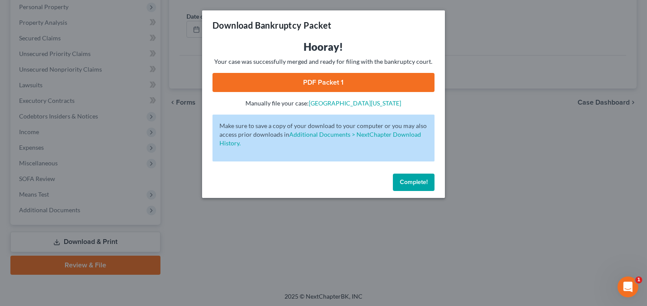
click at [311, 90] on link "PDF Packet 1" at bounding box center [323, 82] width 222 height 19
click at [337, 85] on link "PDF Packet 1" at bounding box center [323, 82] width 222 height 19
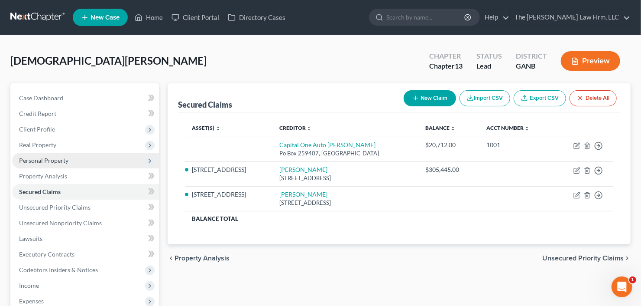
click at [51, 159] on span "Personal Property" at bounding box center [43, 159] width 49 height 7
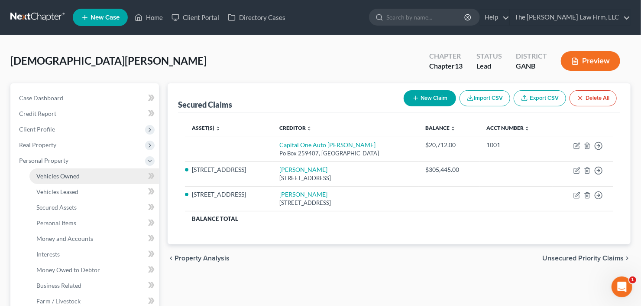
click at [58, 172] on span "Vehicles Owned" at bounding box center [57, 175] width 43 height 7
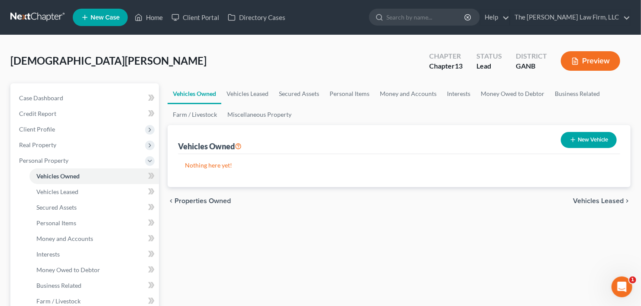
click at [600, 145] on button "New Vehicle" at bounding box center [589, 140] width 56 height 16
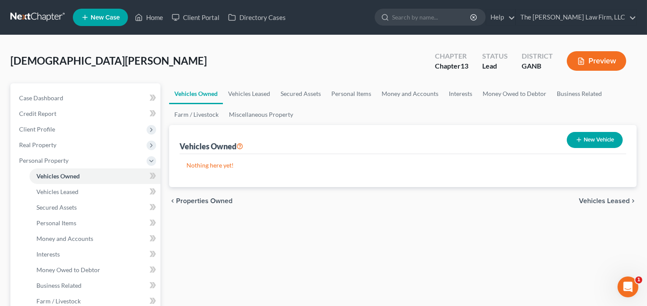
select select "0"
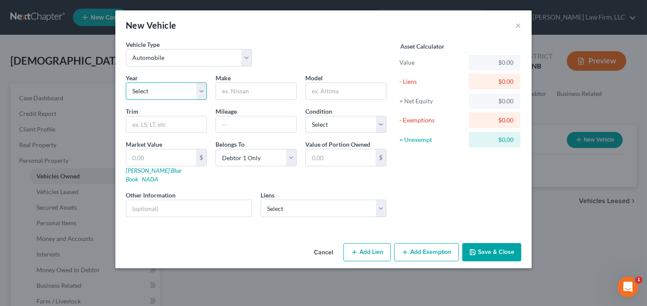
click at [154, 92] on select "Select 2026 2025 2024 2023 2022 2021 2020 2019 2018 2017 2016 2015 2014 2013 20…" at bounding box center [166, 90] width 81 height 17
click at [315, 244] on button "Cancel" at bounding box center [323, 252] width 33 height 17
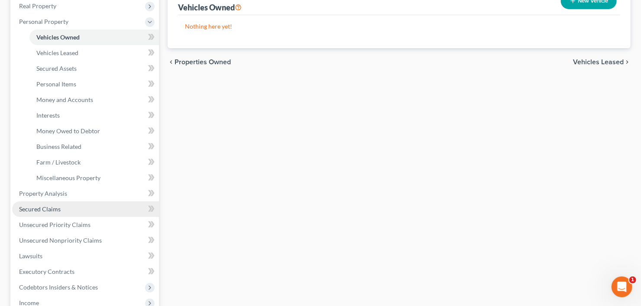
click at [56, 208] on span "Secured Claims" at bounding box center [40, 208] width 42 height 7
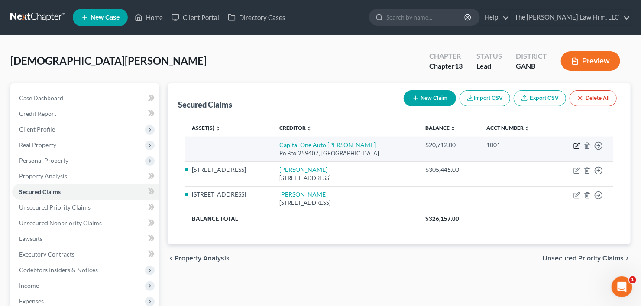
click at [577, 145] on icon "button" at bounding box center [577, 145] width 7 height 7
select select "45"
select select "0"
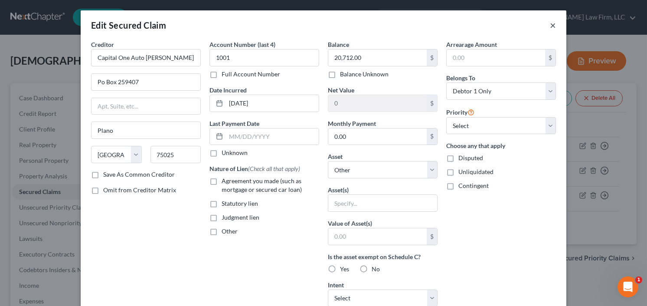
click at [551, 26] on button "×" at bounding box center [552, 25] width 6 height 10
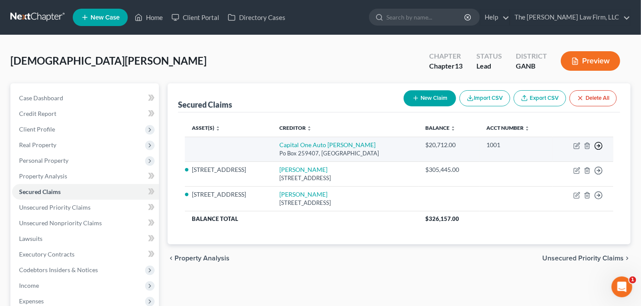
click at [602, 144] on icon "button" at bounding box center [599, 145] width 9 height 9
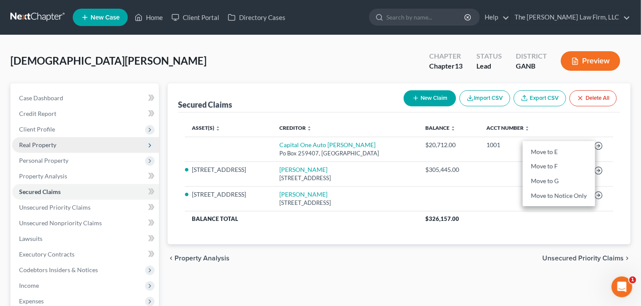
click at [72, 146] on span "Real Property" at bounding box center [85, 145] width 147 height 16
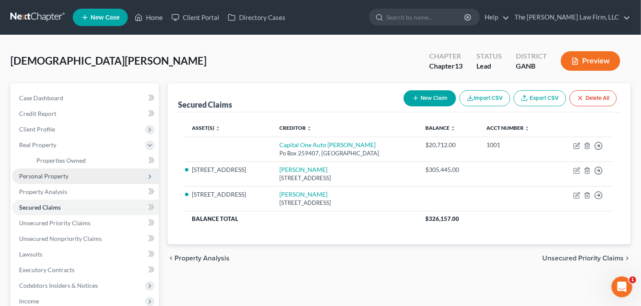
click at [76, 172] on span "Personal Property" at bounding box center [85, 176] width 147 height 16
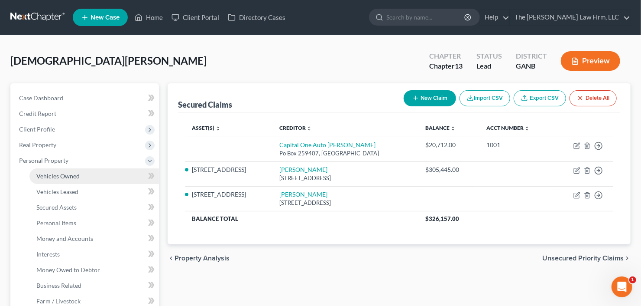
click at [83, 172] on link "Vehicles Owned" at bounding box center [94, 176] width 130 height 16
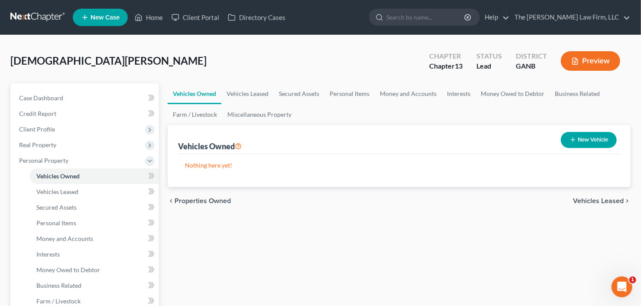
click at [595, 134] on button "New Vehicle" at bounding box center [589, 140] width 56 height 16
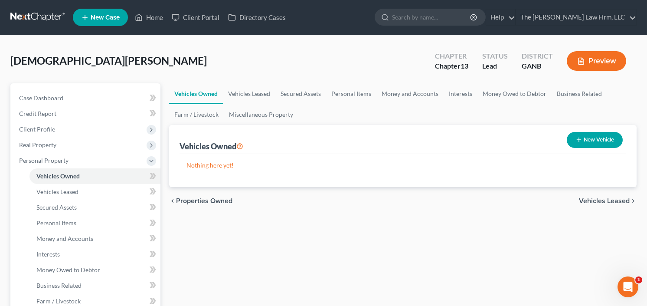
select select "0"
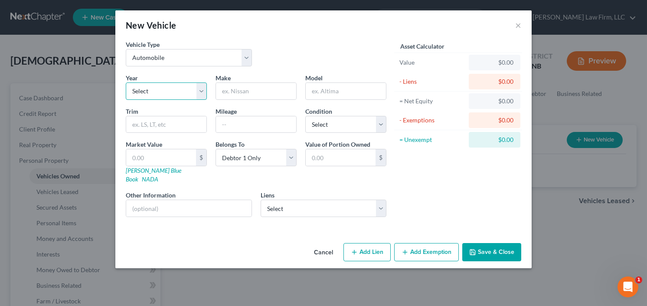
click at [167, 88] on select "Select 2026 2025 2024 2023 2022 2021 2020 2019 2018 2017 2016 2015 2014 2013 20…" at bounding box center [166, 90] width 81 height 17
select select "14"
click at [126, 82] on select "Select 2026 2025 2024 2023 2022 2021 2020 2019 2018 2017 2016 2015 2014 2013 20…" at bounding box center [166, 90] width 81 height 17
click at [262, 93] on input "text" at bounding box center [256, 91] width 80 height 16
type input "Infinity"
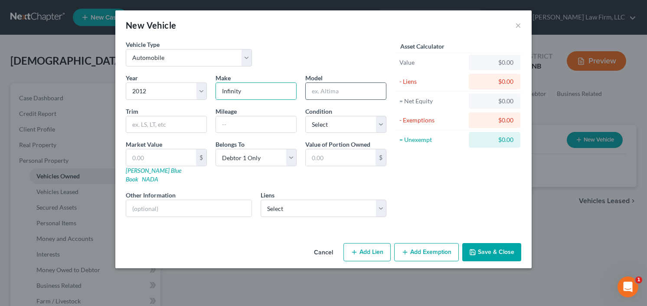
click at [340, 88] on input "text" at bounding box center [346, 91] width 80 height 16
type input "FX35"
click at [328, 199] on select "Select Capital One Auto [PERSON_NAME] - $20,712.00" at bounding box center [323, 207] width 126 height 17
select select "45"
select select "0"
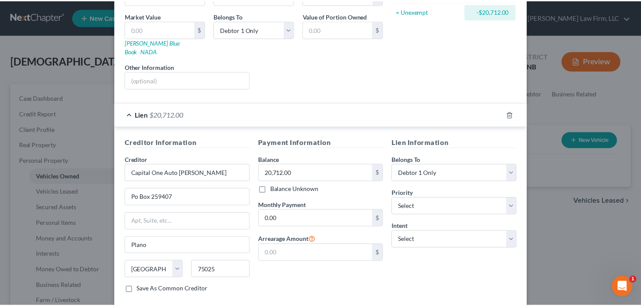
scroll to position [166, 0]
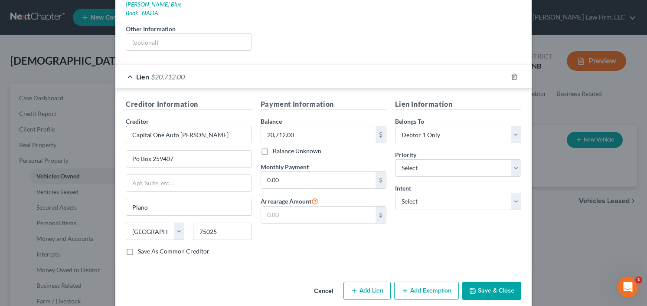
click at [475, 282] on button "Save & Close" at bounding box center [491, 290] width 59 height 18
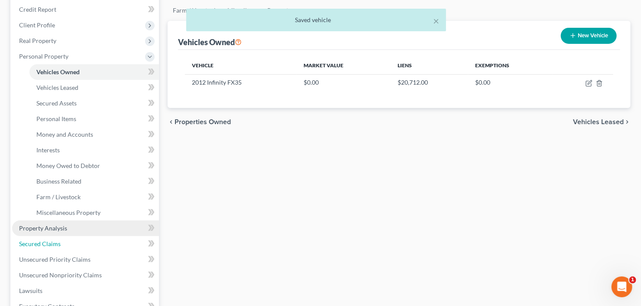
drag, startPoint x: 59, startPoint y: 243, endPoint x: 66, endPoint y: 241, distance: 6.6
click at [59, 243] on span "Secured Claims" at bounding box center [40, 243] width 42 height 7
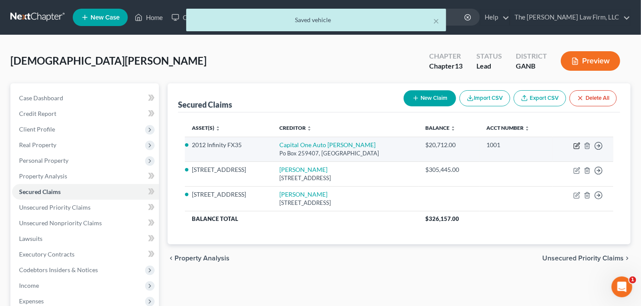
click at [576, 146] on icon "button" at bounding box center [577, 145] width 7 height 7
select select "45"
select select "4"
select select "0"
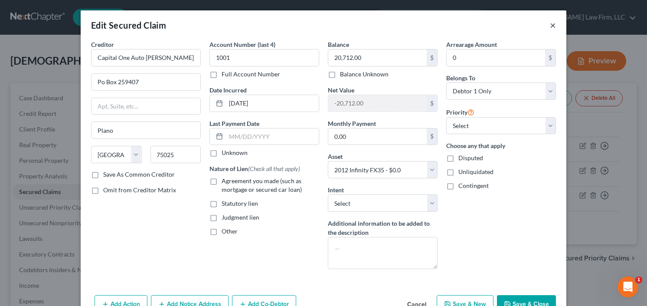
click at [549, 26] on button "×" at bounding box center [552, 25] width 6 height 10
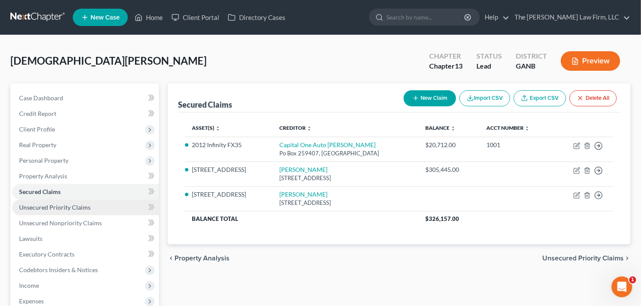
click at [56, 208] on span "Unsecured Priority Claims" at bounding box center [55, 206] width 72 height 7
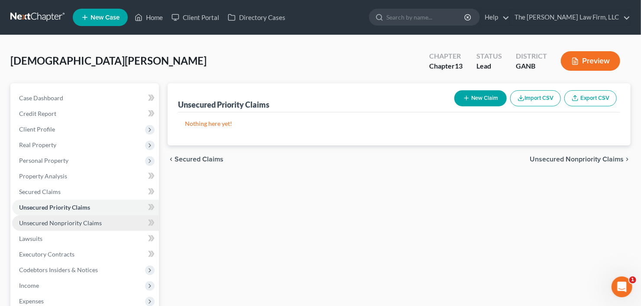
click at [58, 221] on span "Unsecured Nonpriority Claims" at bounding box center [60, 222] width 83 height 7
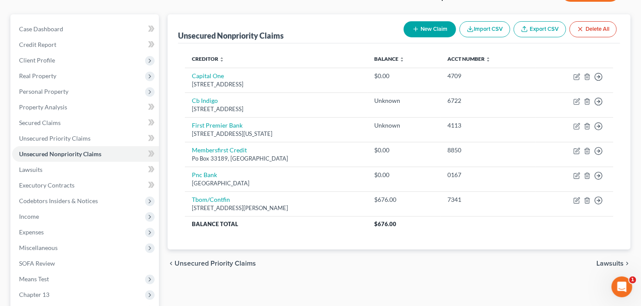
scroll to position [69, 0]
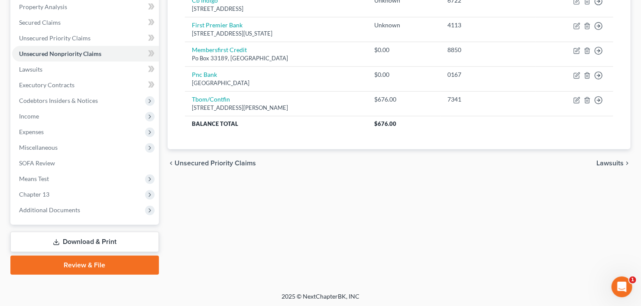
click at [78, 244] on link "Download & Print" at bounding box center [84, 241] width 149 height 20
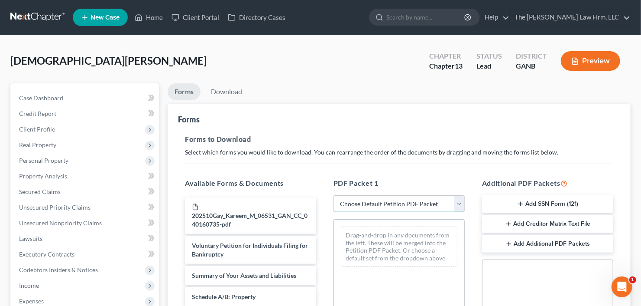
click at [381, 202] on select "Choose Default Petition PDF Packet Complete Bankruptcy Petition (all forms and …" at bounding box center [399, 203] width 131 height 17
select select "1"
click at [334, 195] on select "Choose Default Petition PDF Packet Complete Bankruptcy Petition (all forms and …" at bounding box center [399, 203] width 131 height 17
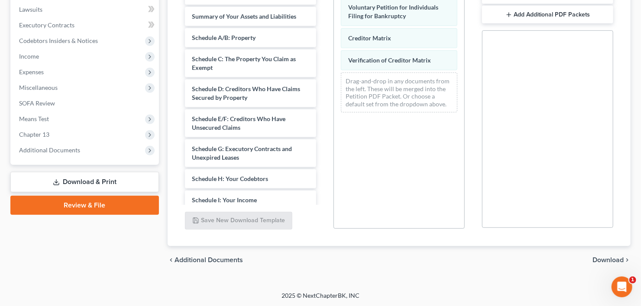
click at [611, 259] on span "Download" at bounding box center [608, 259] width 31 height 7
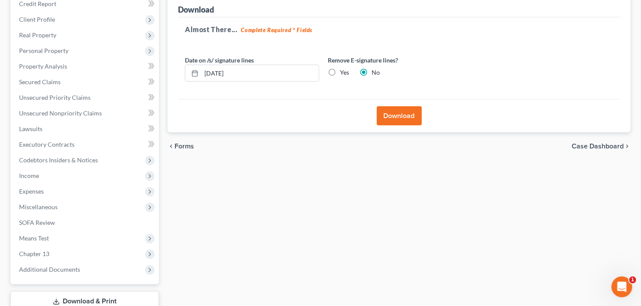
scroll to position [100, 0]
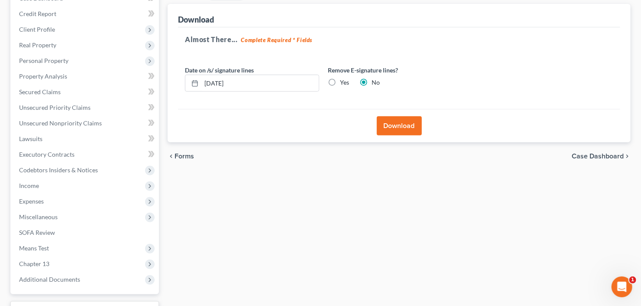
click at [387, 123] on button "Download" at bounding box center [399, 125] width 45 height 19
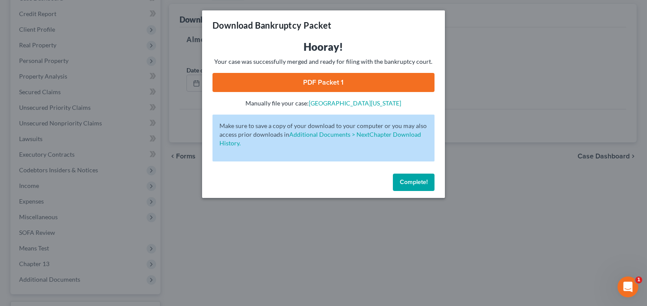
click at [304, 73] on link "PDF Packet 1" at bounding box center [323, 82] width 222 height 19
click at [416, 177] on button "Complete!" at bounding box center [414, 181] width 42 height 17
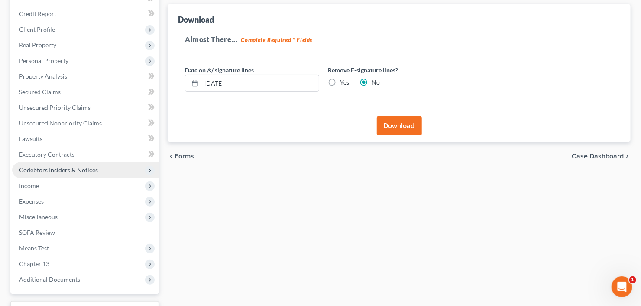
scroll to position [65, 0]
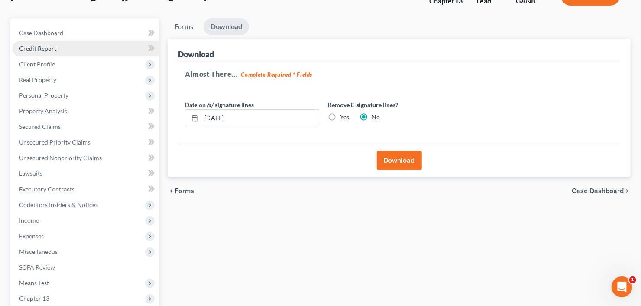
click at [73, 45] on link "Credit Report" at bounding box center [85, 49] width 147 height 16
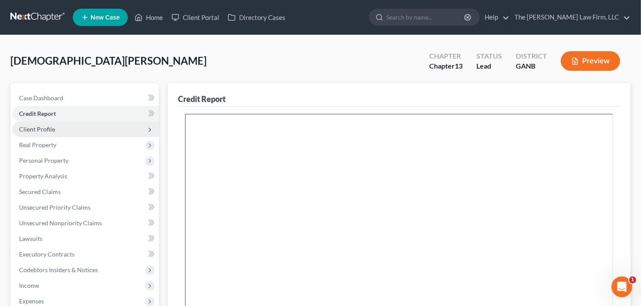
click at [65, 125] on span "Client Profile" at bounding box center [85, 129] width 147 height 16
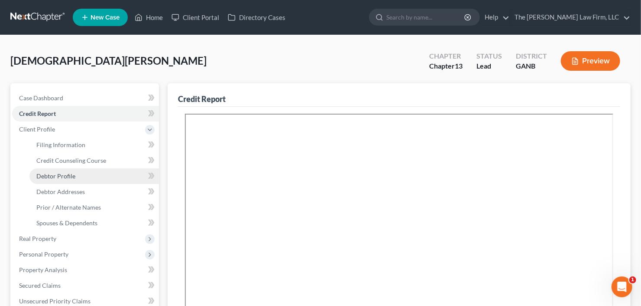
click at [63, 171] on link "Debtor Profile" at bounding box center [94, 176] width 130 height 16
select select "0"
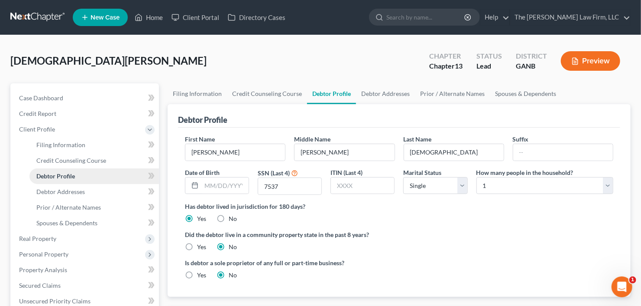
radio input "true"
click at [71, 163] on link "Credit Counseling Course" at bounding box center [94, 161] width 130 height 16
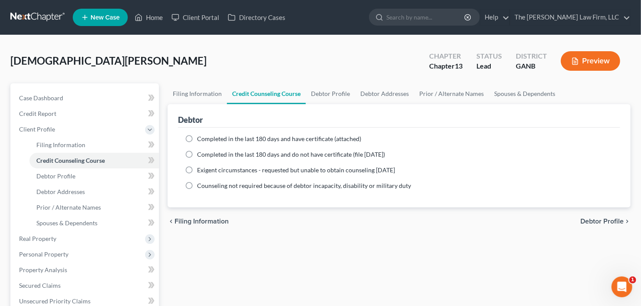
click at [240, 140] on span "Completed in the last 180 days and have certificate (attached)" at bounding box center [279, 138] width 164 height 7
click at [206, 140] on input "Completed in the last 180 days and have certificate (attached)" at bounding box center [204, 137] width 6 height 6
radio input "true"
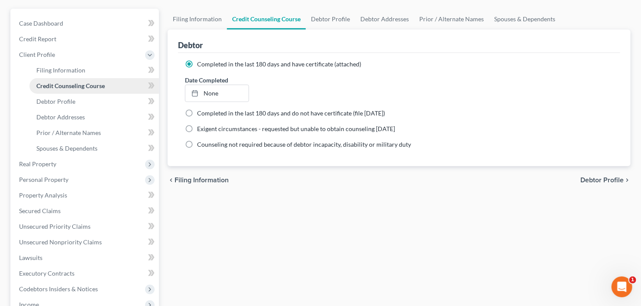
scroll to position [104, 0]
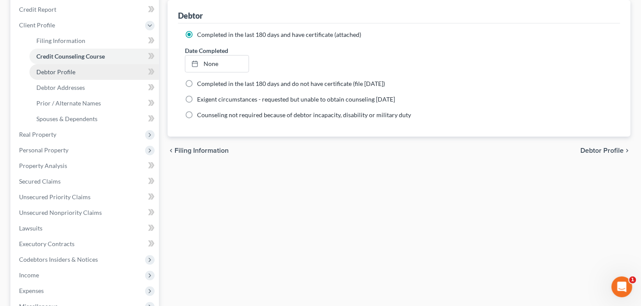
click at [57, 74] on link "Debtor Profile" at bounding box center [94, 72] width 130 height 16
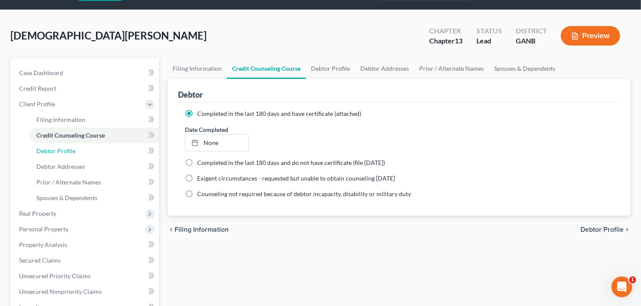
select select "0"
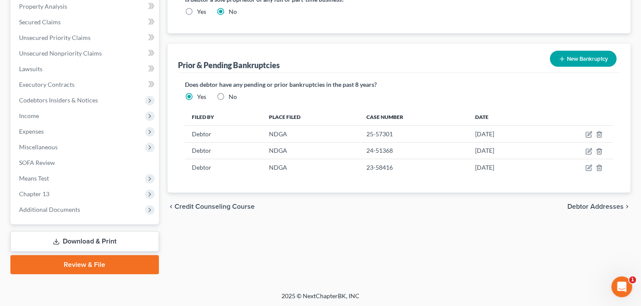
click at [65, 246] on link "Download & Print" at bounding box center [84, 241] width 149 height 20
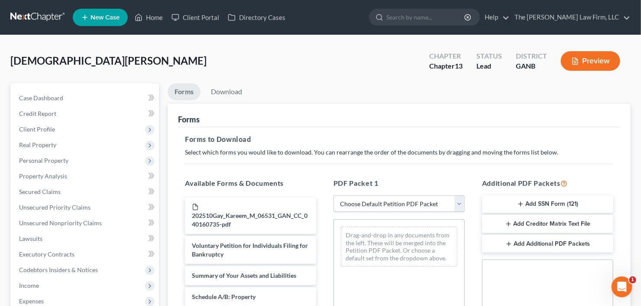
click at [379, 202] on select "Choose Default Petition PDF Packet Complete Bankruptcy Petition (all forms and …" at bounding box center [399, 203] width 131 height 17
click at [334, 195] on select "Choose Default Petition PDF Packet Complete Bankruptcy Petition (all forms and …" at bounding box center [399, 203] width 131 height 17
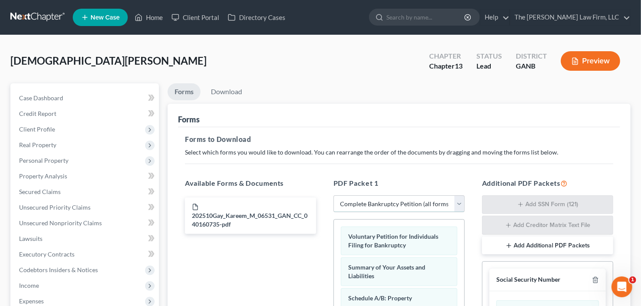
click at [358, 201] on select "Choose Default Petition PDF Packet Complete Bankruptcy Petition (all forms and …" at bounding box center [399, 203] width 131 height 17
select select "1"
click at [334, 195] on select "Choose Default Petition PDF Packet Complete Bankruptcy Petition (all forms and …" at bounding box center [399, 203] width 131 height 17
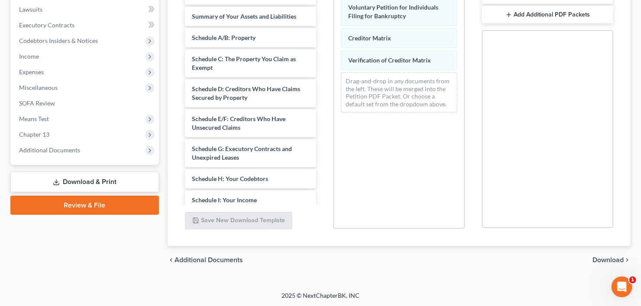
click at [612, 259] on span "Download" at bounding box center [608, 259] width 31 height 7
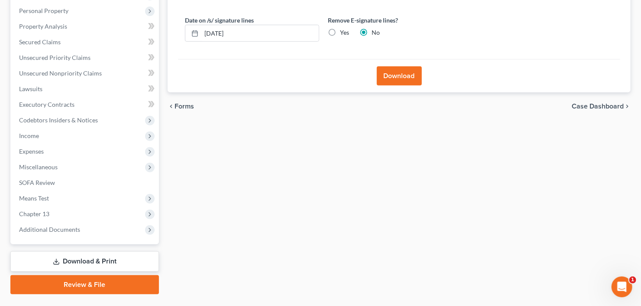
scroll to position [30, 0]
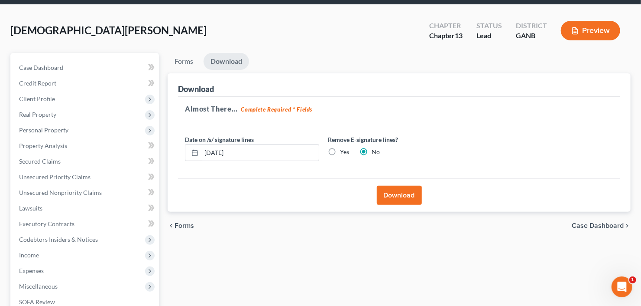
click at [398, 197] on button "Download" at bounding box center [399, 194] width 45 height 19
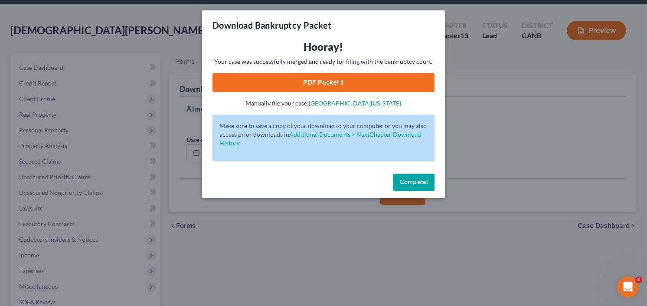
click at [283, 78] on link "PDF Packet 1" at bounding box center [323, 82] width 222 height 19
click at [417, 180] on span "Complete!" at bounding box center [414, 181] width 28 height 7
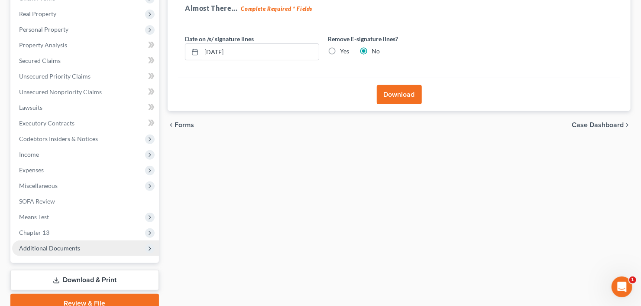
scroll to position [169, 0]
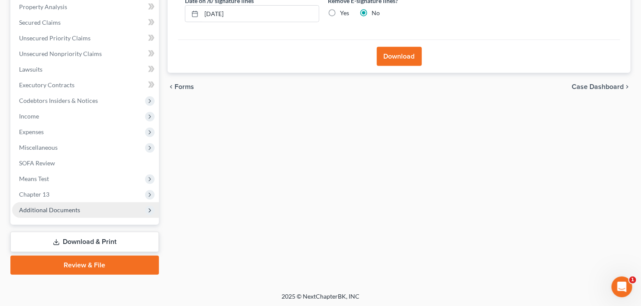
click at [55, 202] on span "Additional Documents" at bounding box center [85, 210] width 147 height 16
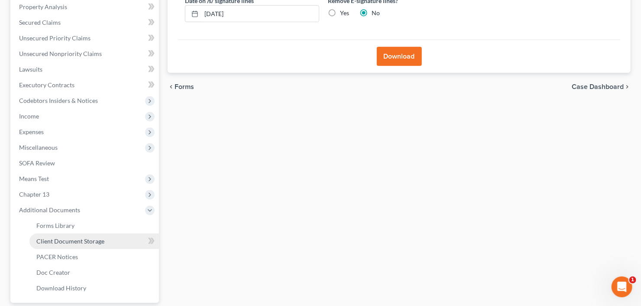
click at [64, 237] on span "Client Document Storage" at bounding box center [70, 240] width 68 height 7
select select "5"
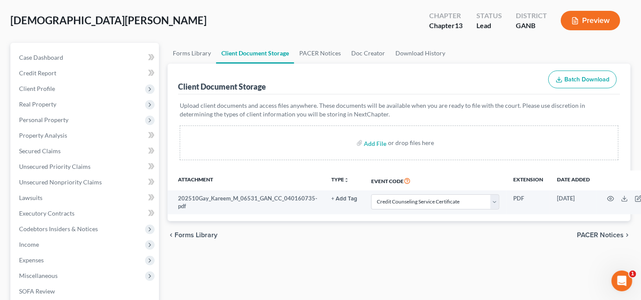
scroll to position [10, 0]
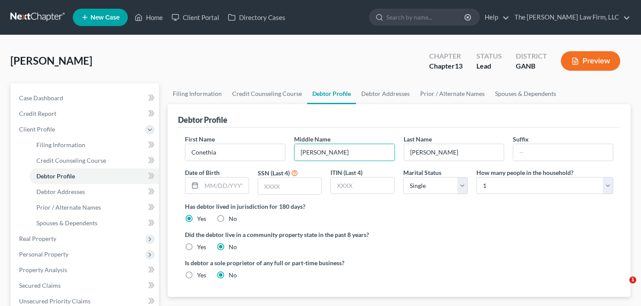
select select "0"
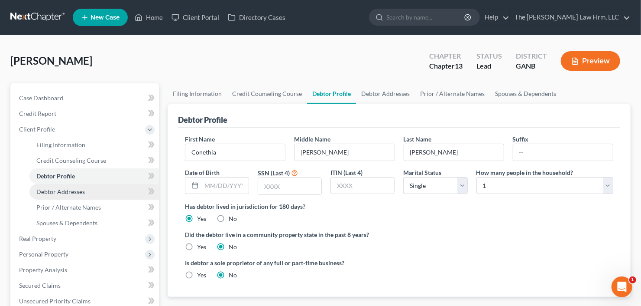
click at [60, 188] on span "Debtor Addresses" at bounding box center [60, 191] width 49 height 7
select select "0"
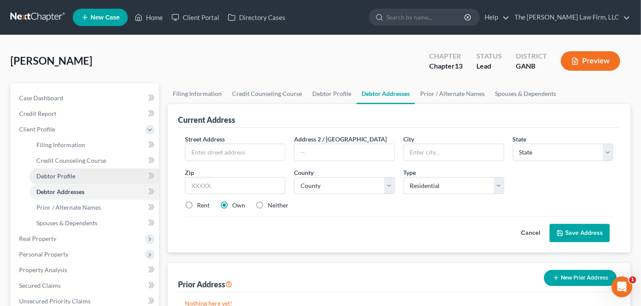
click at [53, 174] on span "Debtor Profile" at bounding box center [55, 175] width 39 height 7
select select "0"
